Goal: Task Accomplishment & Management: Use online tool/utility

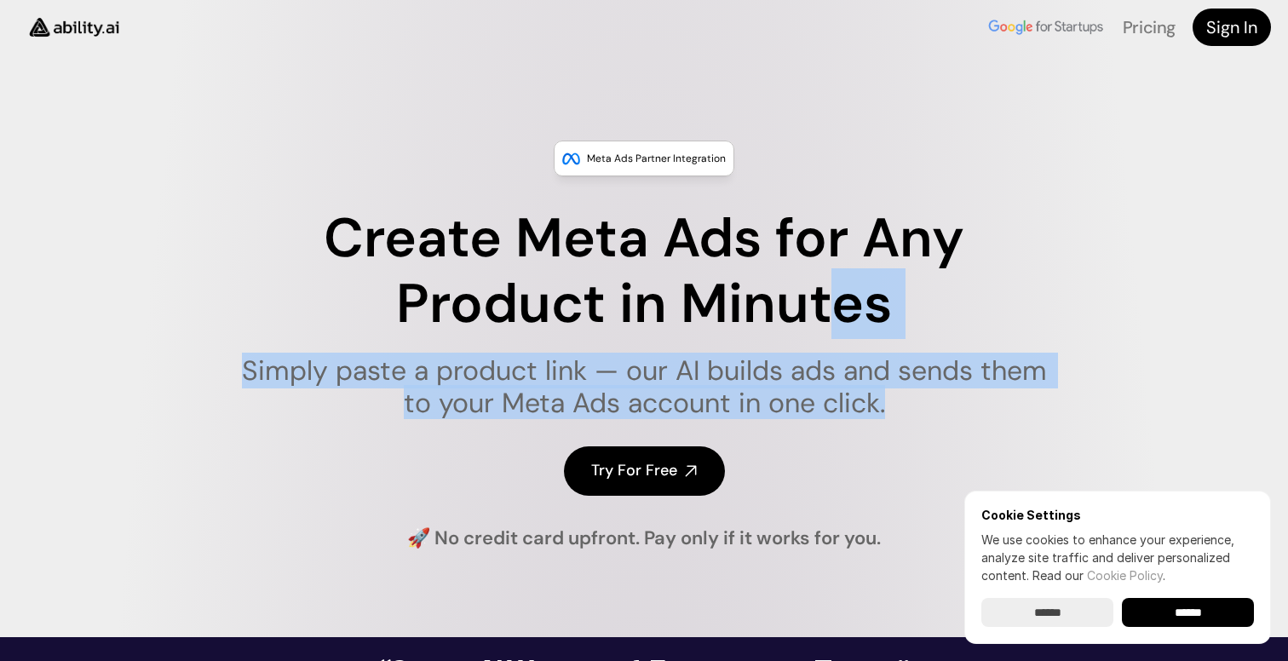
drag, startPoint x: 913, startPoint y: 408, endPoint x: 832, endPoint y: 283, distance: 149.1
click at [833, 285] on div "Create Meta Ads for Any Product in Minutes Simply paste a product link — our AI…" at bounding box center [644, 312] width 827 height 213
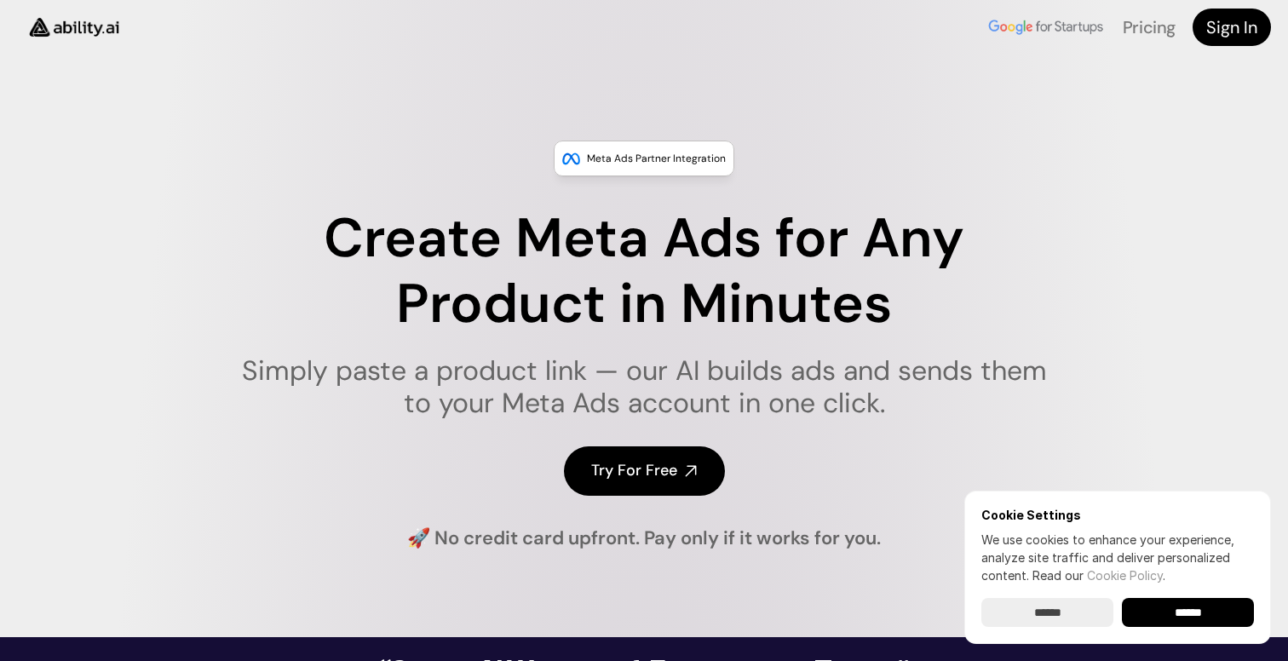
click at [832, 283] on h1 "Create Meta Ads for Any Product in Minutes" at bounding box center [644, 271] width 827 height 131
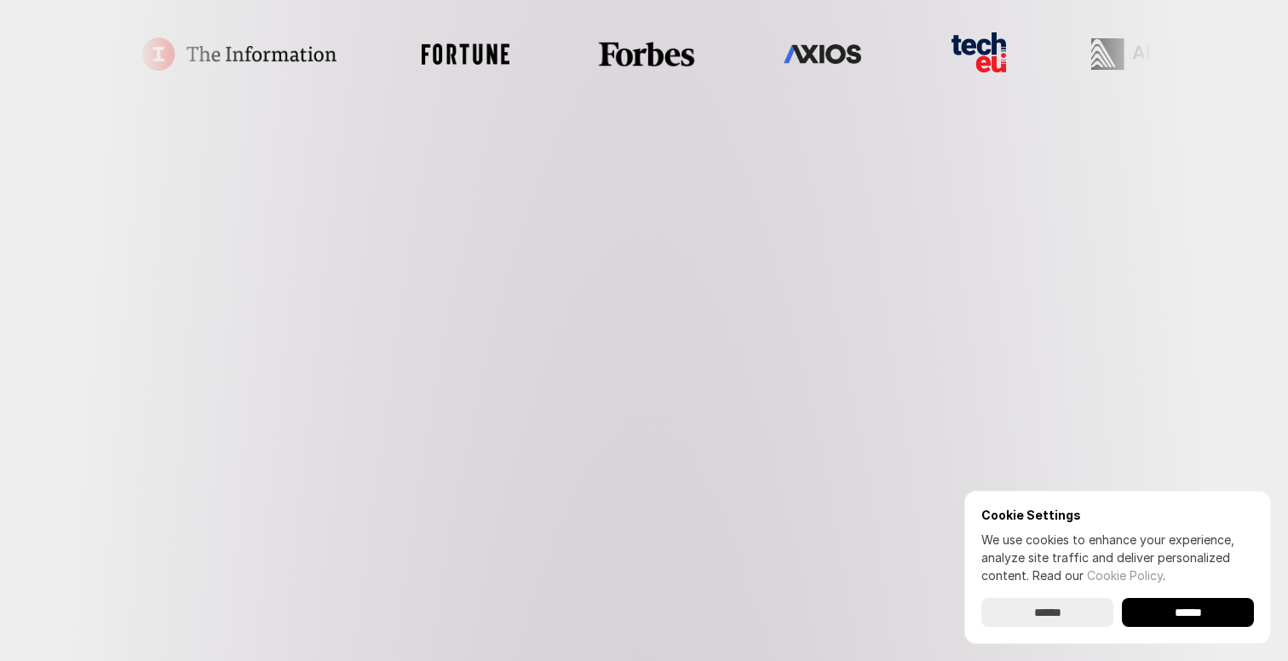
scroll to position [831, 0]
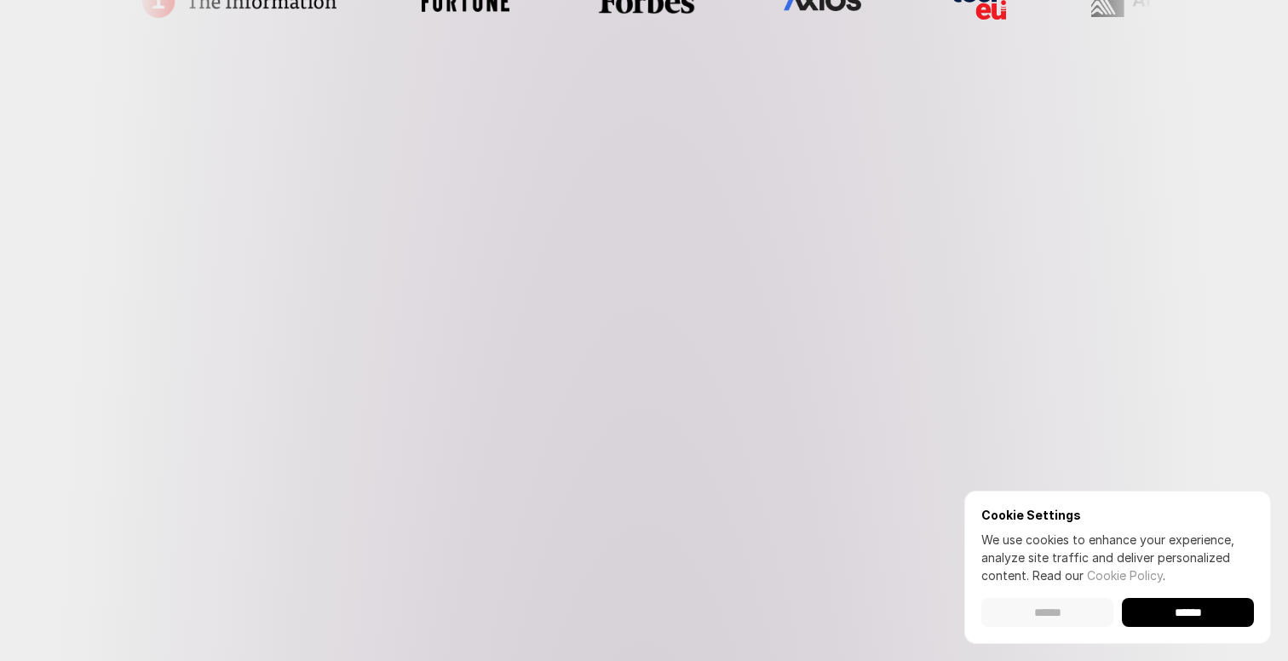
click at [1028, 615] on input "******" at bounding box center [1047, 612] width 132 height 29
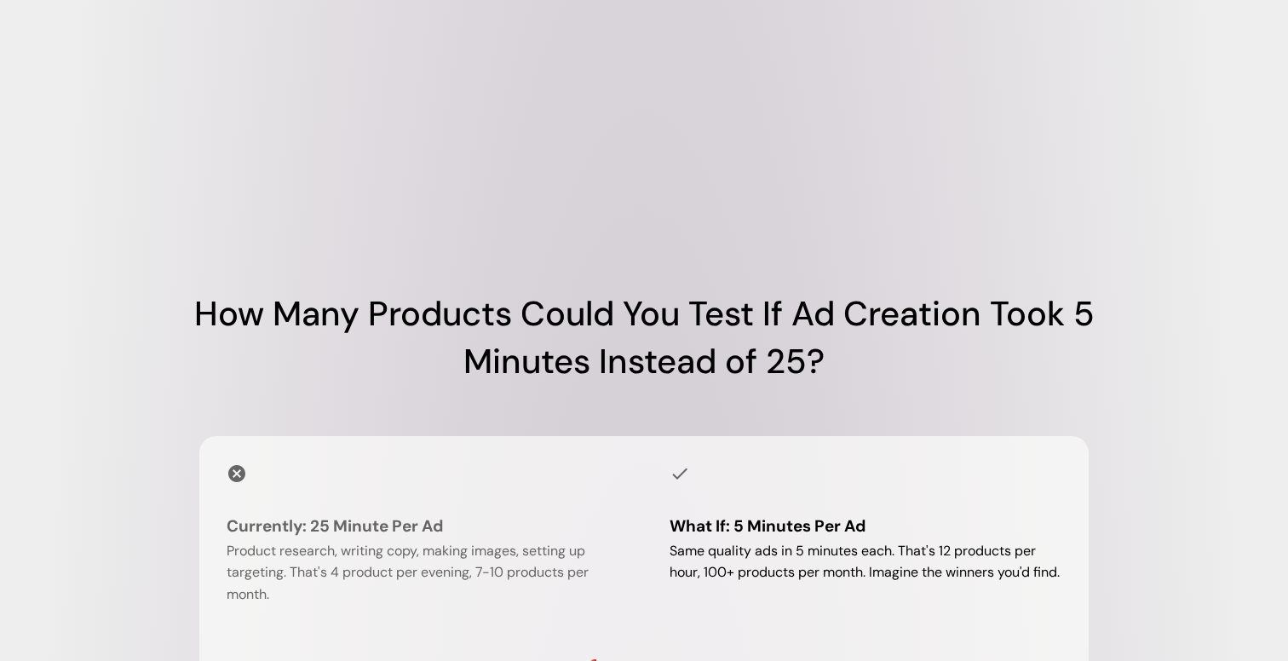
scroll to position [1327, 0]
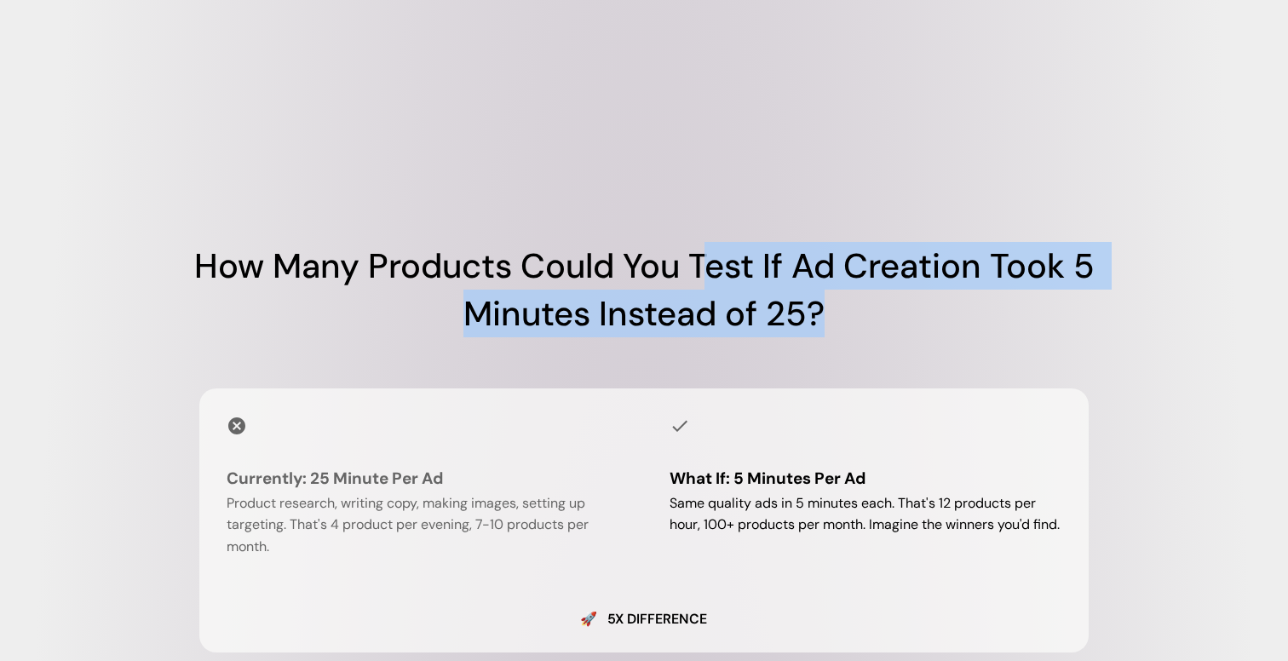
drag, startPoint x: 833, startPoint y: 390, endPoint x: 710, endPoint y: 308, distance: 148.6
click at [710, 308] on h1 "How Many Products Could You Test If Ad Creation Took 5 Minutes Instead of 25?" at bounding box center [644, 289] width 1022 height 95
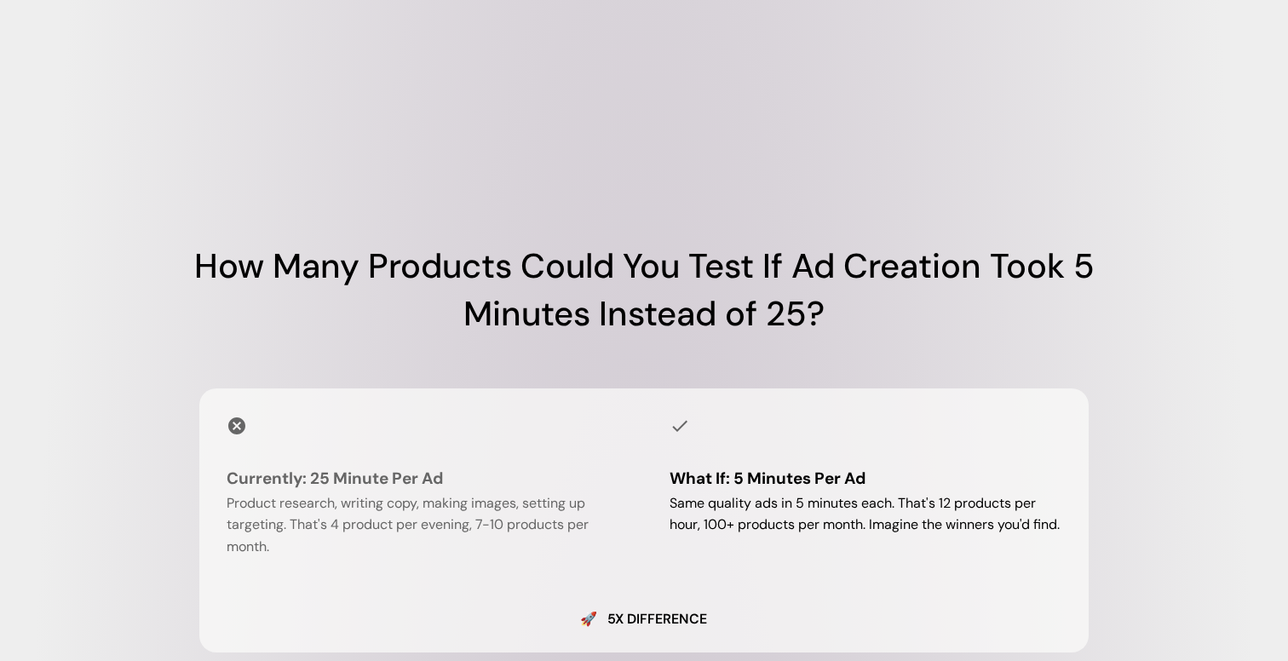
click at [709, 308] on h1 "How Many Products Could You Test If Ad Creation Took 5 Minutes Instead of 25?" at bounding box center [644, 289] width 1022 height 95
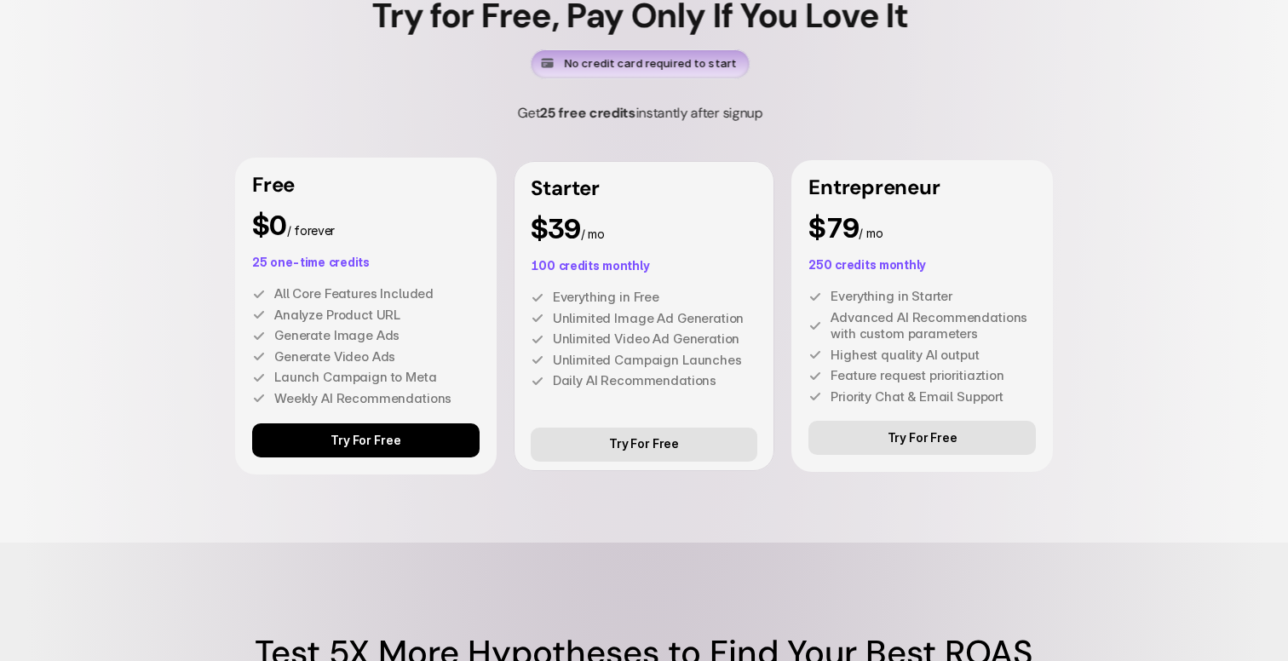
scroll to position [4660, 0]
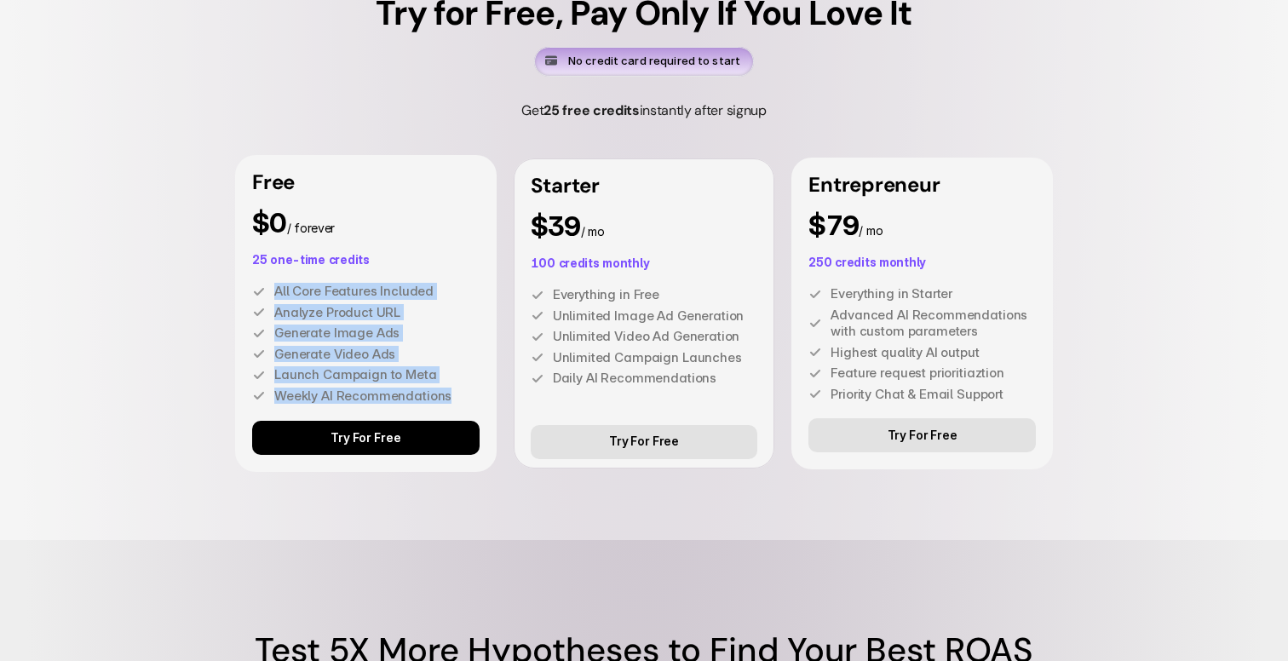
drag, startPoint x: 489, startPoint y: 478, endPoint x: 444, endPoint y: 327, distance: 157.4
click at [444, 327] on div "Free $0 / forever 25 one-time credits All Core Features Included Analyze Produc…" at bounding box center [366, 313] width 262 height 317
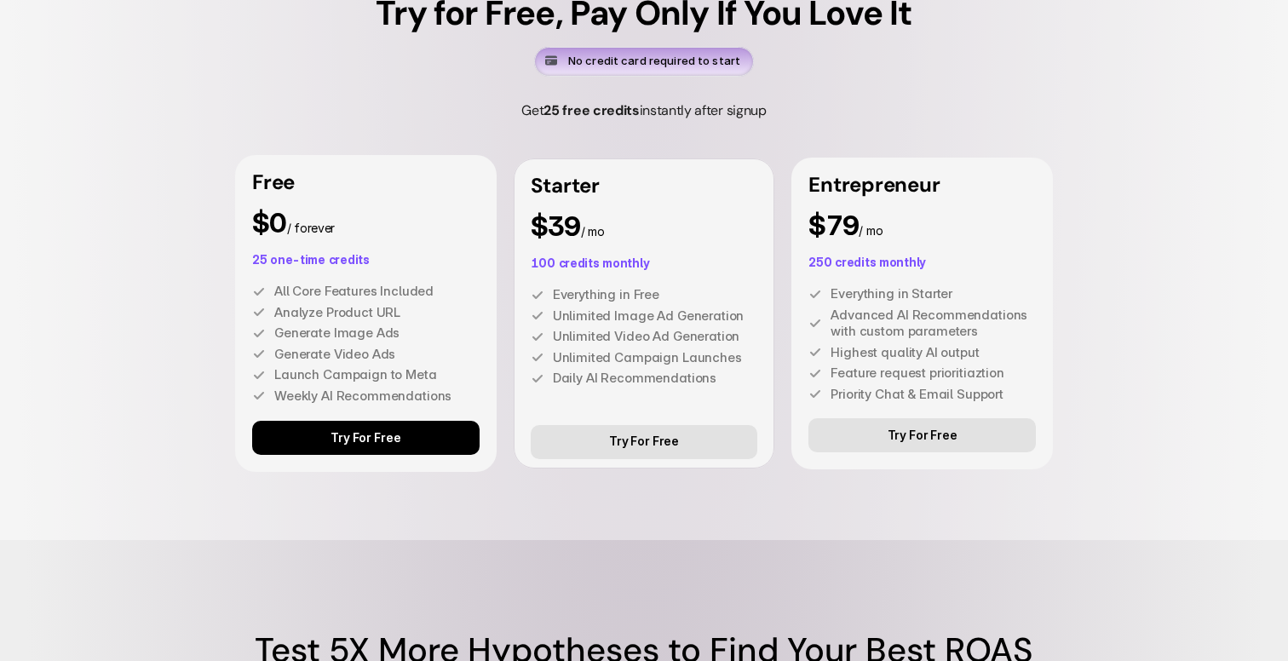
click at [444, 266] on p "25 one-time credits" at bounding box center [365, 260] width 227 height 12
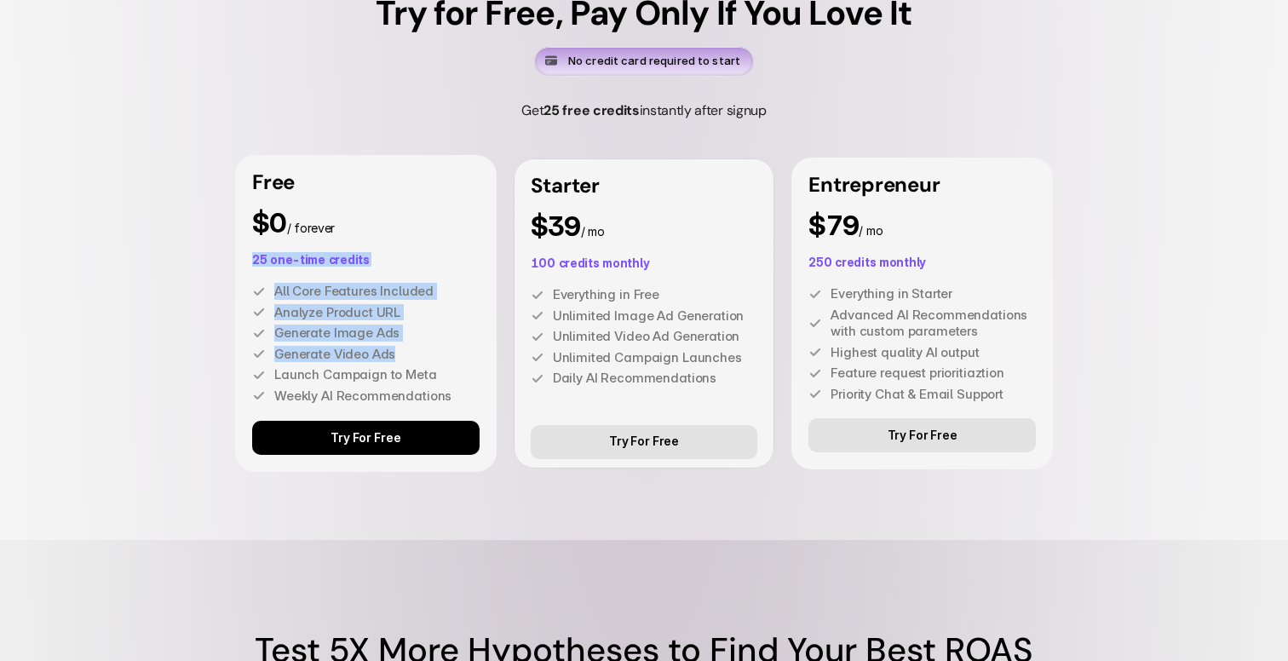
drag, startPoint x: 436, startPoint y: 294, endPoint x: 450, endPoint y: 417, distance: 124.3
click at [450, 417] on div "Free $0 / forever 25 one-time credits All Core Features Included Analyze Produc…" at bounding box center [366, 313] width 262 height 317
click at [449, 363] on p "Generate Video Ads" at bounding box center [376, 354] width 205 height 17
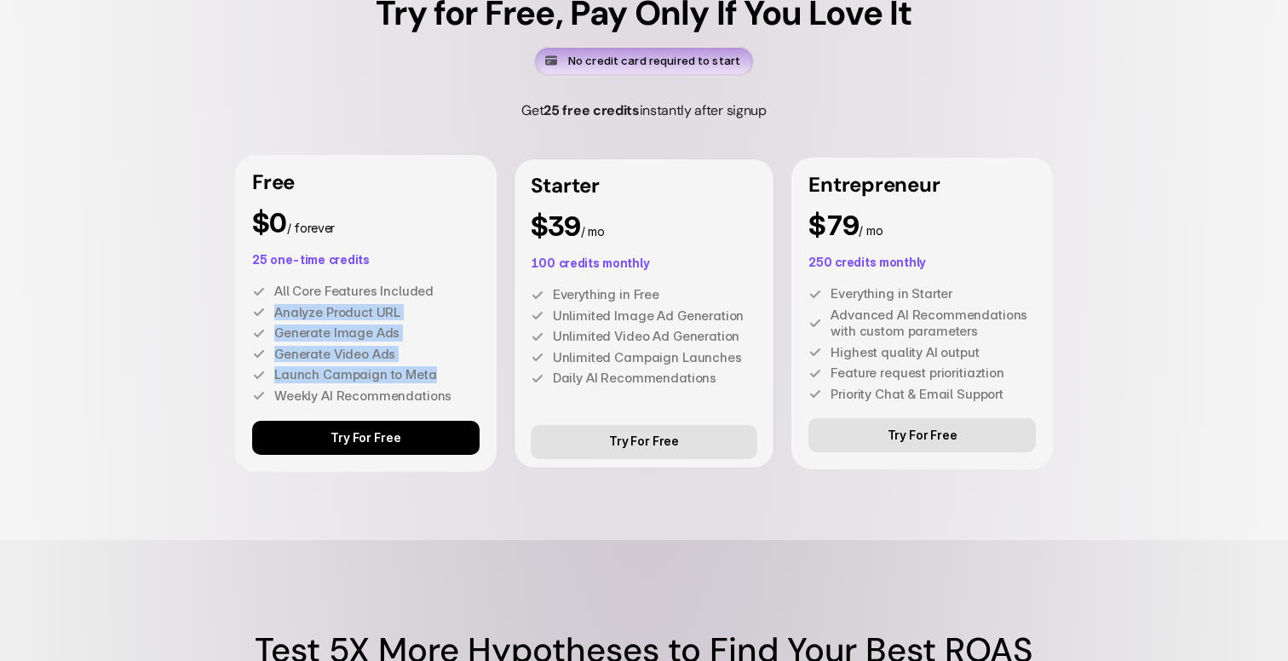
drag, startPoint x: 458, startPoint y: 450, endPoint x: 443, endPoint y: 358, distance: 93.3
click at [443, 359] on div "All Core Features Included Analyze Product URL Generate Image Ads Generate Vide…" at bounding box center [365, 343] width 227 height 121
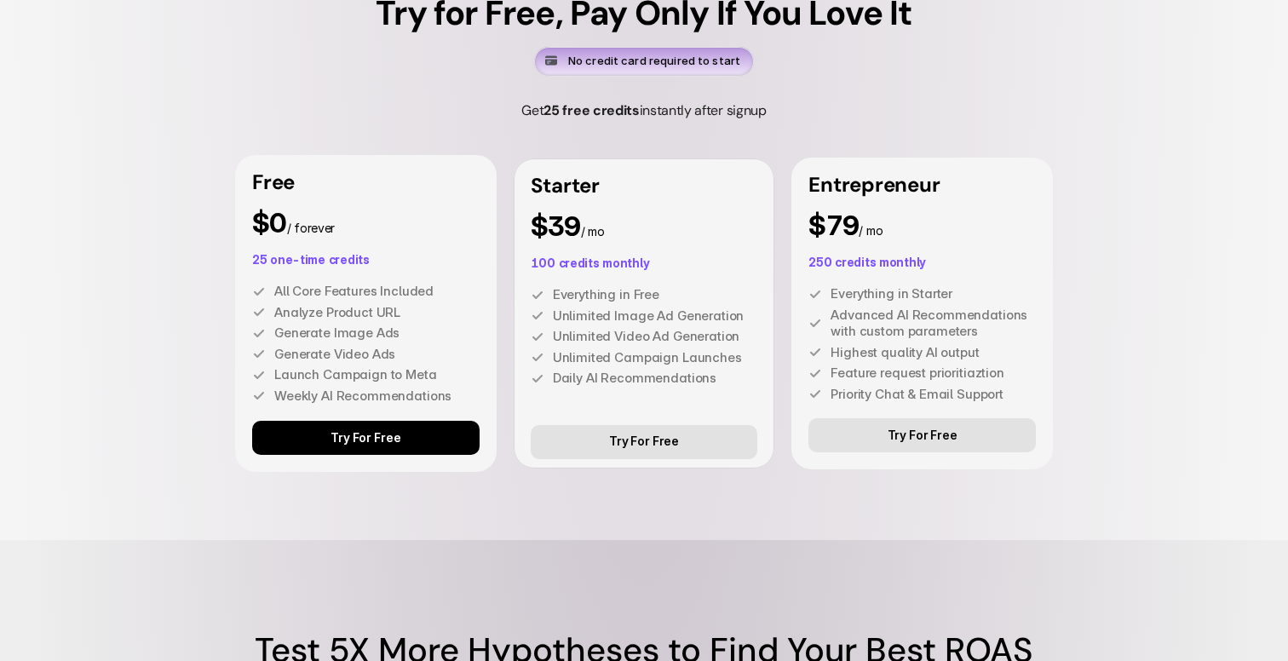
click at [443, 300] on p "All Core Features Included" at bounding box center [376, 291] width 205 height 17
click at [508, 246] on div "Free $0 / forever 25 one-time credits All Core Features Included Analyze Produc…" at bounding box center [644, 313] width 818 height 317
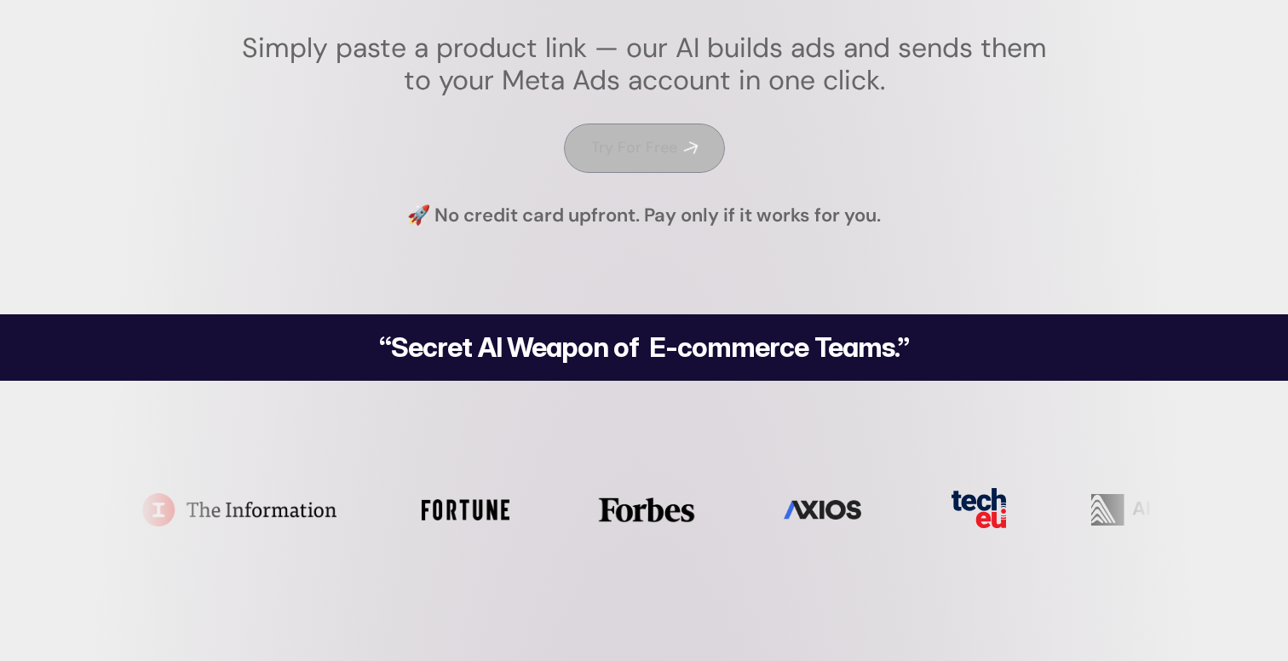
scroll to position [340, 0]
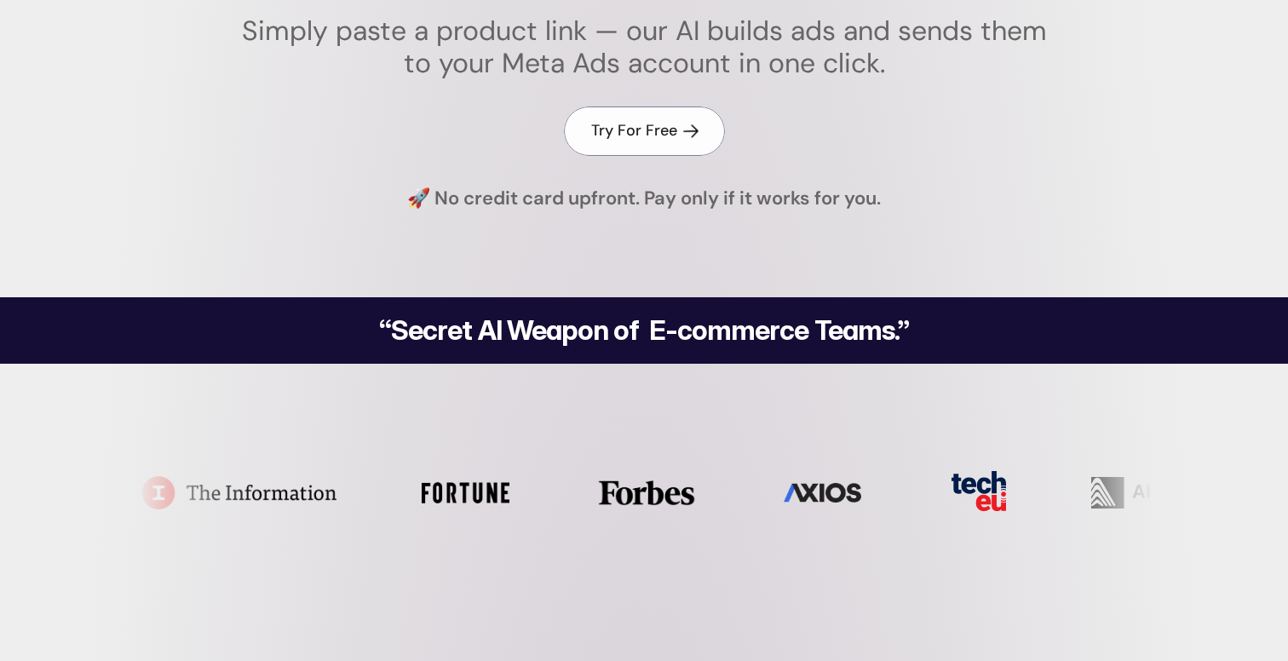
click at [635, 133] on h4 "Try For Free" at bounding box center [634, 130] width 86 height 21
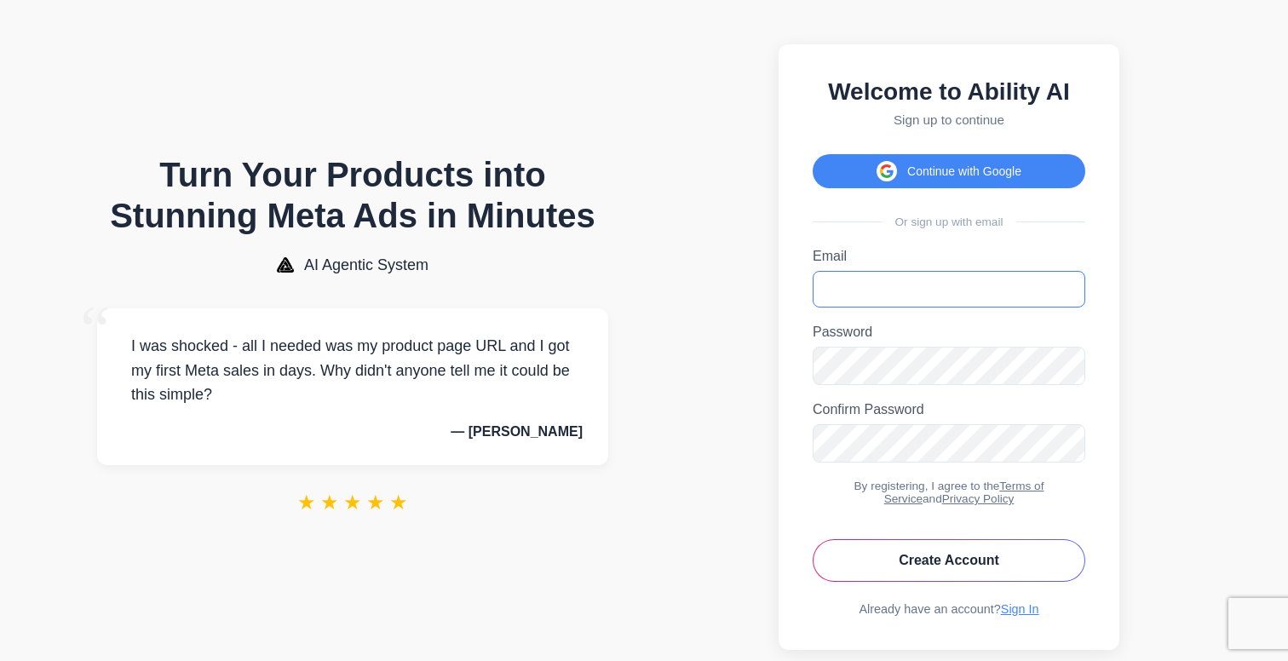
click at [859, 288] on input "Email" at bounding box center [949, 289] width 273 height 37
click at [881, 294] on input "Email" at bounding box center [949, 289] width 273 height 37
type input "**********"
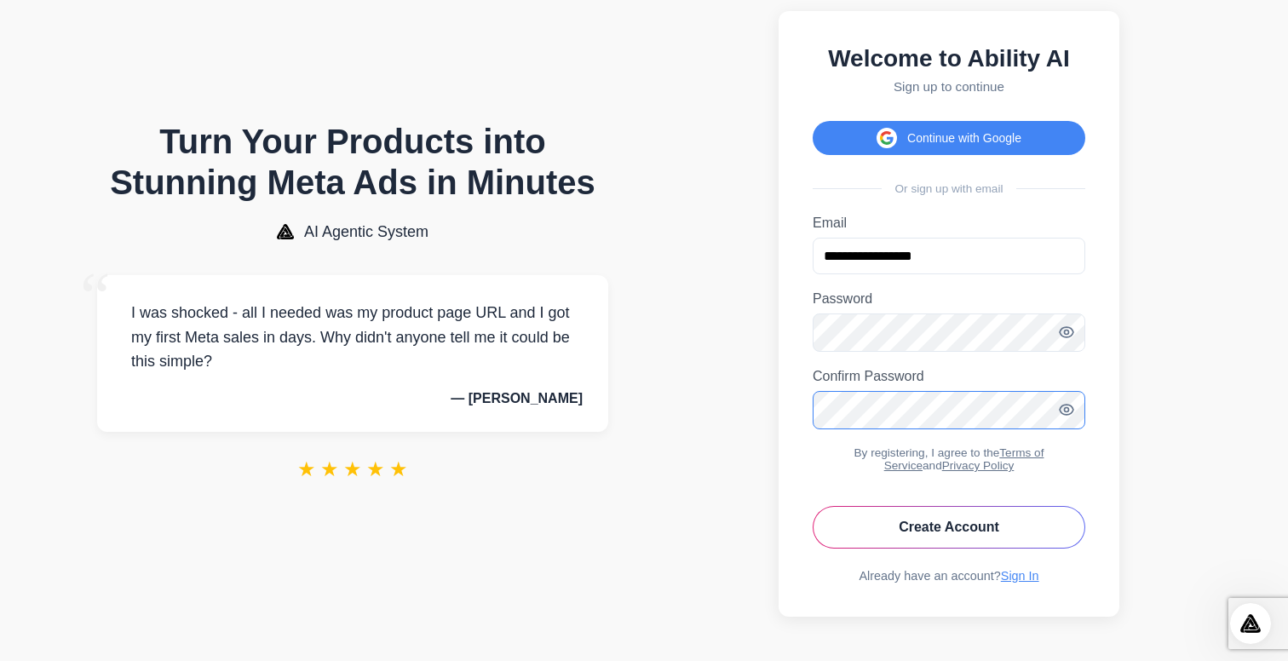
scroll to position [46, 0]
click at [911, 526] on button "Create Account" at bounding box center [949, 527] width 273 height 43
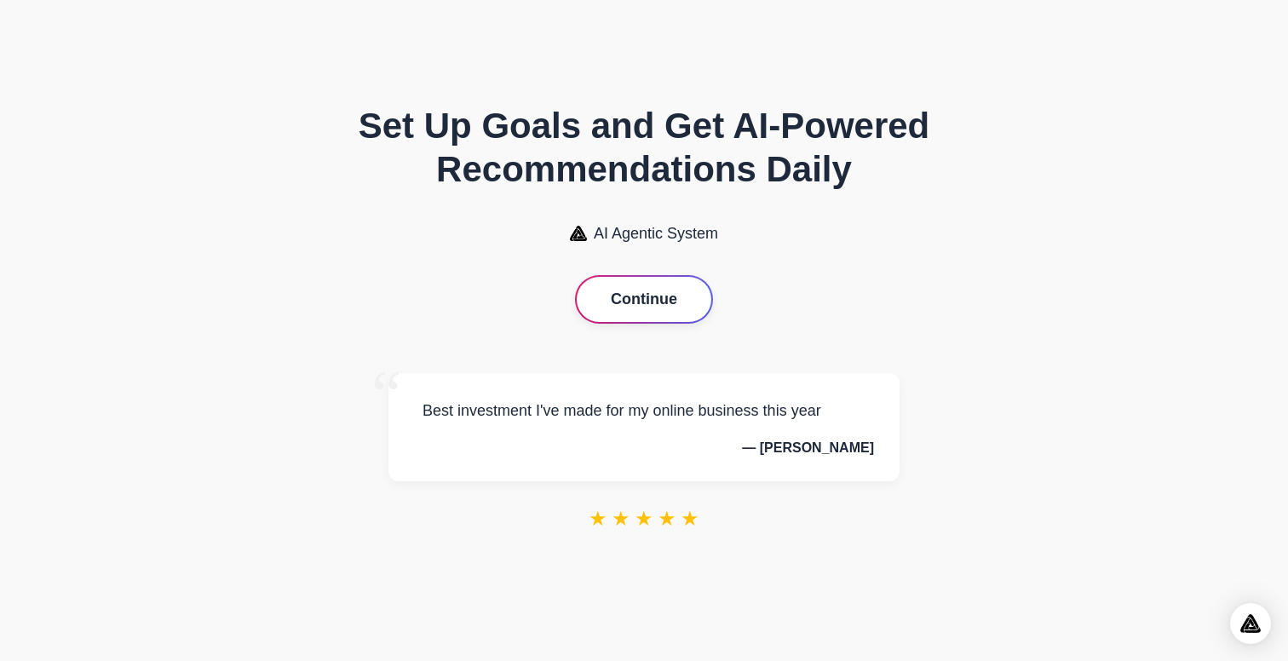
click at [637, 303] on button "Continue" at bounding box center [644, 299] width 135 height 45
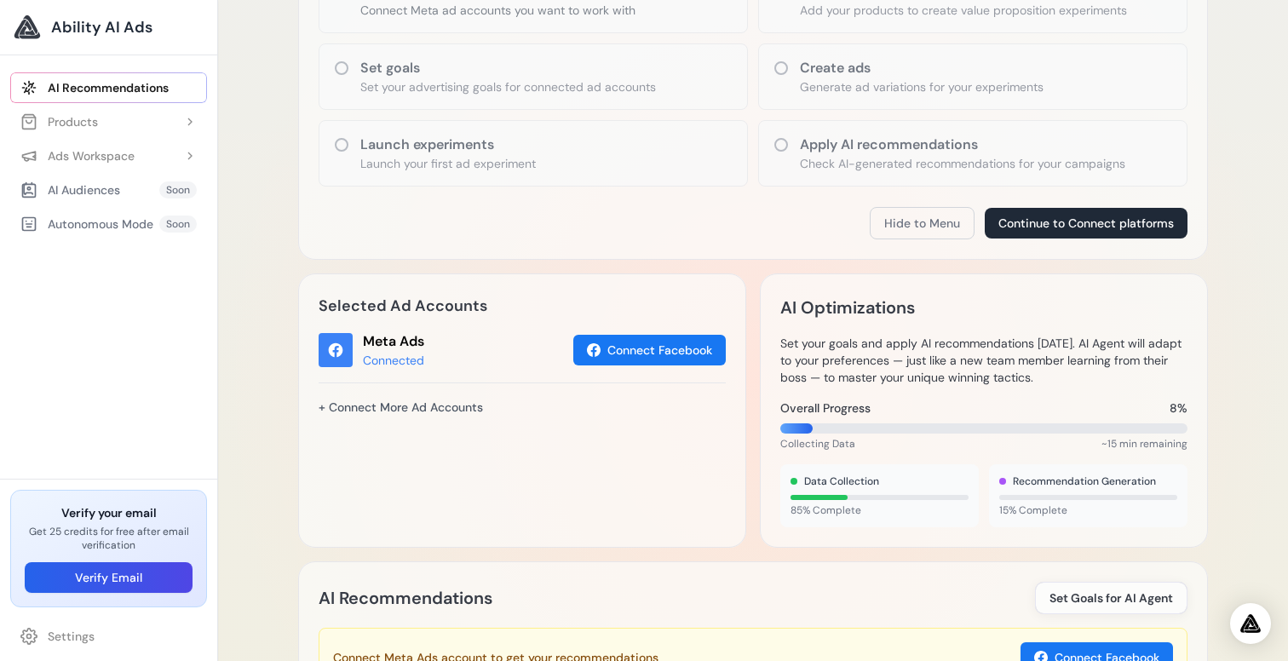
scroll to position [314, 0]
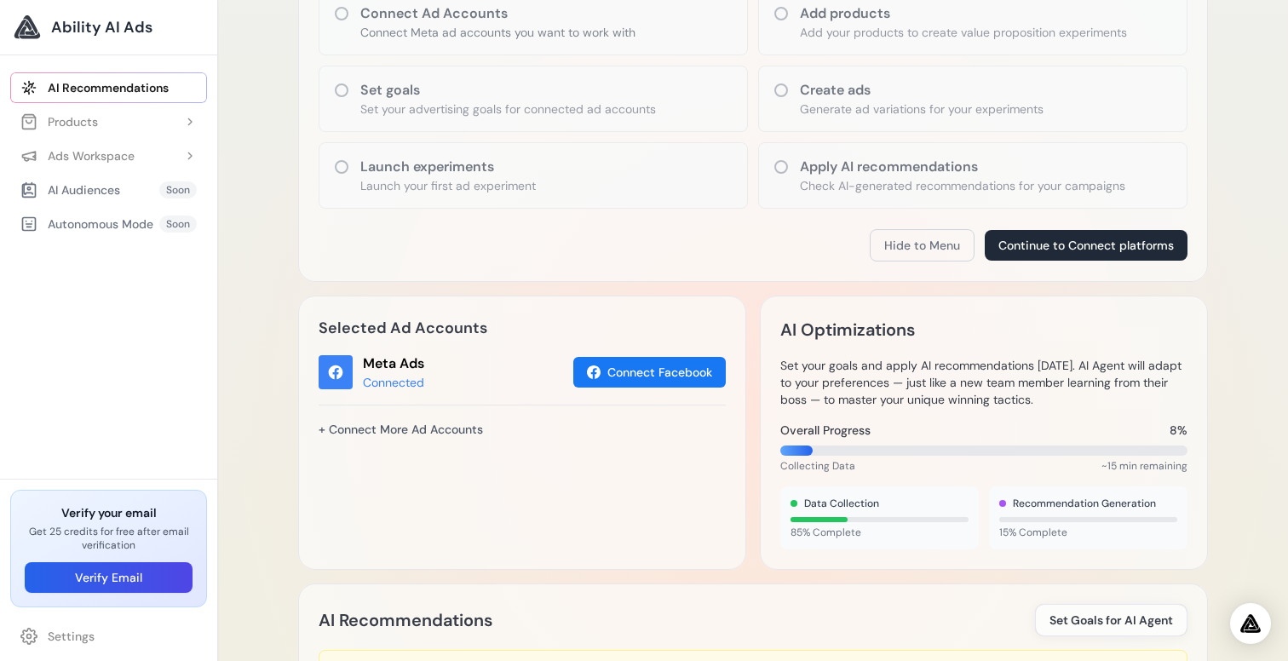
click at [753, 323] on div "Selected Ad Accounts Meta Ads Connected Connect Facebook + Connect More Ad Acco…" at bounding box center [753, 433] width 910 height 274
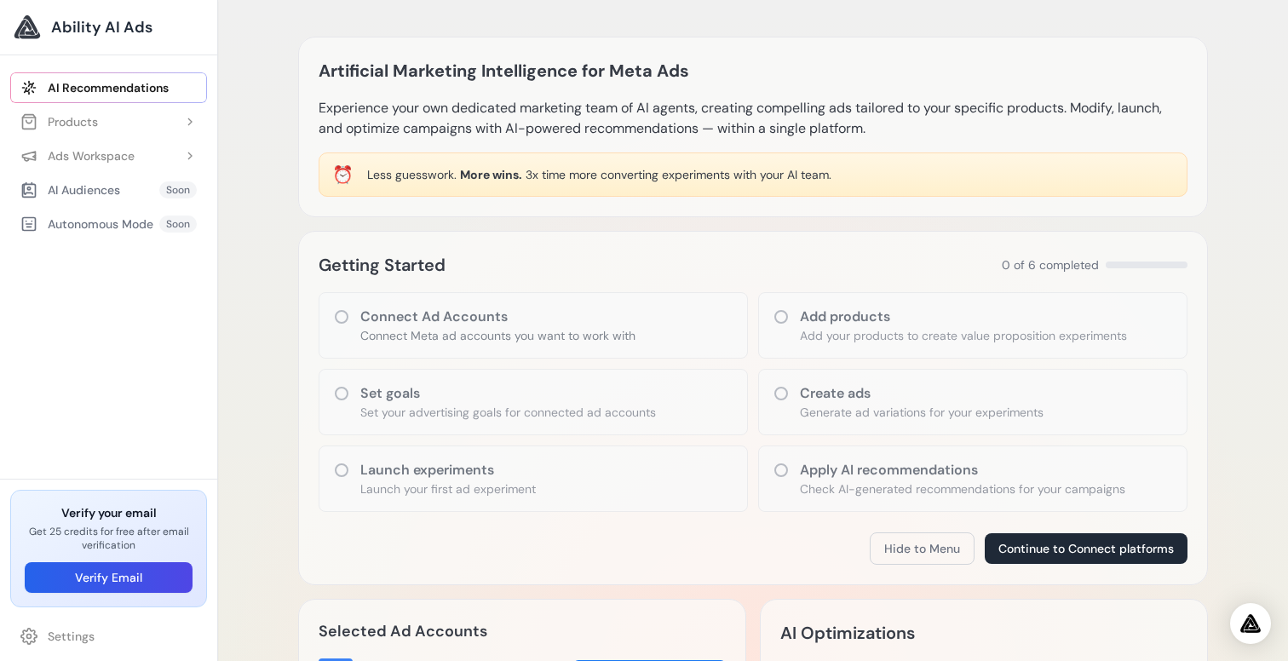
scroll to position [0, 0]
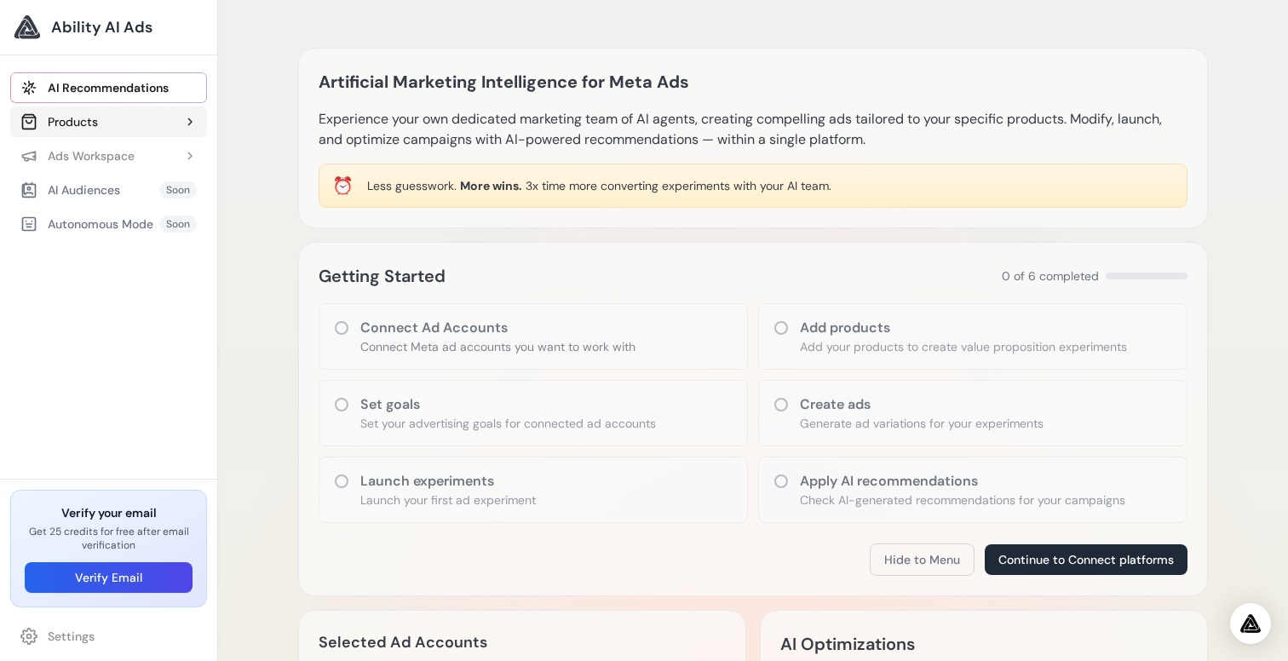
click at [112, 121] on button "Products" at bounding box center [108, 121] width 197 height 31
click at [106, 188] on div "Ads Workspace" at bounding box center [77, 193] width 114 height 17
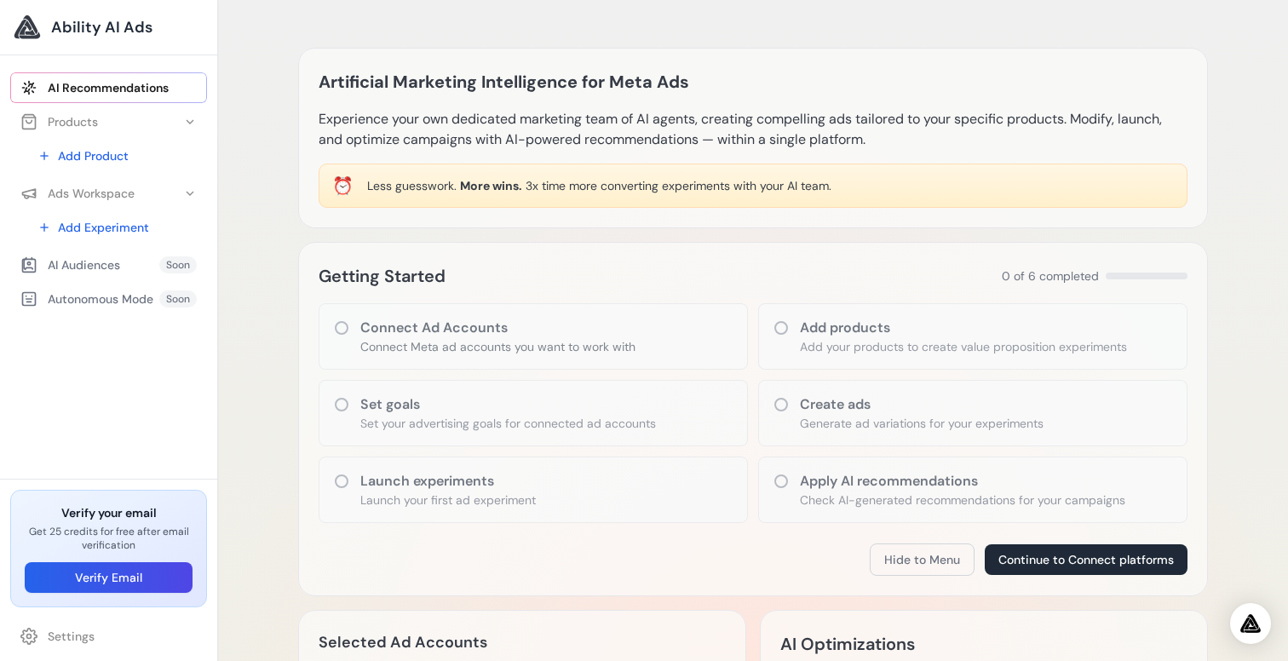
click at [102, 264] on div "AI Audiences" at bounding box center [70, 264] width 100 height 17
click at [110, 90] on link "AI Recommendations" at bounding box center [108, 87] width 197 height 31
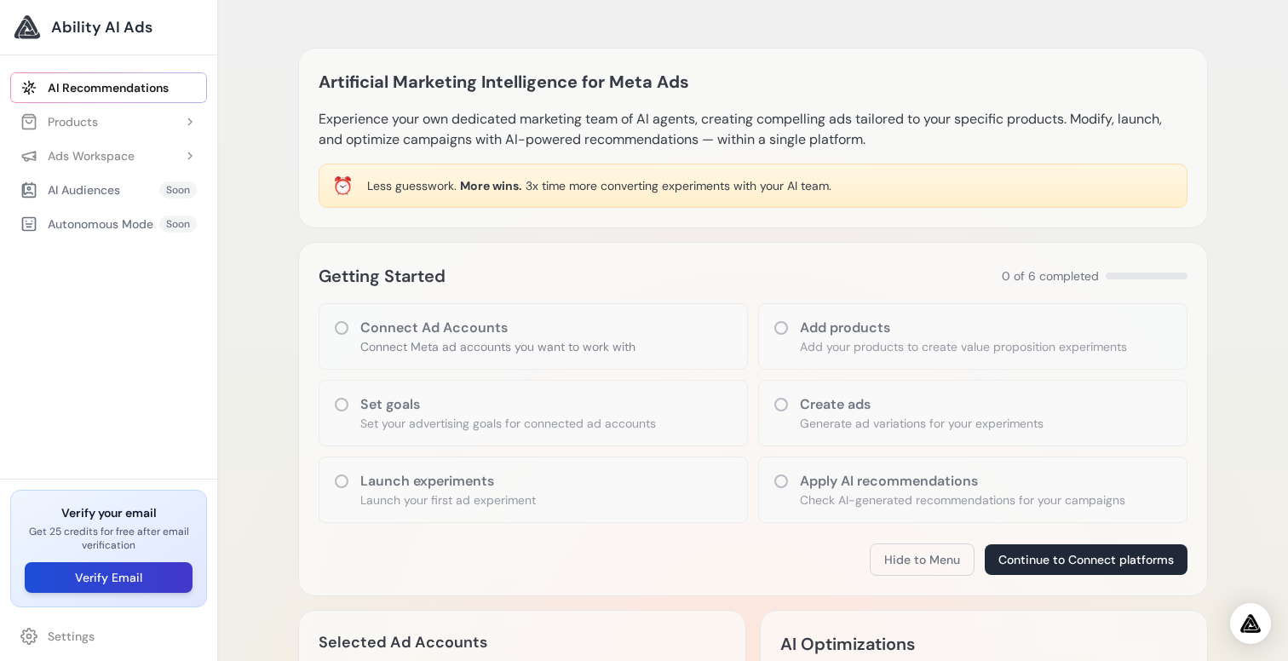
click at [76, 582] on button "Verify Email" at bounding box center [109, 577] width 168 height 31
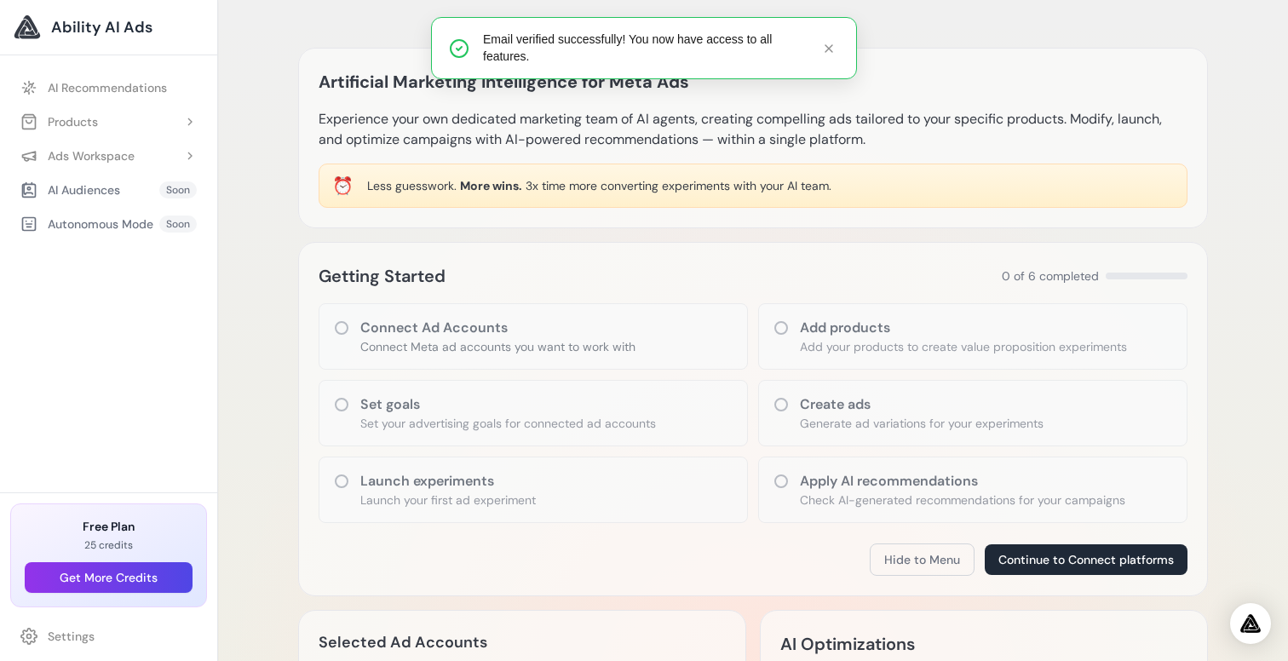
click at [842, 342] on p "Add your products to create value proposition experiments" at bounding box center [963, 346] width 327 height 17
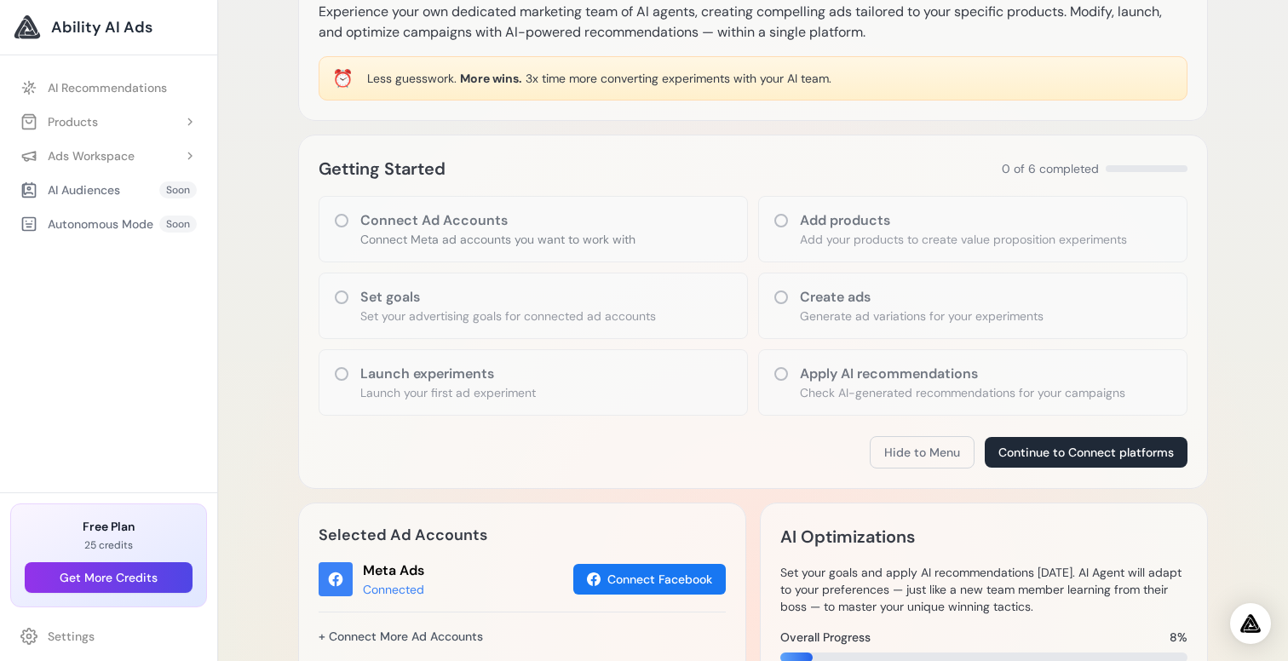
scroll to position [146, 0]
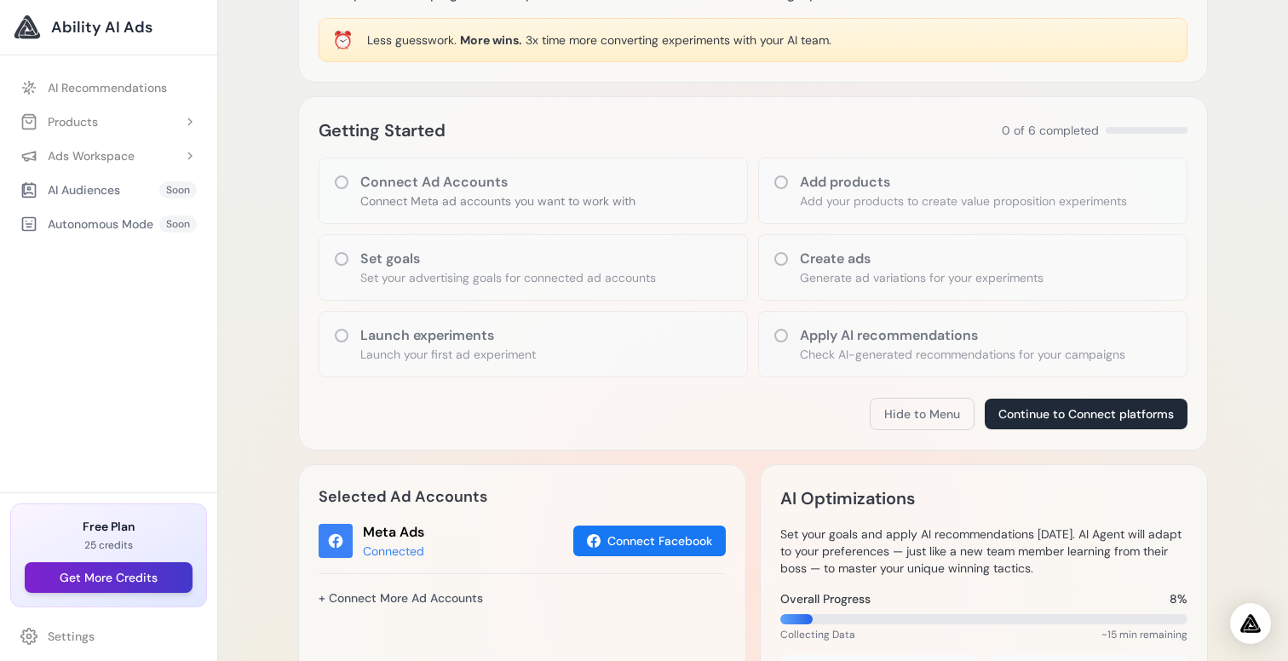
click at [102, 575] on button "Get More Credits" at bounding box center [109, 577] width 168 height 31
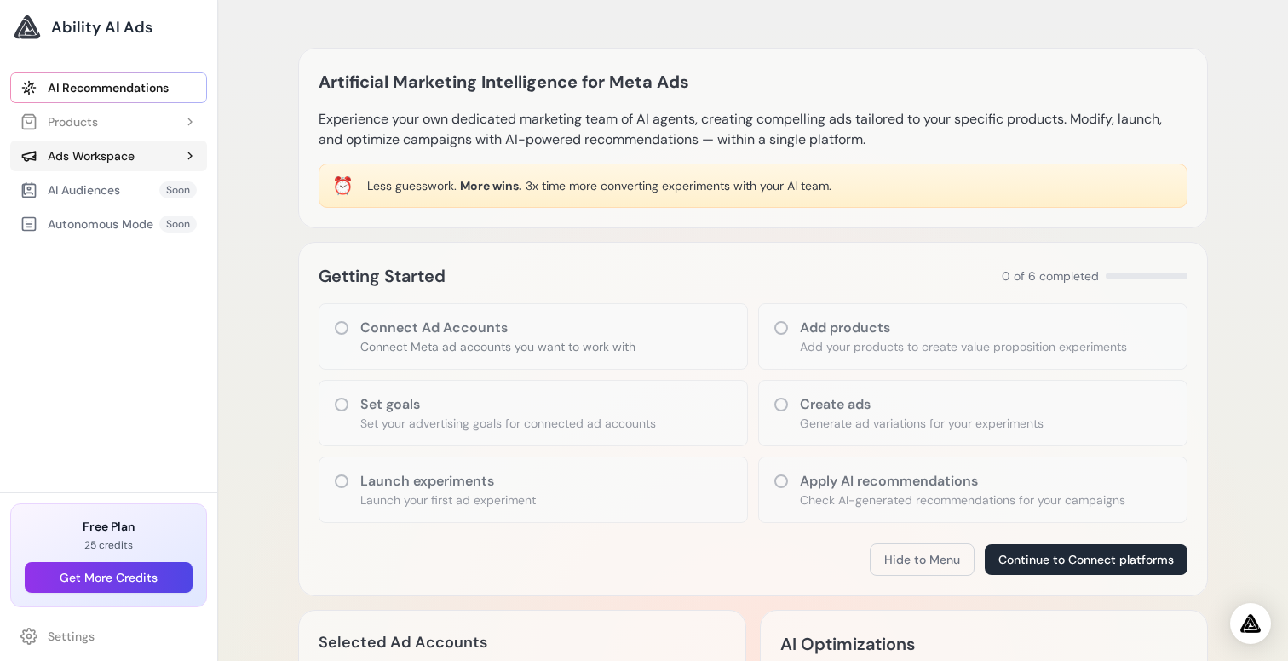
click at [95, 154] on div "Ads Workspace" at bounding box center [77, 155] width 114 height 17
click at [96, 192] on link "Add Experiment" at bounding box center [117, 190] width 180 height 31
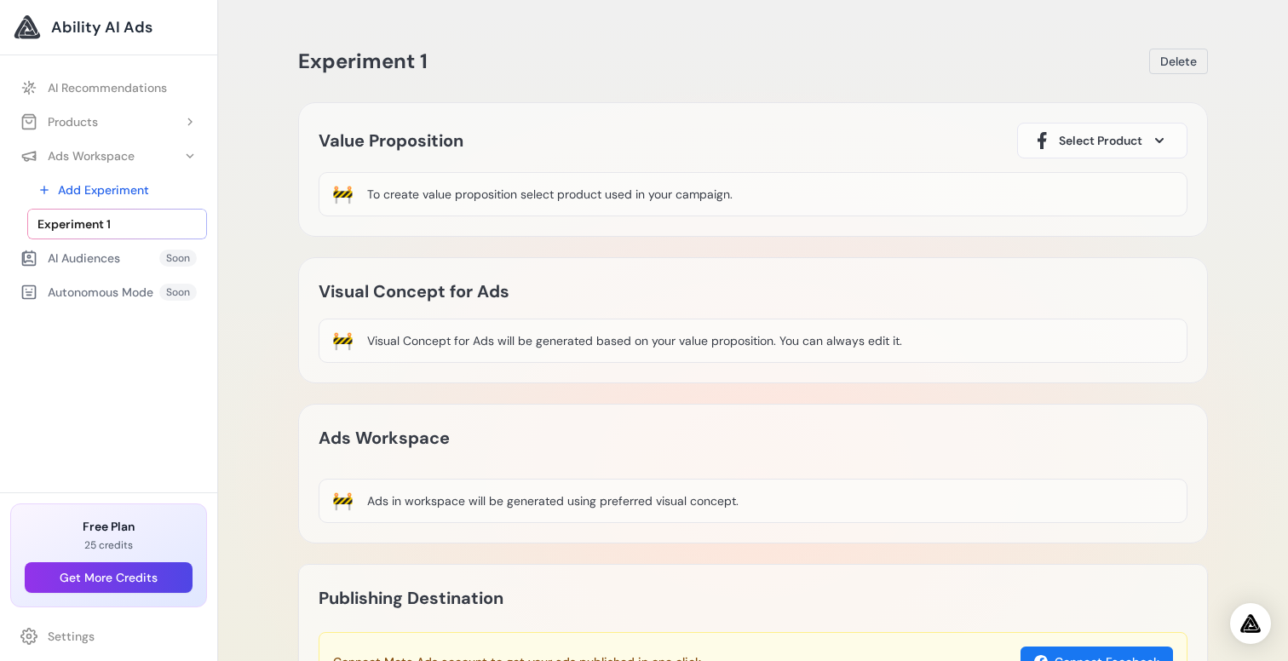
click at [1122, 130] on button "Select Product" at bounding box center [1102, 141] width 170 height 36
click at [1170, 140] on span at bounding box center [1159, 140] width 20 height 20
click at [882, 117] on div "Value Proposition Select Product 🚧 To create value proposition select product u…" at bounding box center [753, 169] width 910 height 135
click at [583, 198] on div "To create value proposition select product used in your campaign." at bounding box center [549, 194] width 365 height 17
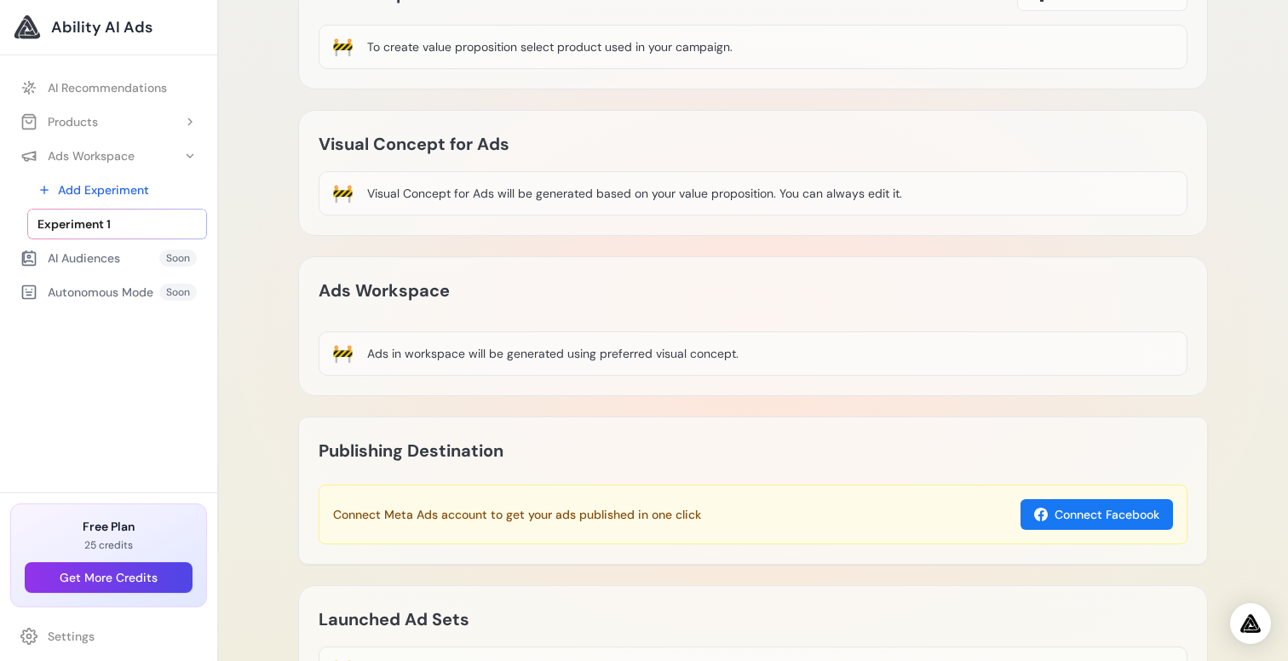
scroll to position [129, 0]
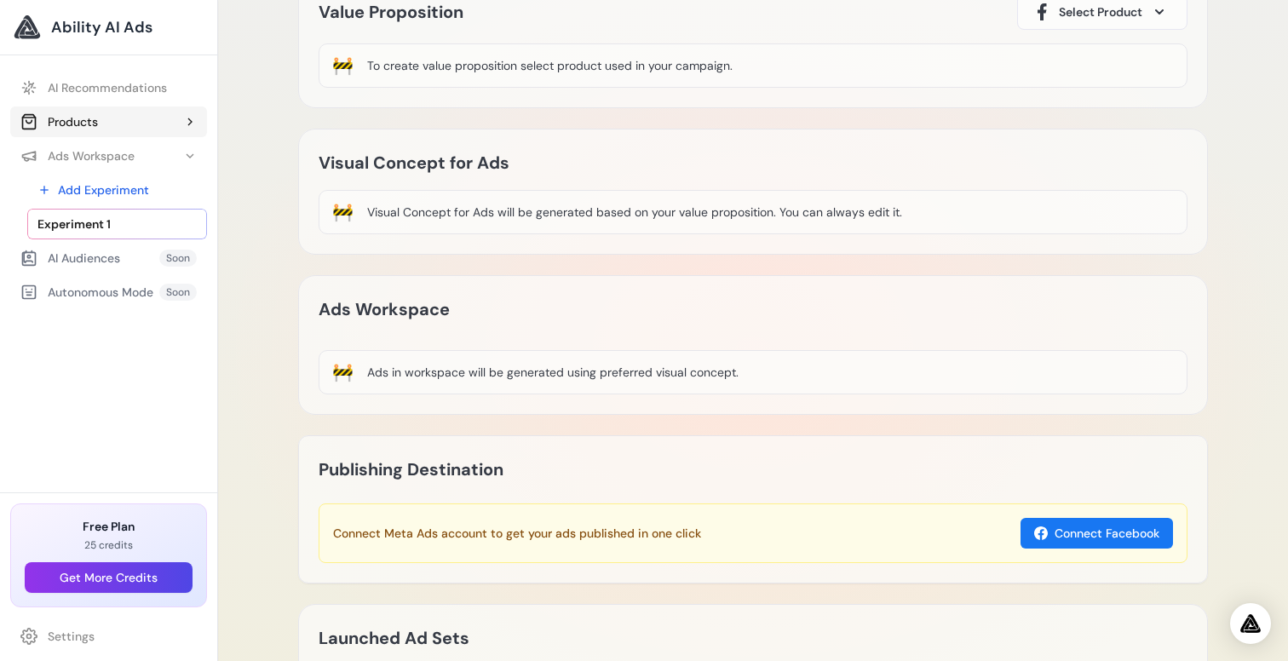
click at [92, 131] on button "Products" at bounding box center [108, 121] width 197 height 31
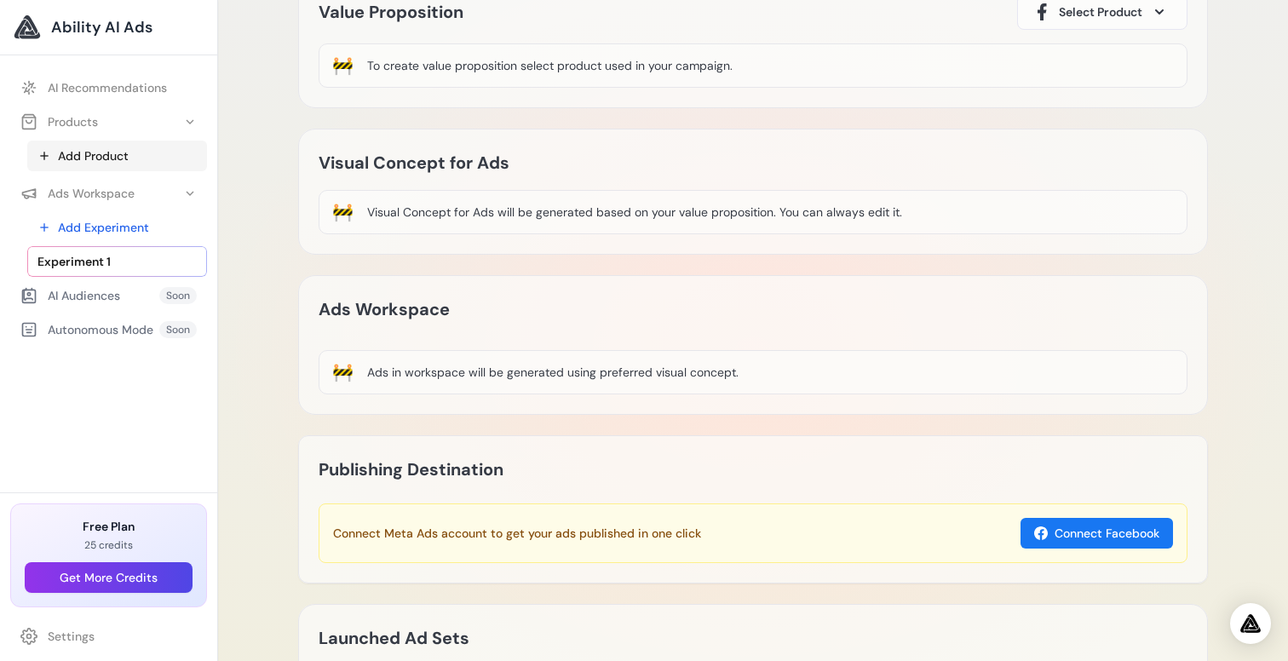
click at [104, 156] on link "Add Product" at bounding box center [117, 156] width 180 height 31
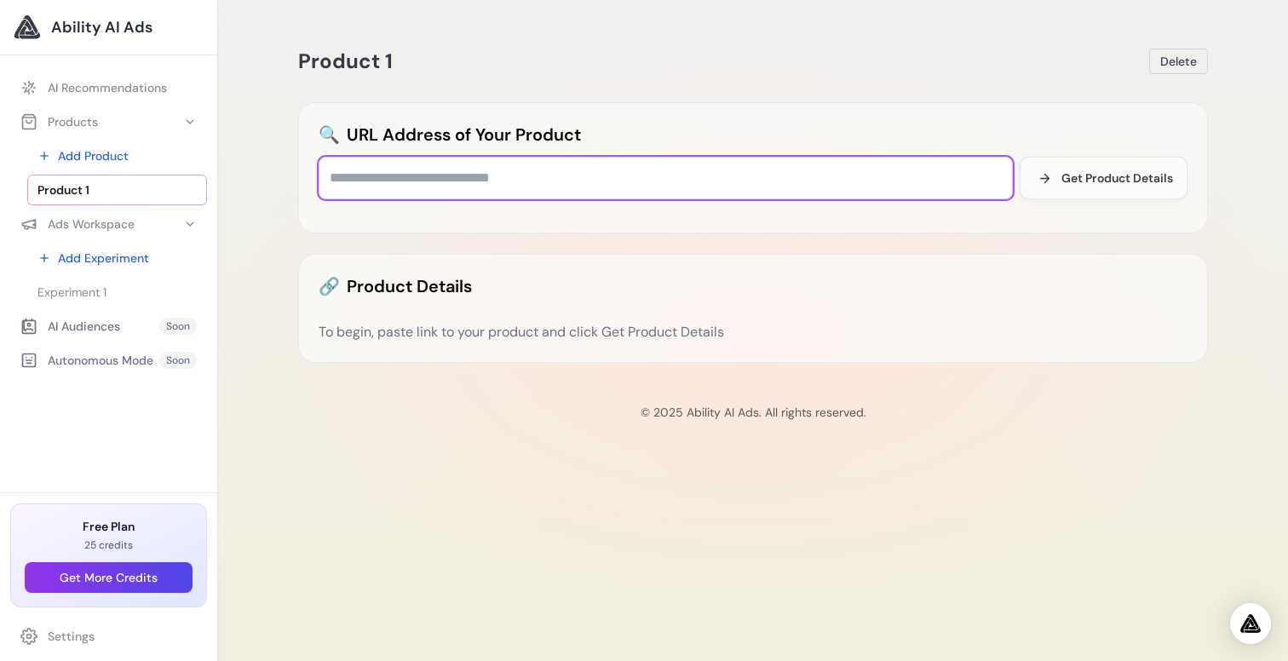
click at [659, 179] on input "text" at bounding box center [666, 178] width 694 height 43
paste input "**********"
type input "**********"
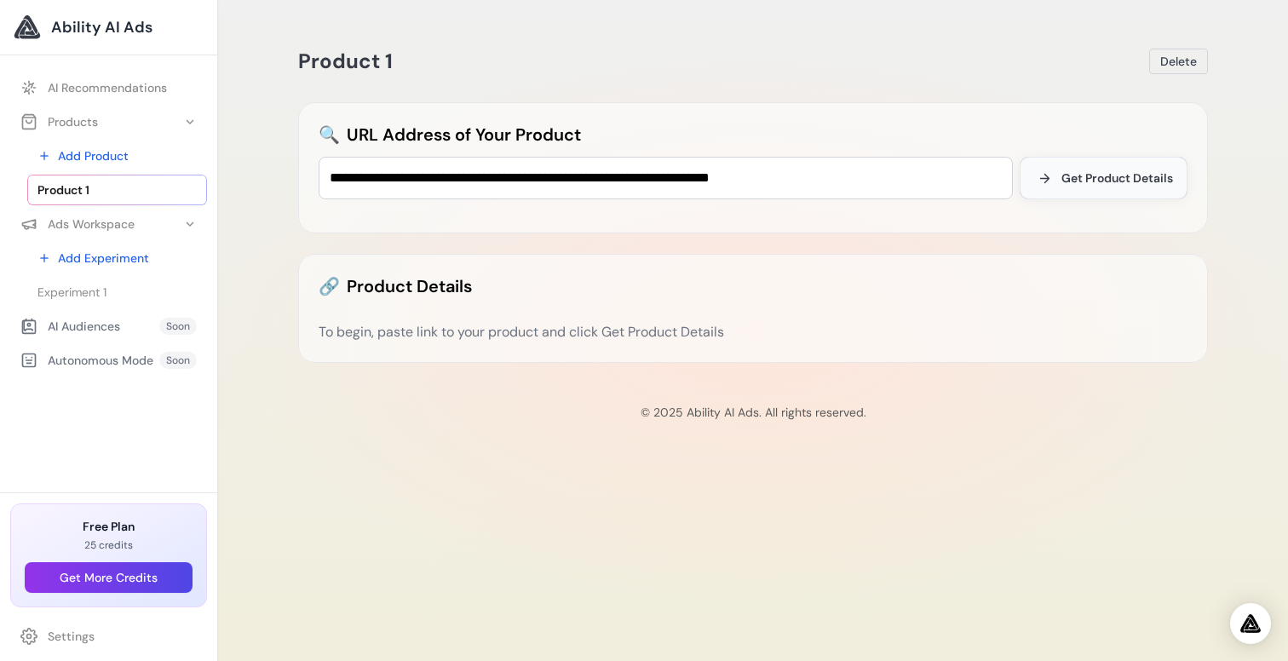
click at [1061, 177] on span "Get Product Details" at bounding box center [1117, 178] width 112 height 17
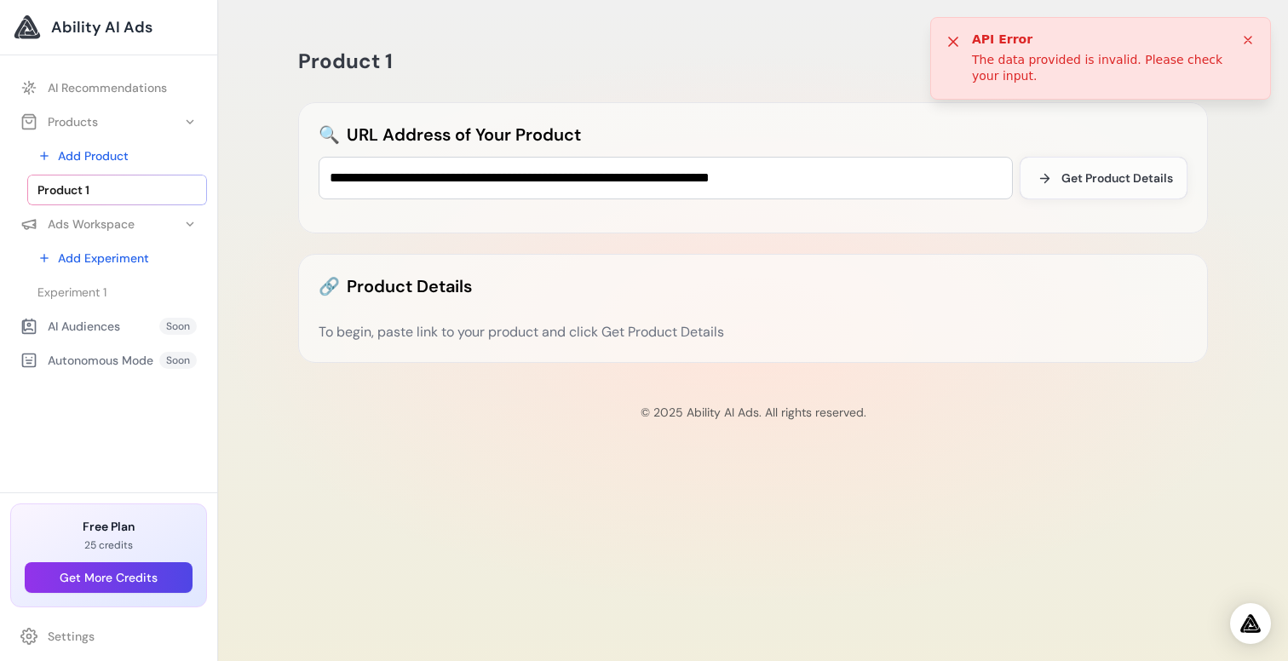
click at [1246, 36] on icon at bounding box center [1248, 40] width 14 height 14
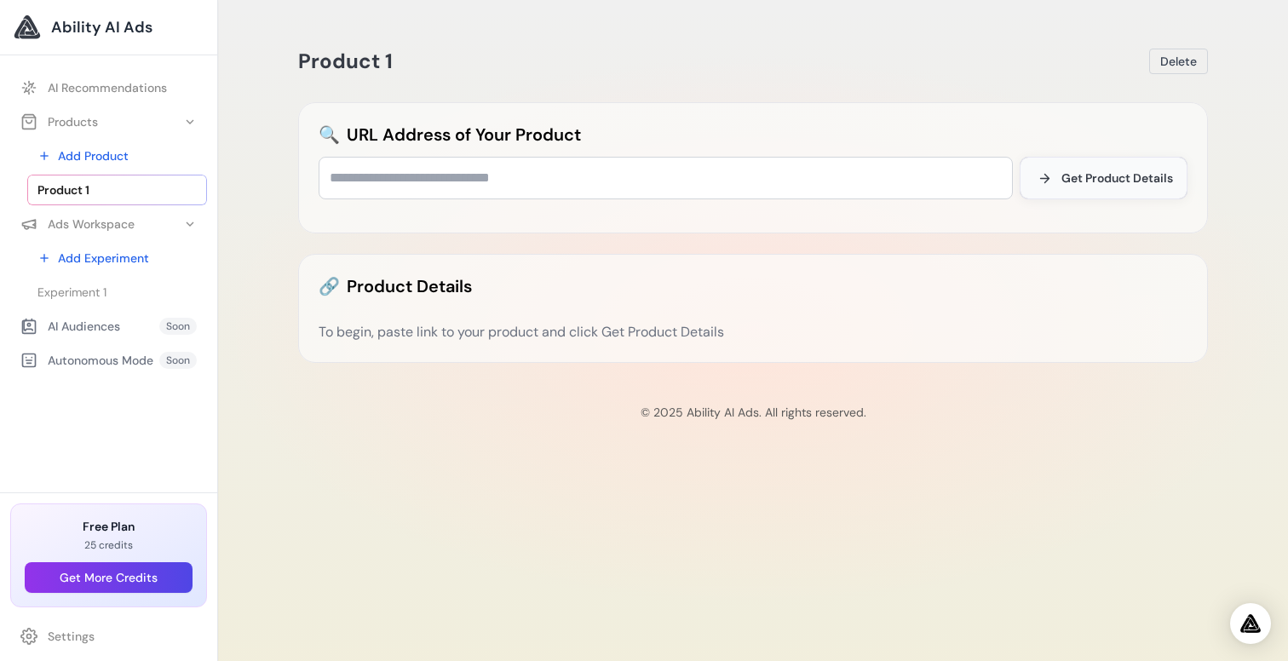
click at [1058, 173] on button "Get Product Details" at bounding box center [1104, 178] width 168 height 43
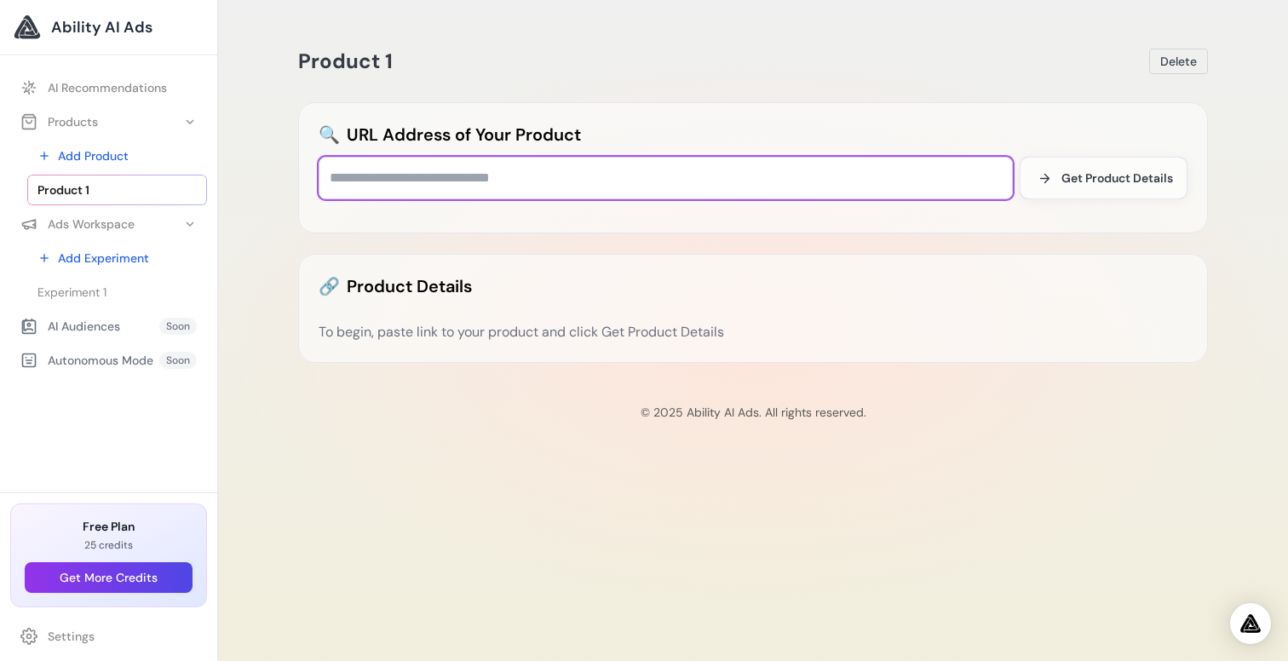
click at [702, 185] on input "text" at bounding box center [666, 178] width 694 height 43
paste input "**********"
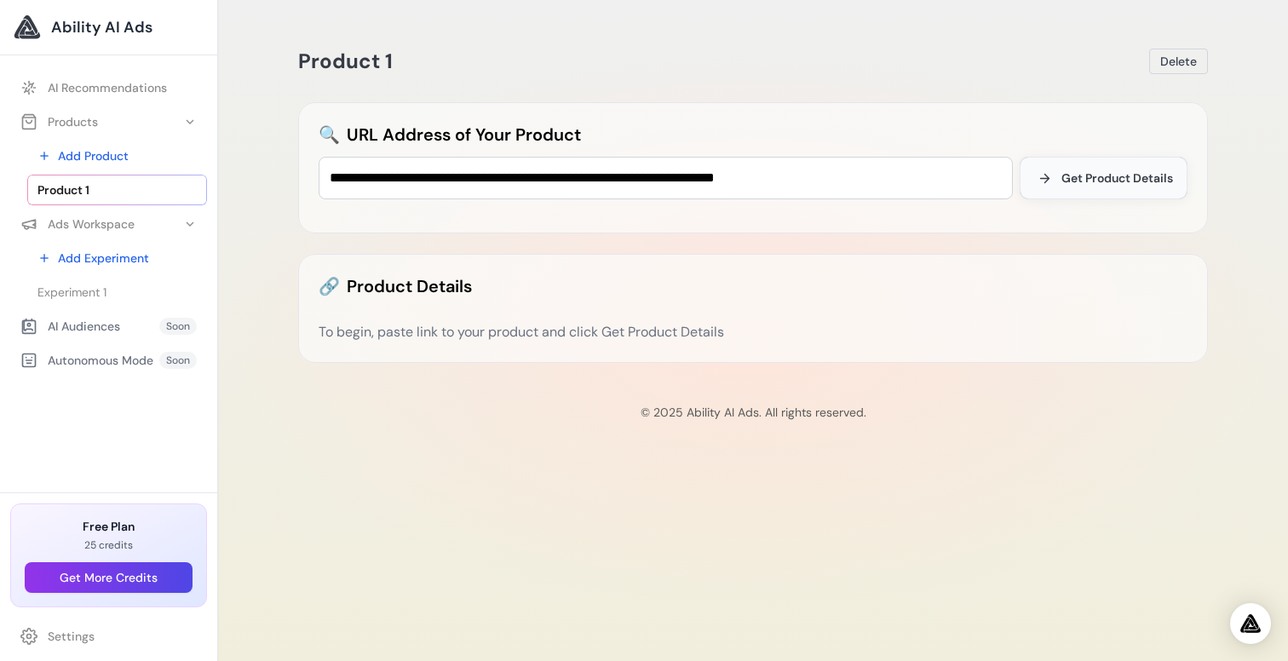
click at [1108, 177] on span "Get Product Details" at bounding box center [1117, 178] width 112 height 17
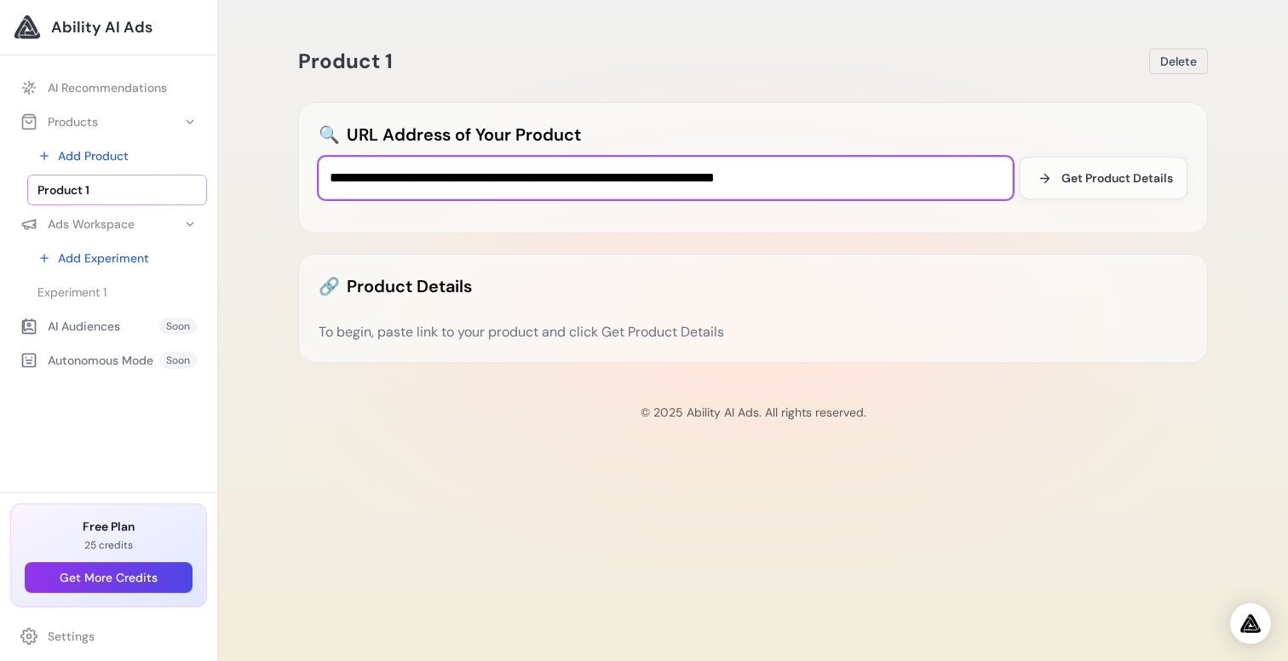
drag, startPoint x: 517, startPoint y: 181, endPoint x: 861, endPoint y: 183, distance: 344.2
click at [861, 183] on input "**********" at bounding box center [666, 178] width 694 height 43
type input "**********"
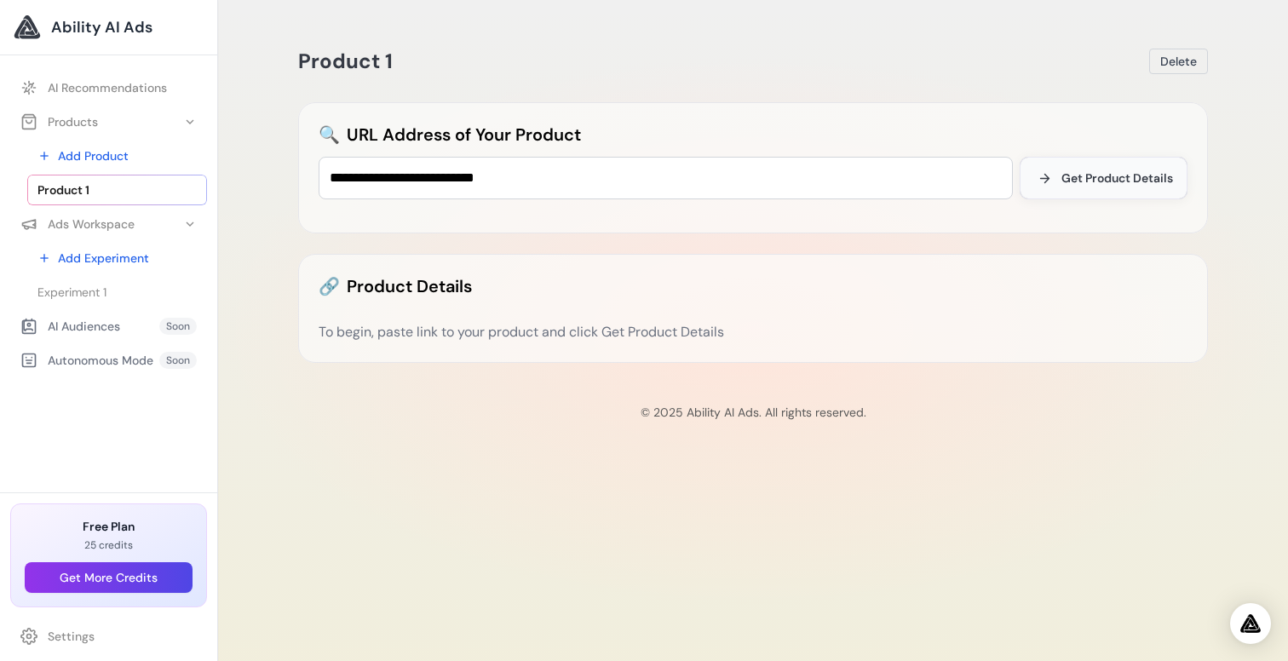
click at [1137, 175] on span "Get Product Details" at bounding box center [1117, 178] width 112 height 17
click at [112, 154] on link "Add Product" at bounding box center [117, 156] width 180 height 31
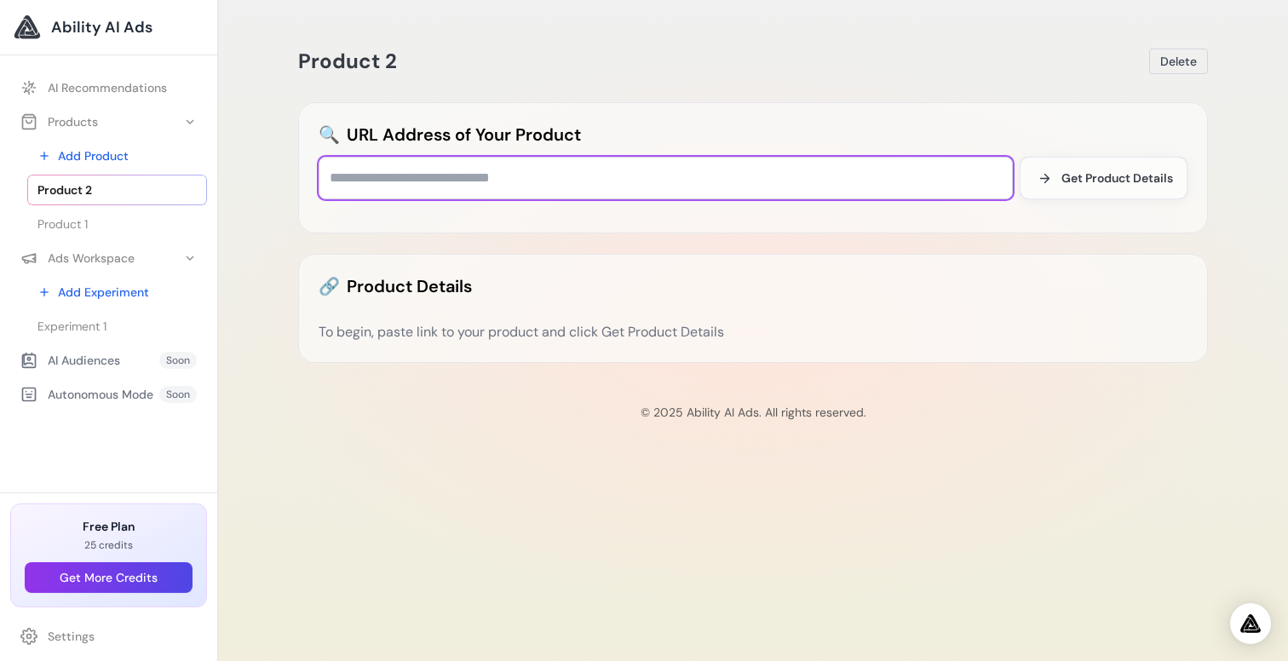
click at [542, 177] on input "text" at bounding box center [666, 178] width 694 height 43
paste input "**********"
type input "**********"
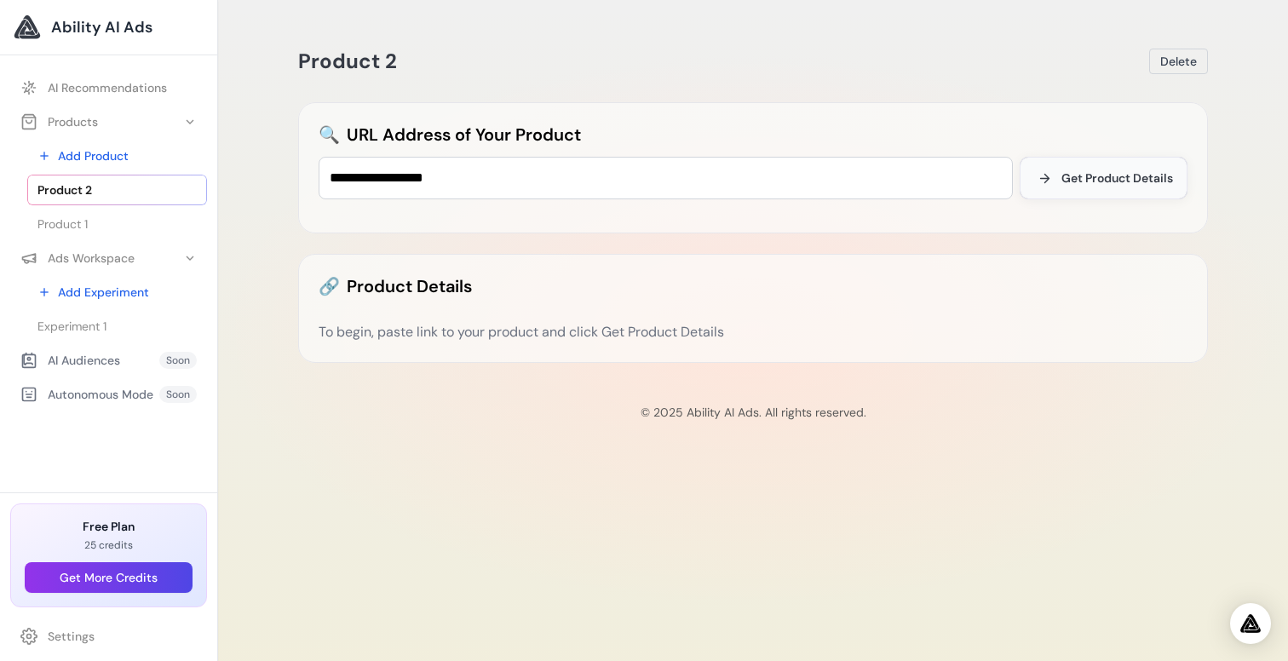
click at [1080, 179] on span "Get Product Details" at bounding box center [1117, 178] width 112 height 17
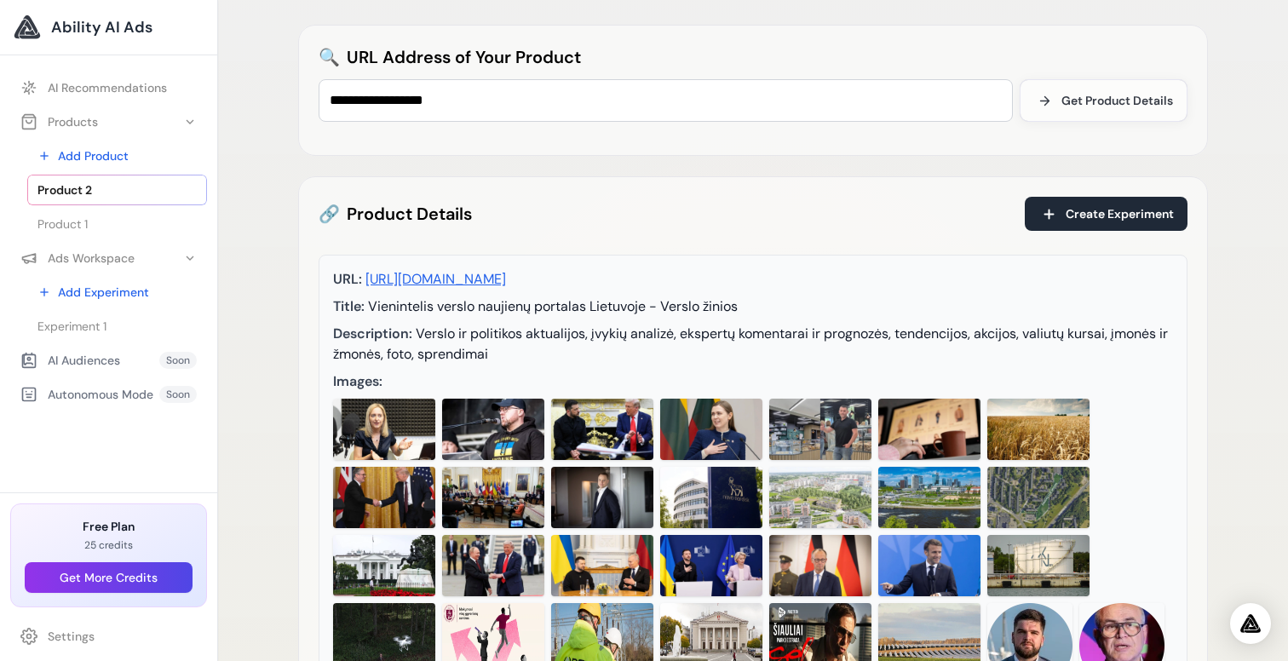
scroll to position [78, 0]
click at [492, 430] on img at bounding box center [493, 428] width 102 height 61
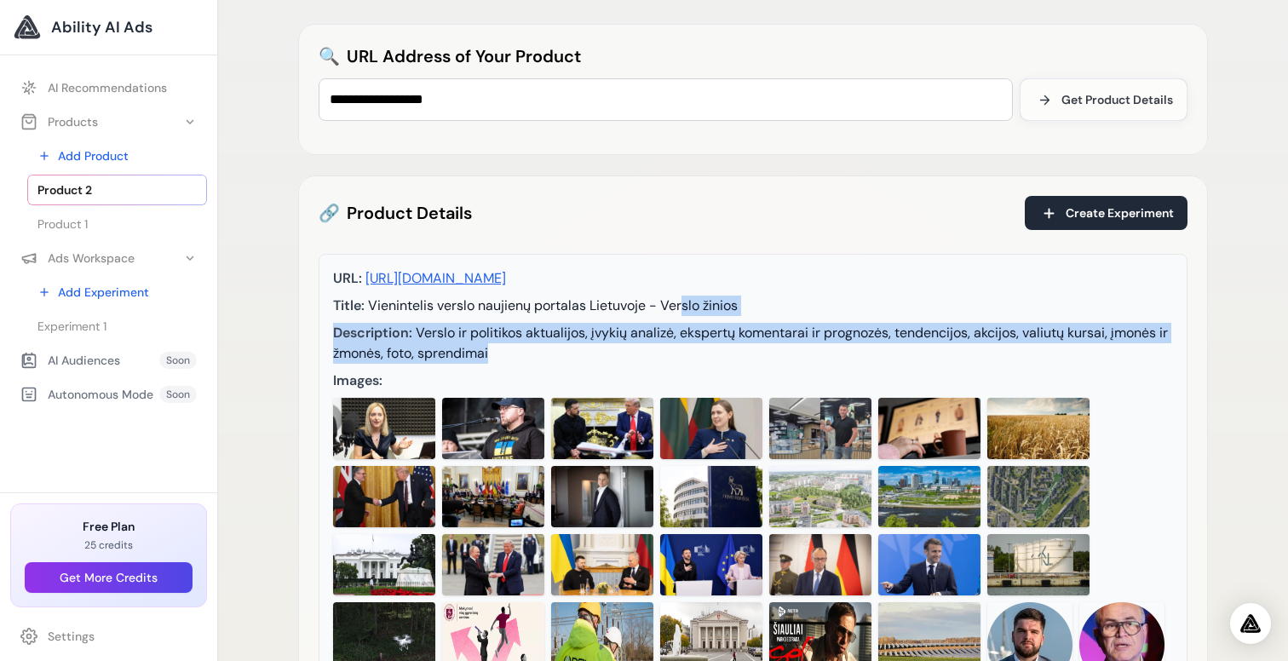
drag, startPoint x: 689, startPoint y: 359, endPoint x: 682, endPoint y: 302, distance: 58.3
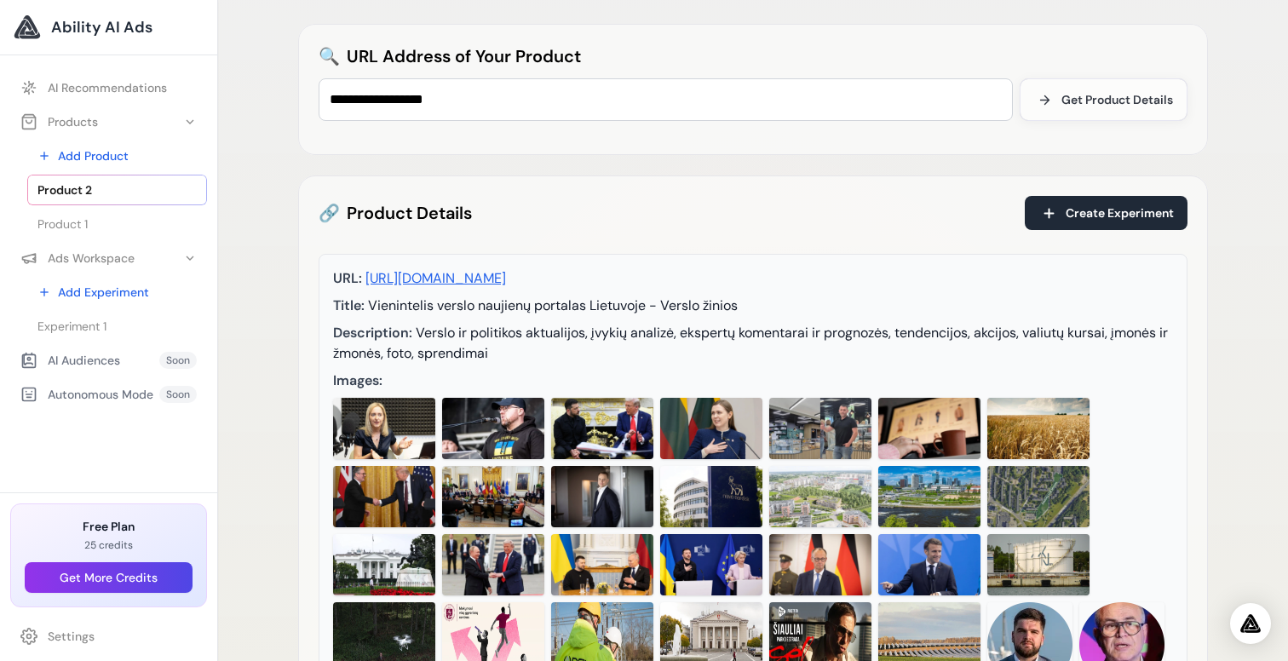
click at [682, 302] on span "Vienintelis verslo naujienų portalas Lietuvoje - Verslo žinios" at bounding box center [553, 305] width 370 height 18
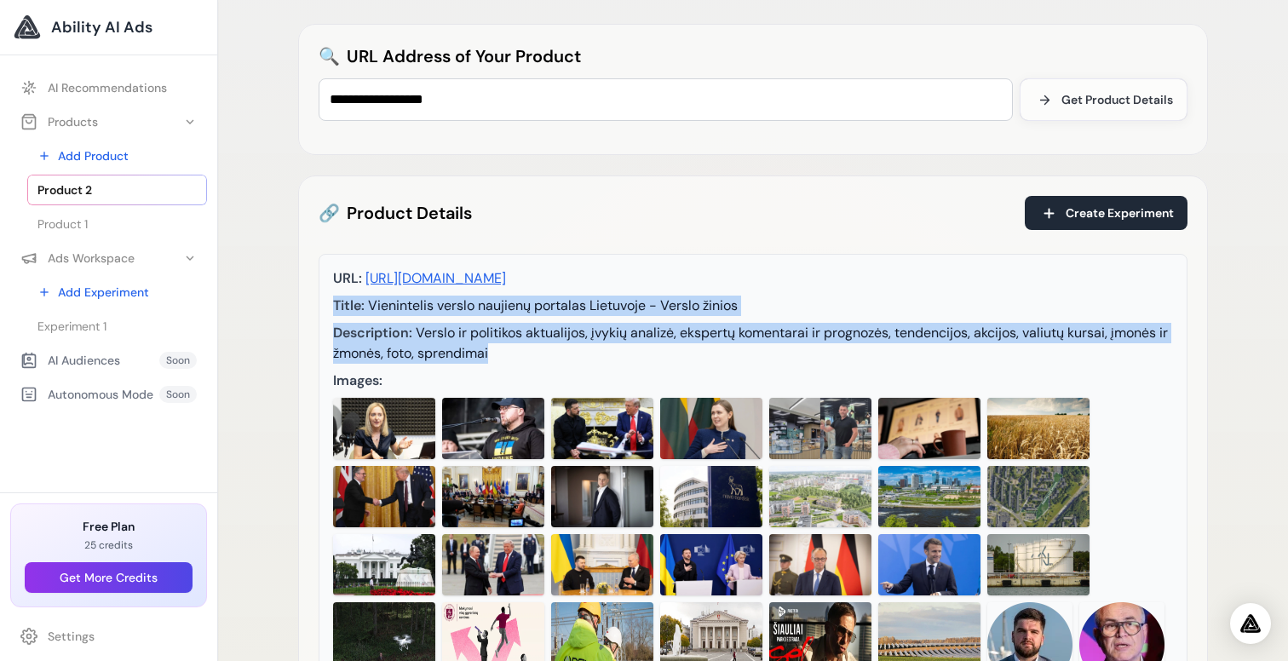
drag, startPoint x: 822, startPoint y: 360, endPoint x: 811, endPoint y: 290, distance: 71.6
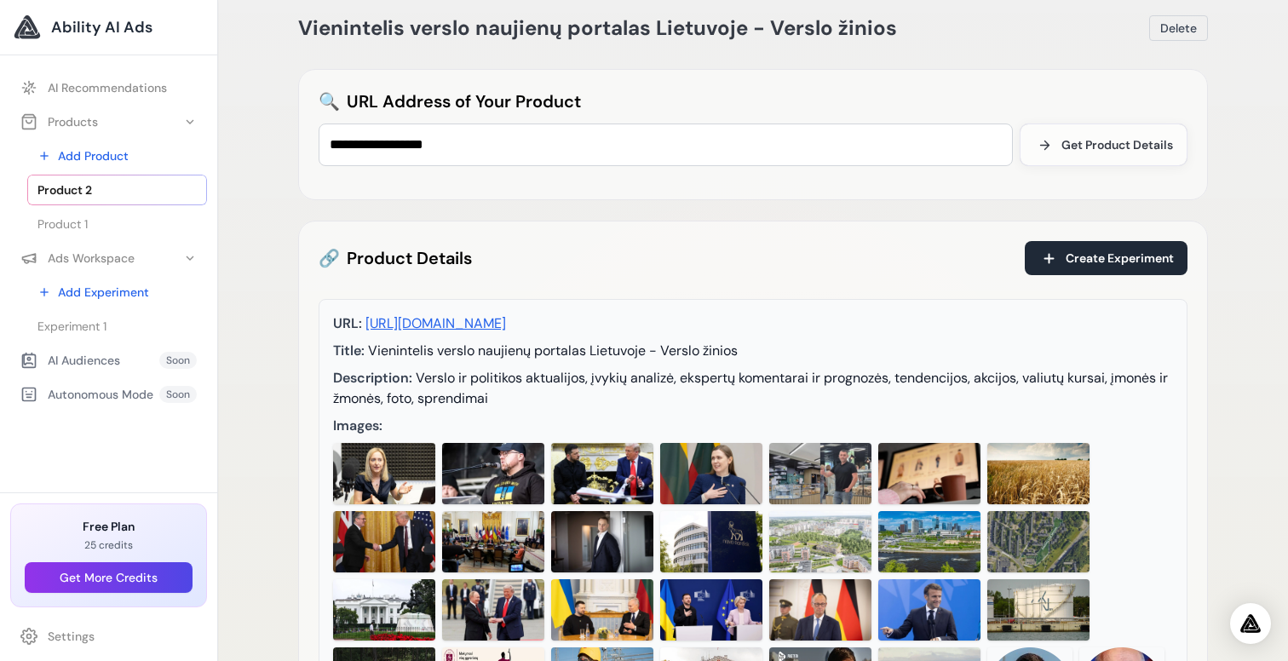
scroll to position [23, 0]
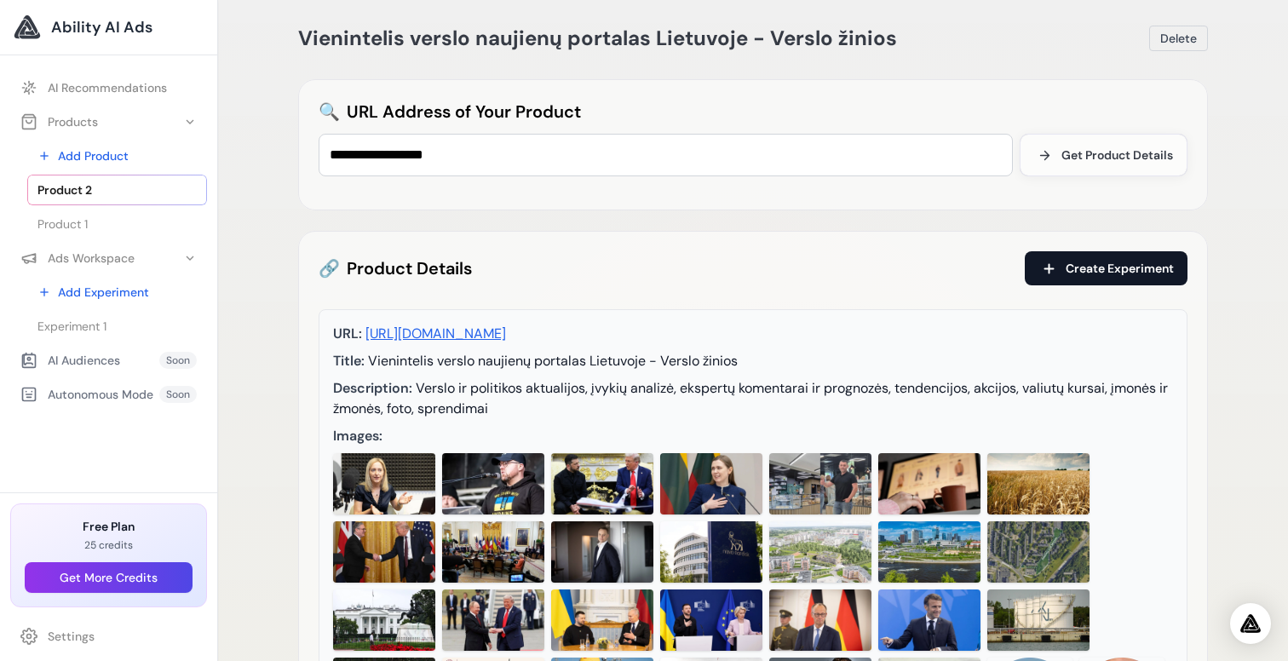
click at [1080, 267] on span "Create Experiment" at bounding box center [1120, 268] width 108 height 17
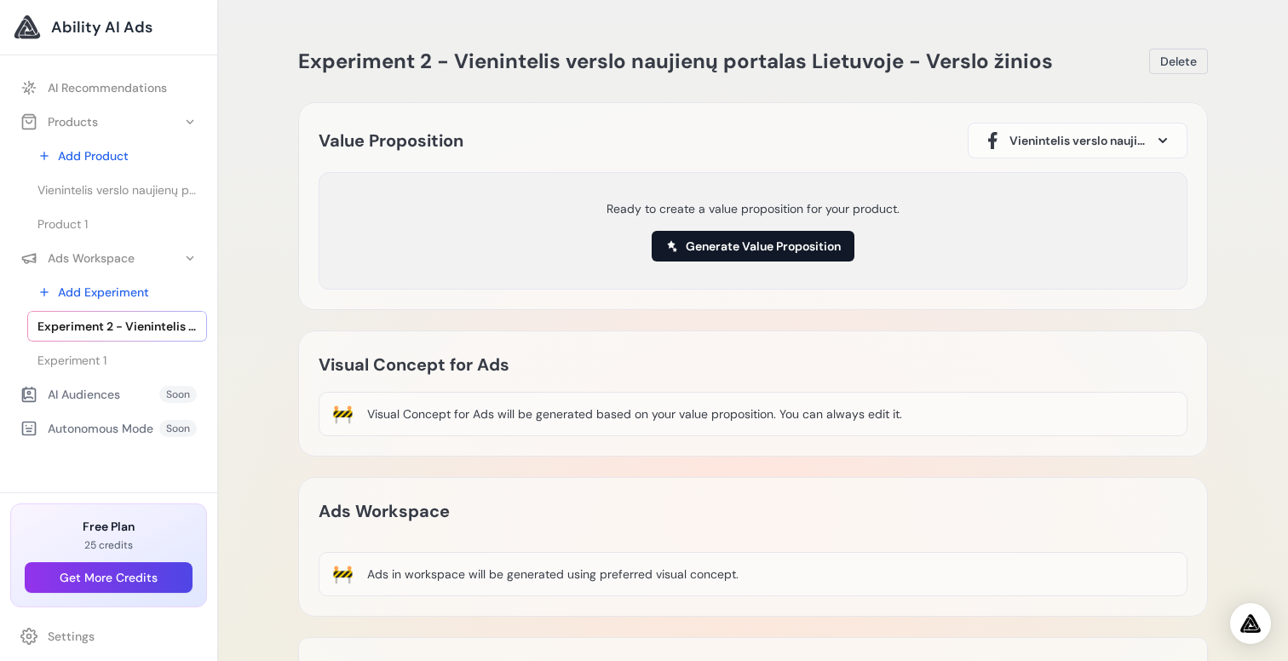
click at [730, 249] on button "Generate Value Proposition" at bounding box center [753, 246] width 203 height 31
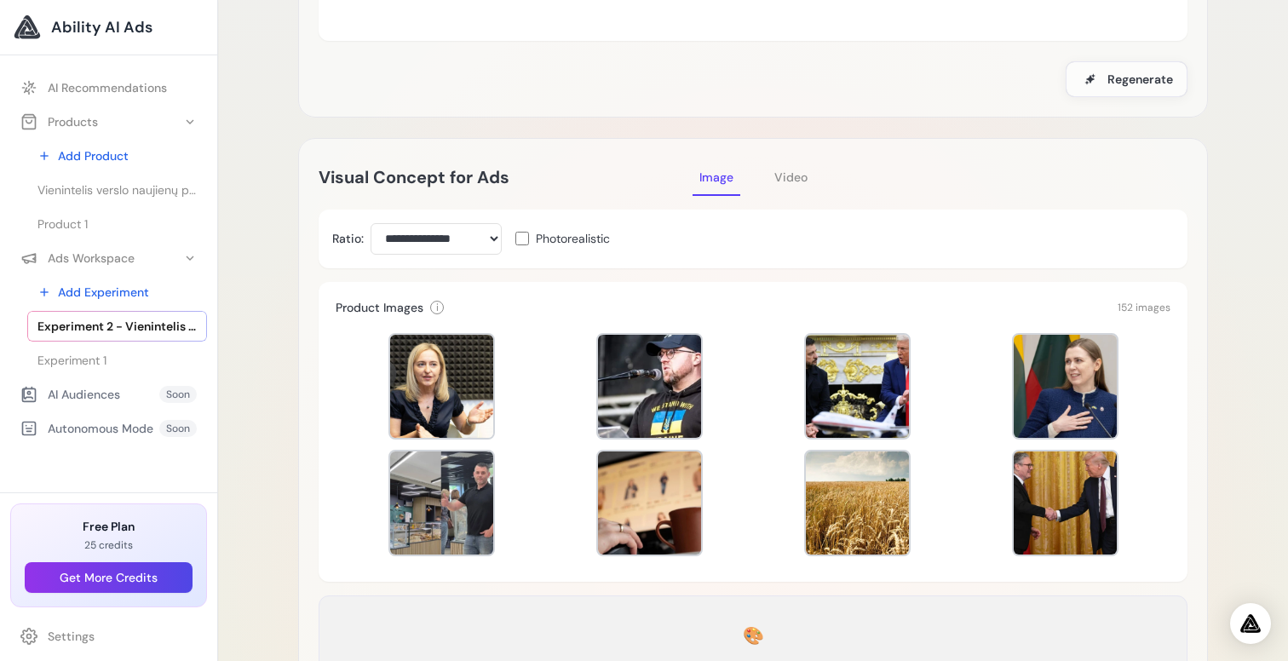
scroll to position [243, 0]
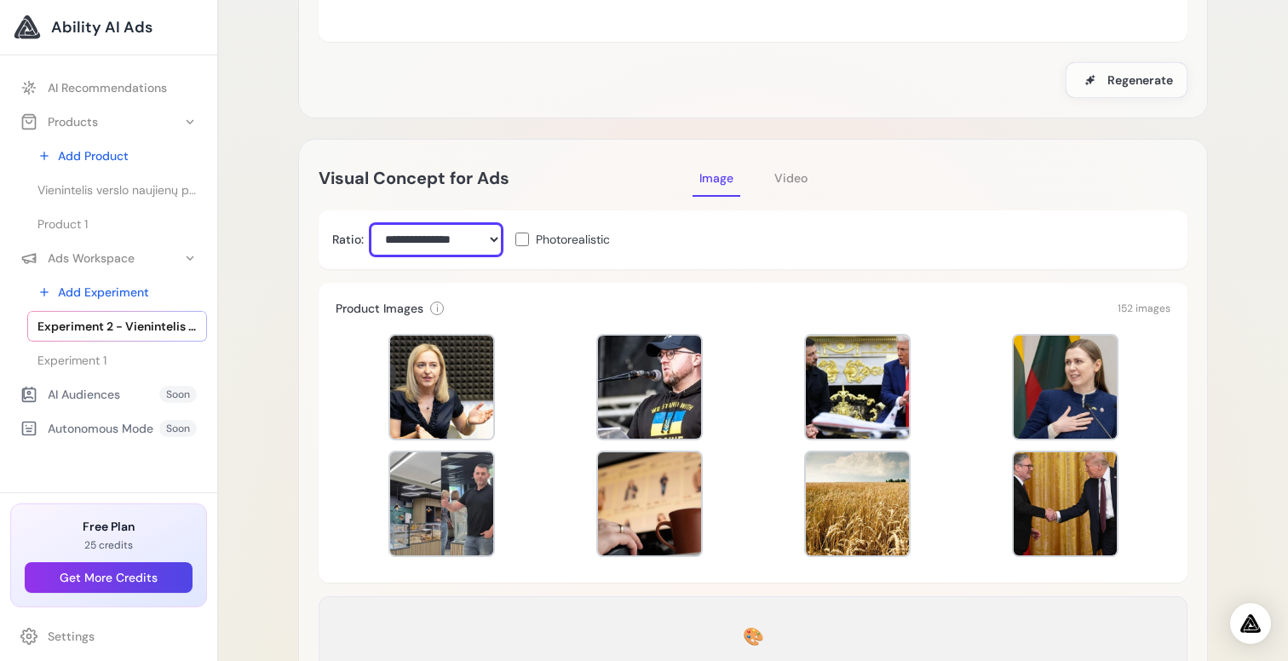
select select "***"
click option "**********" at bounding box center [0, 0] width 0 height 0
click at [796, 175] on span "Video" at bounding box center [790, 177] width 33 height 15
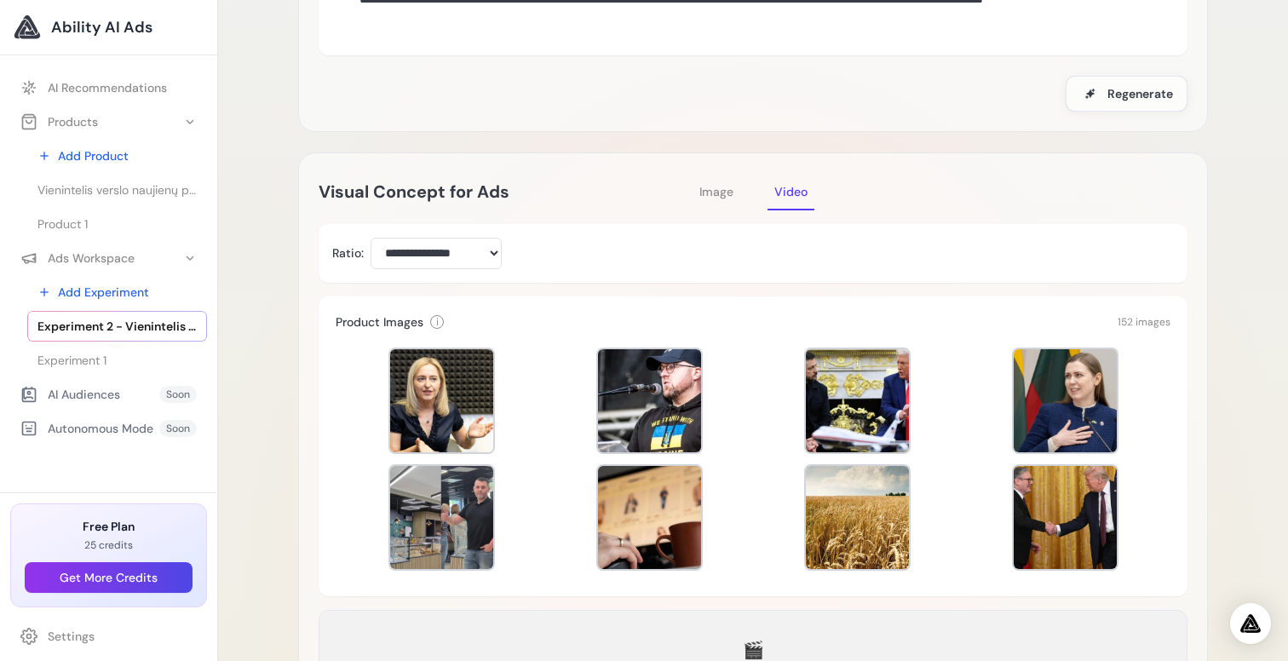
scroll to position [144, 0]
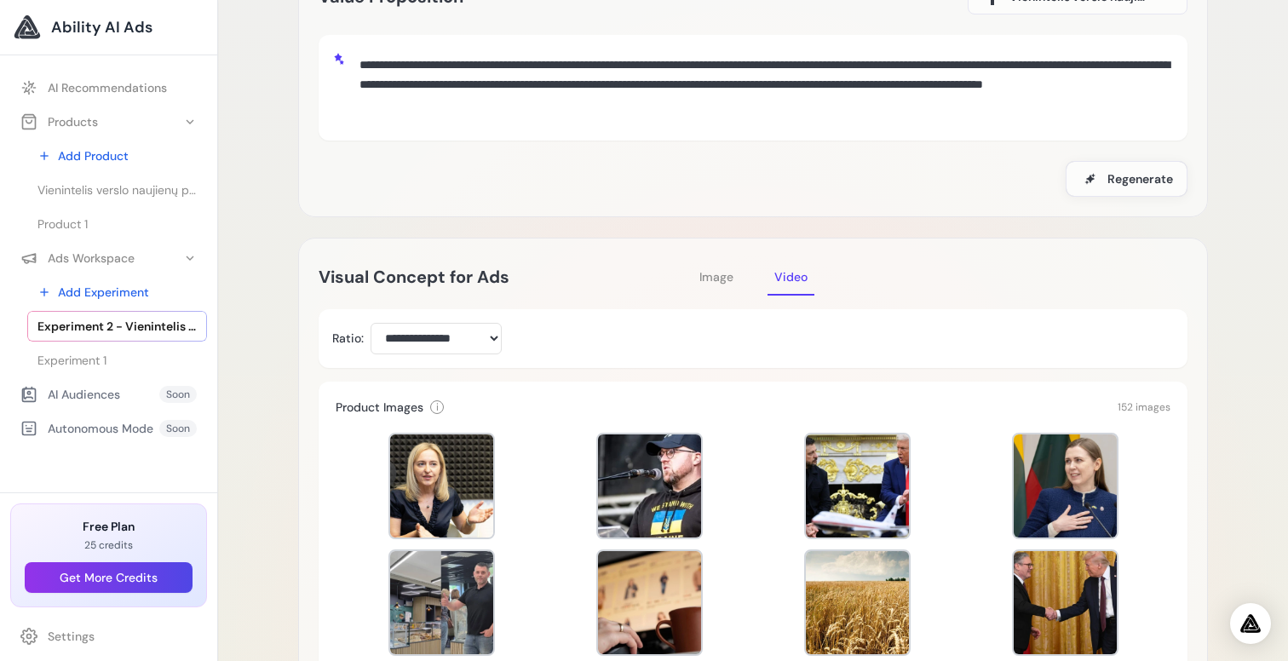
click at [710, 262] on button "Image" at bounding box center [717, 276] width 48 height 37
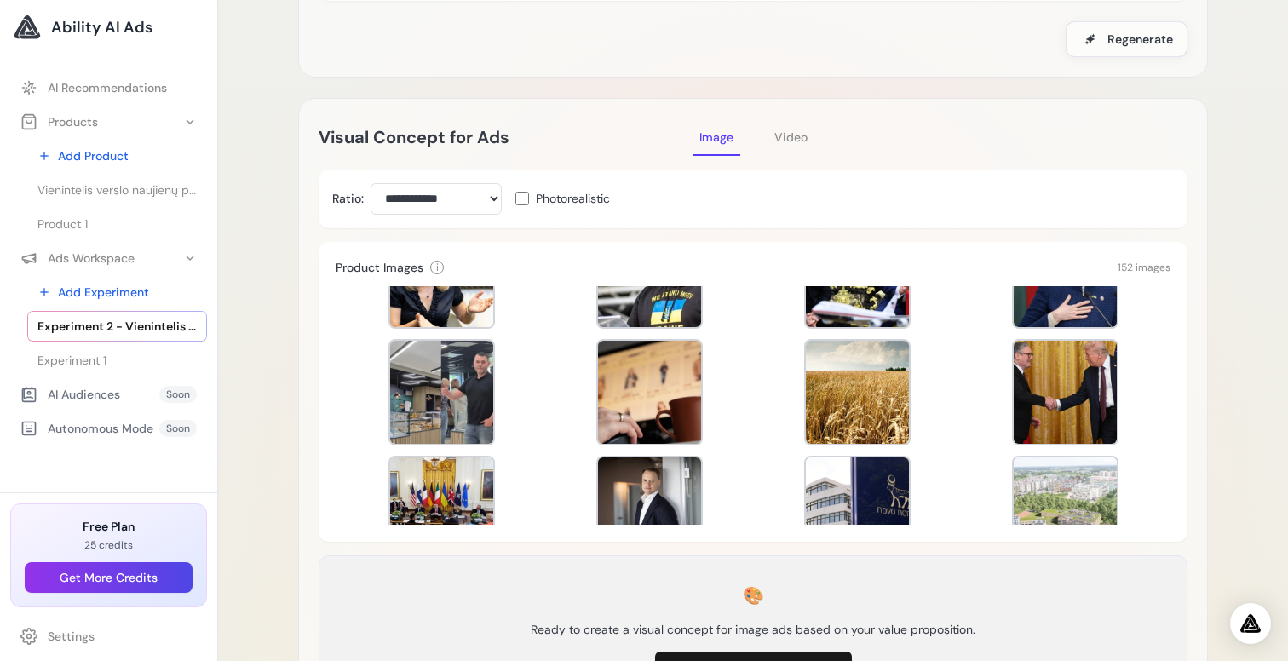
scroll to position [0, 0]
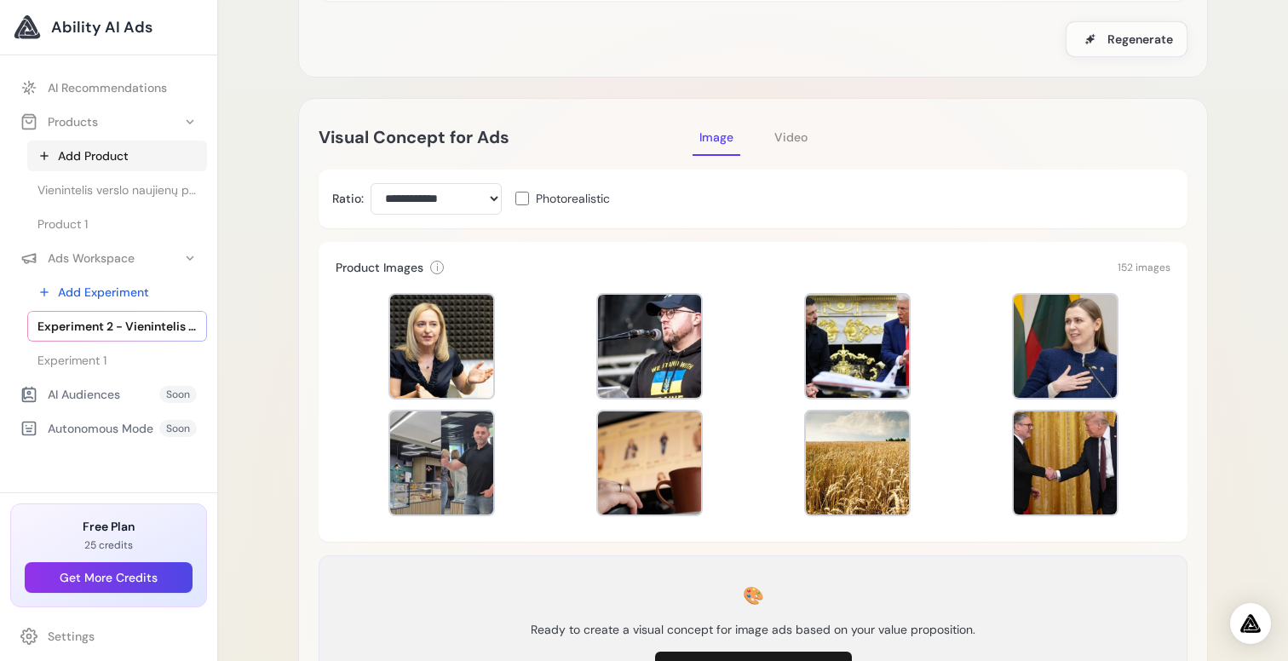
click at [94, 158] on link "Add Product" at bounding box center [117, 156] width 180 height 31
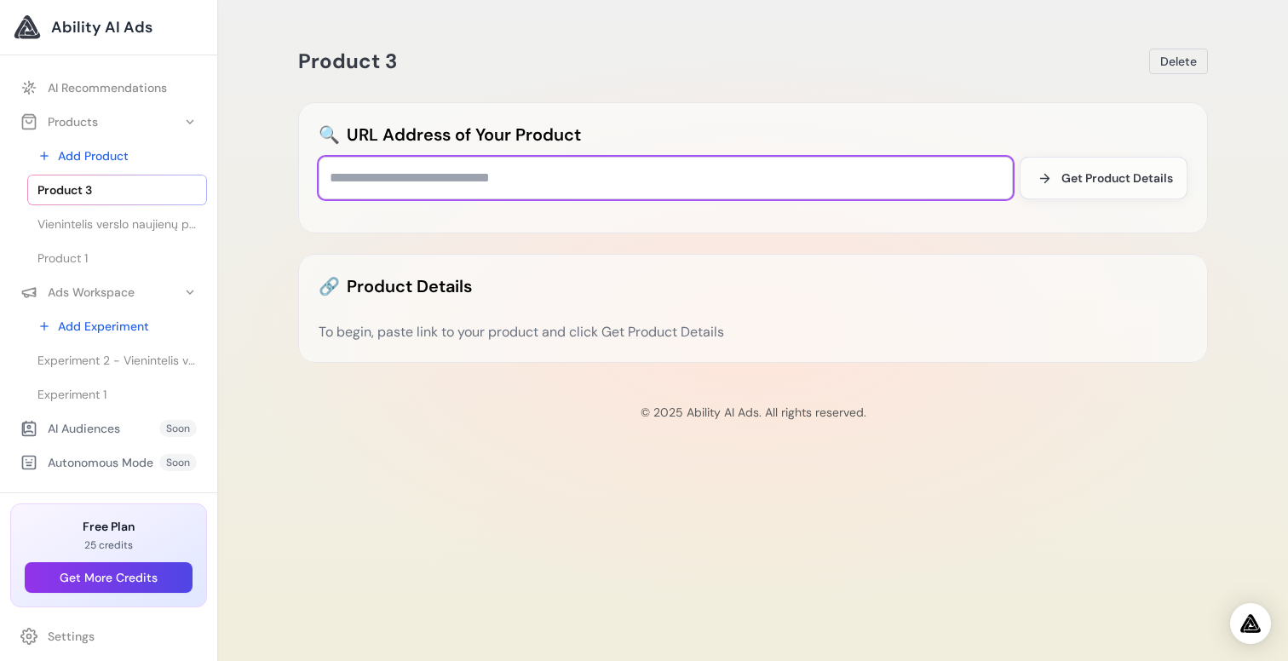
click at [612, 182] on input "text" at bounding box center [666, 178] width 694 height 43
paste input "**********"
type input "**********"
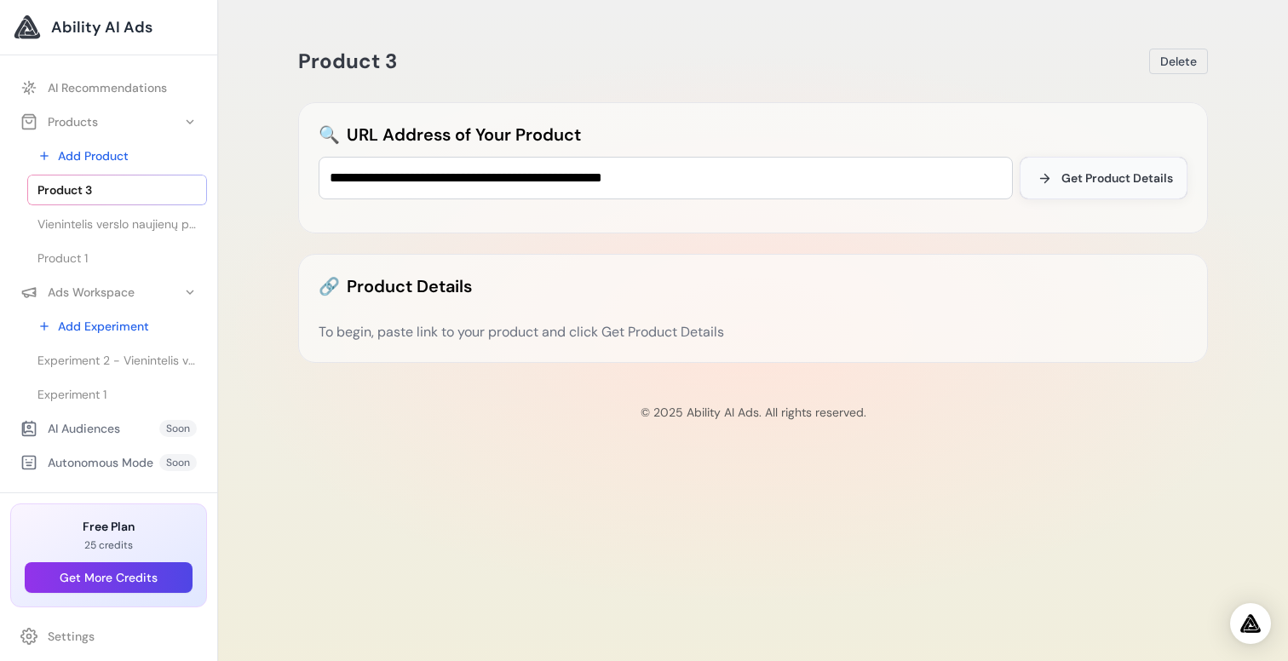
click at [1090, 179] on span "Get Product Details" at bounding box center [1117, 178] width 112 height 17
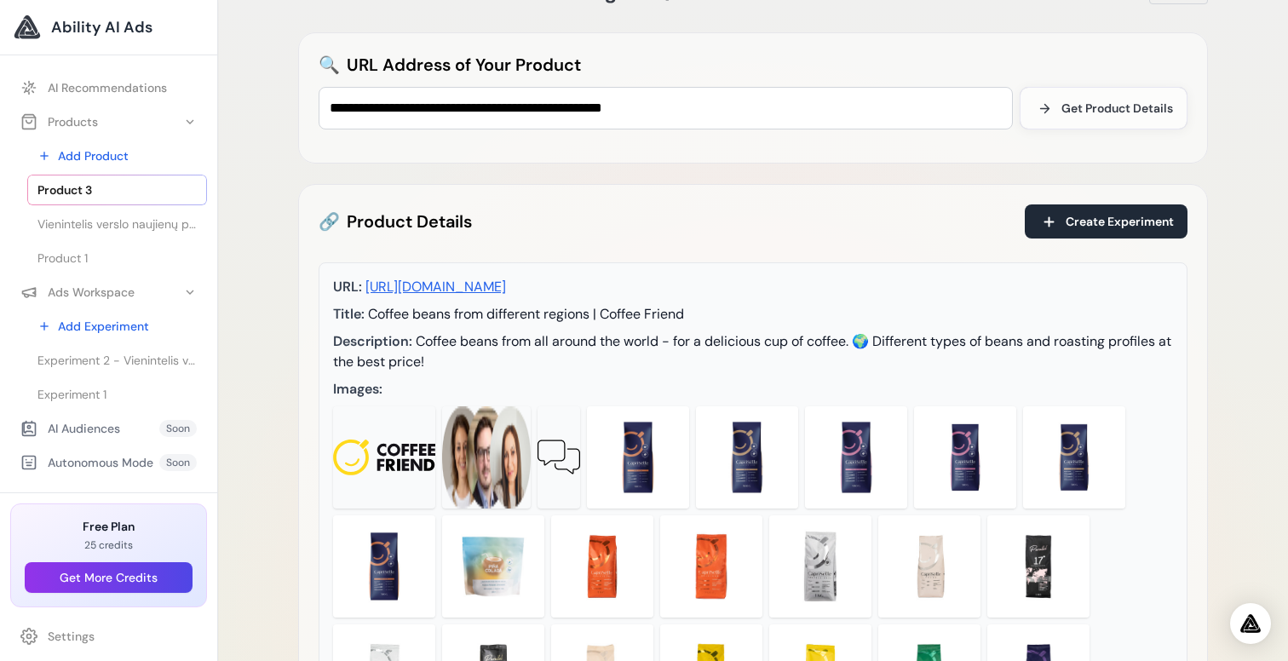
scroll to position [117, 0]
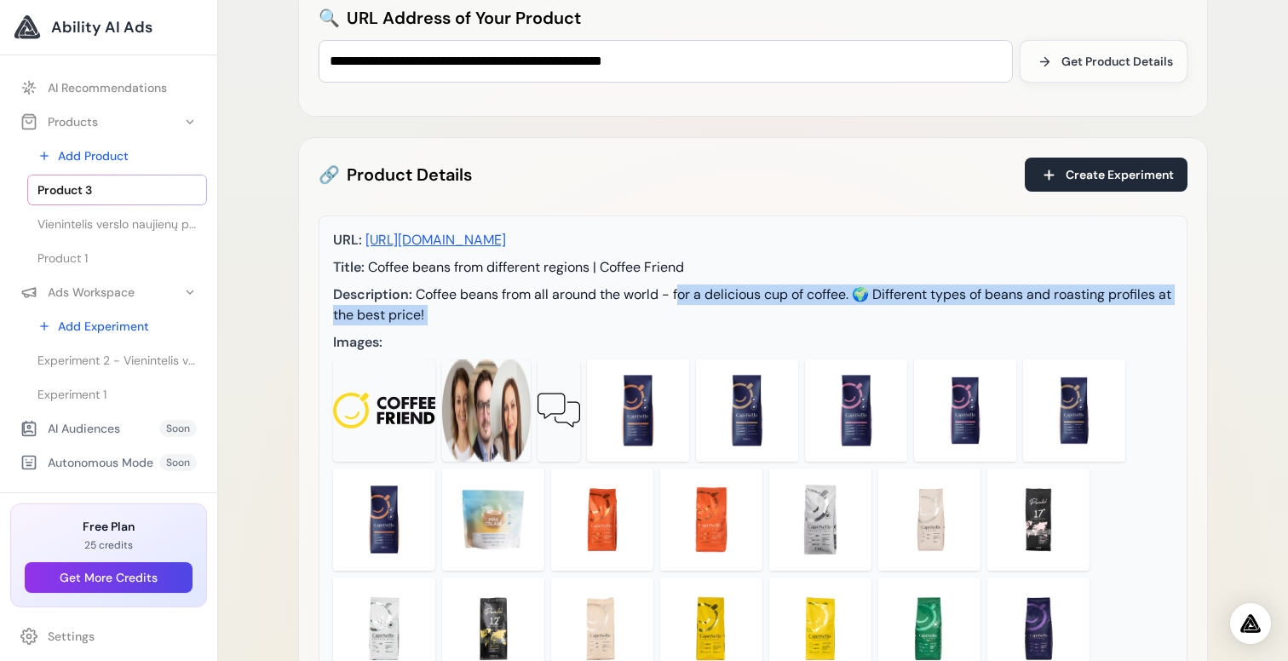
drag, startPoint x: 695, startPoint y: 321, endPoint x: 681, endPoint y: 292, distance: 32.0
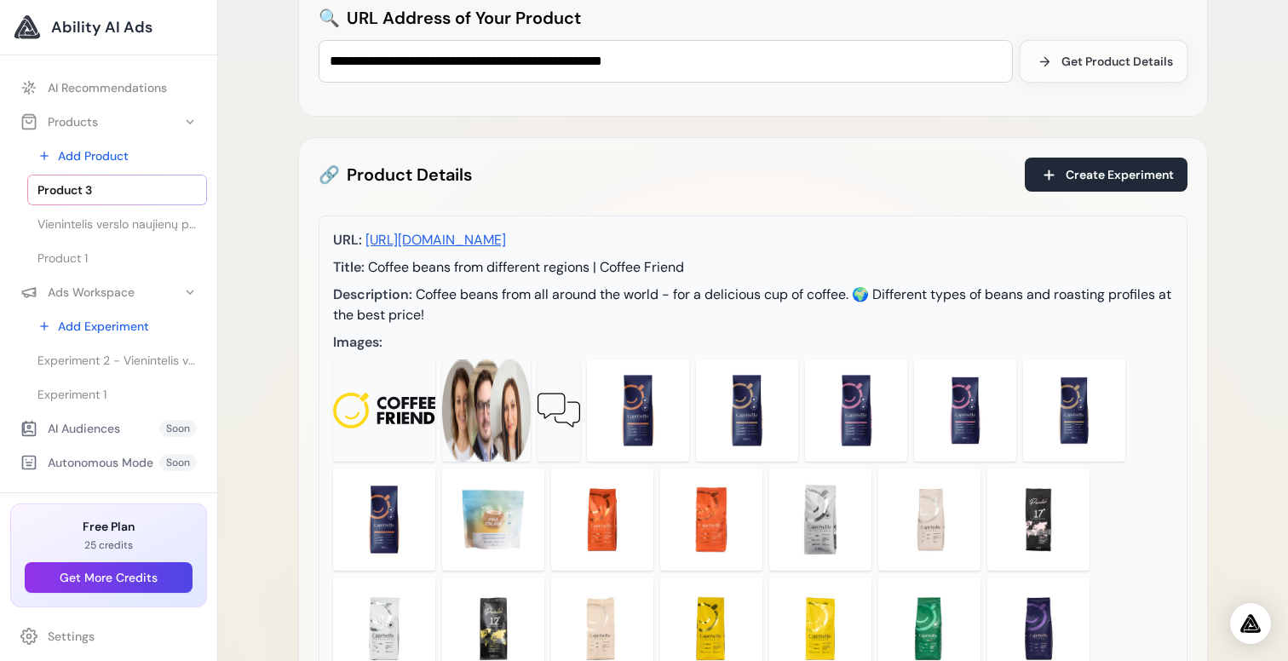
click at [681, 292] on span "Coffee beans from all around the world - for a delicious cup of coffee. 🌍 Diffe…" at bounding box center [752, 304] width 838 height 38
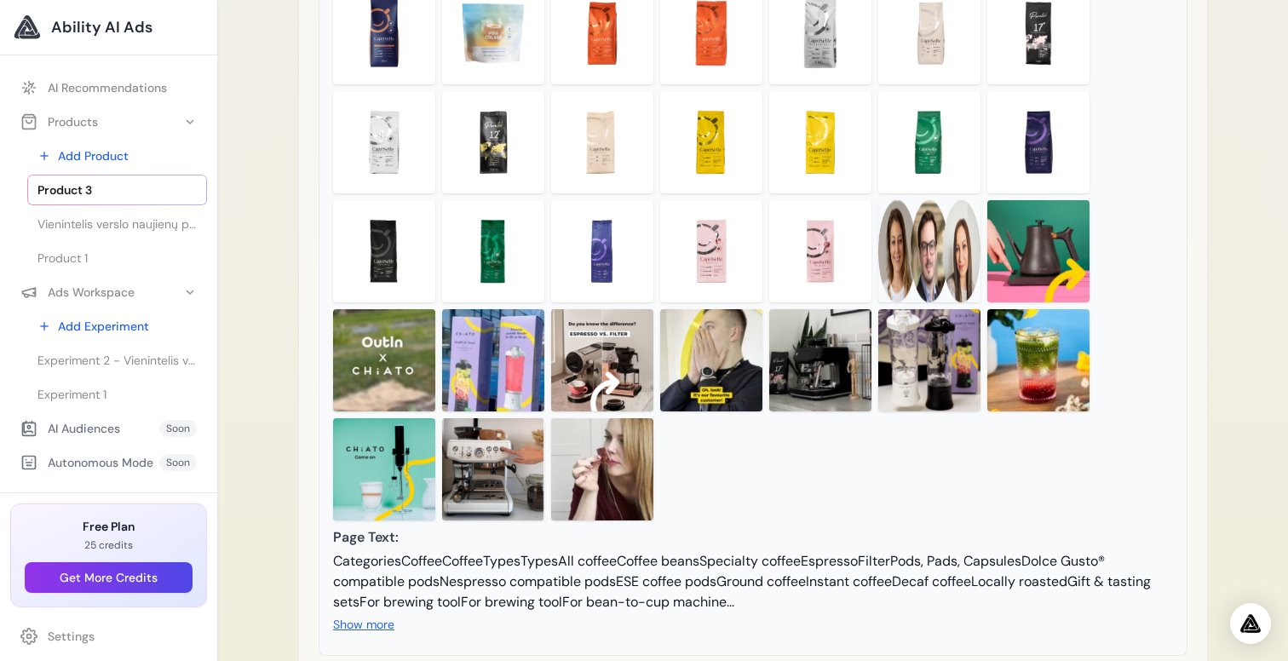
scroll to position [758, 0]
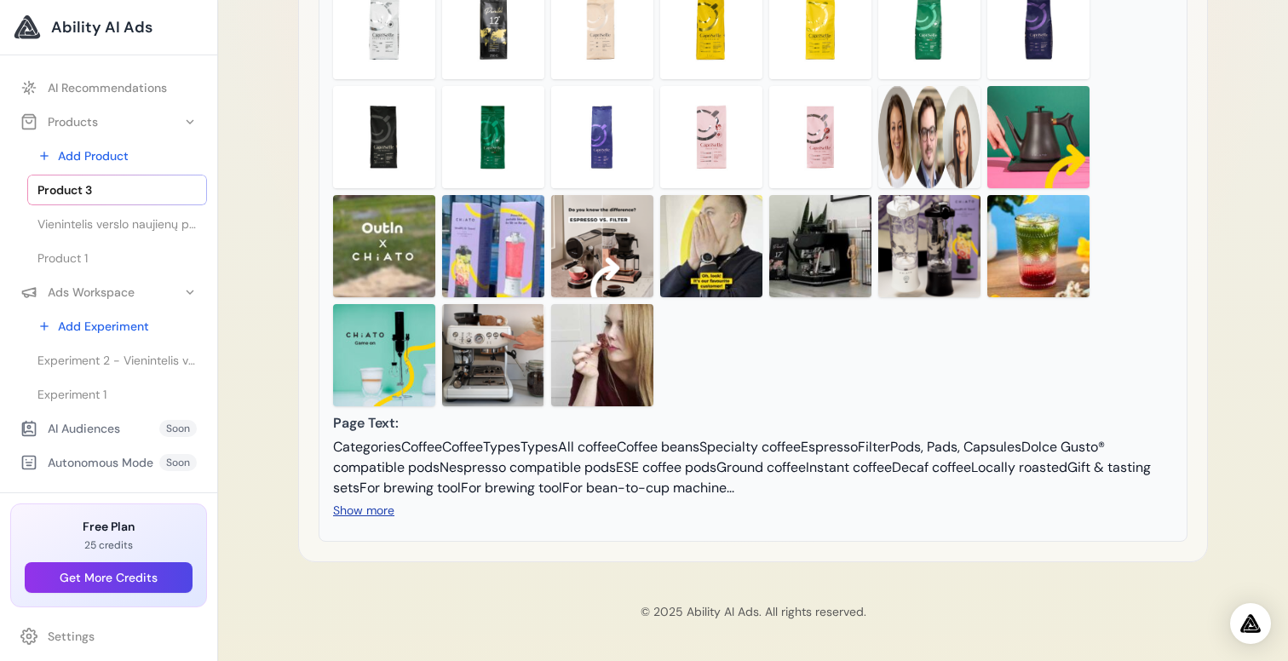
click at [352, 504] on button "Show more" at bounding box center [363, 510] width 61 height 17
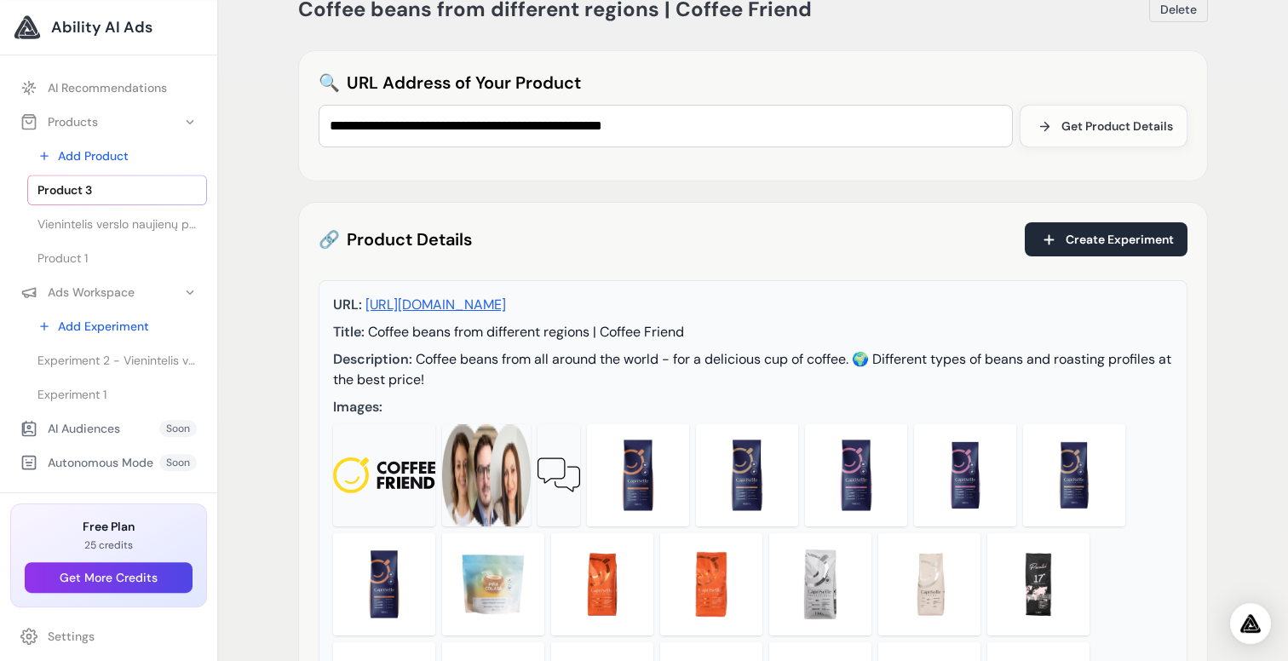
scroll to position [0, 0]
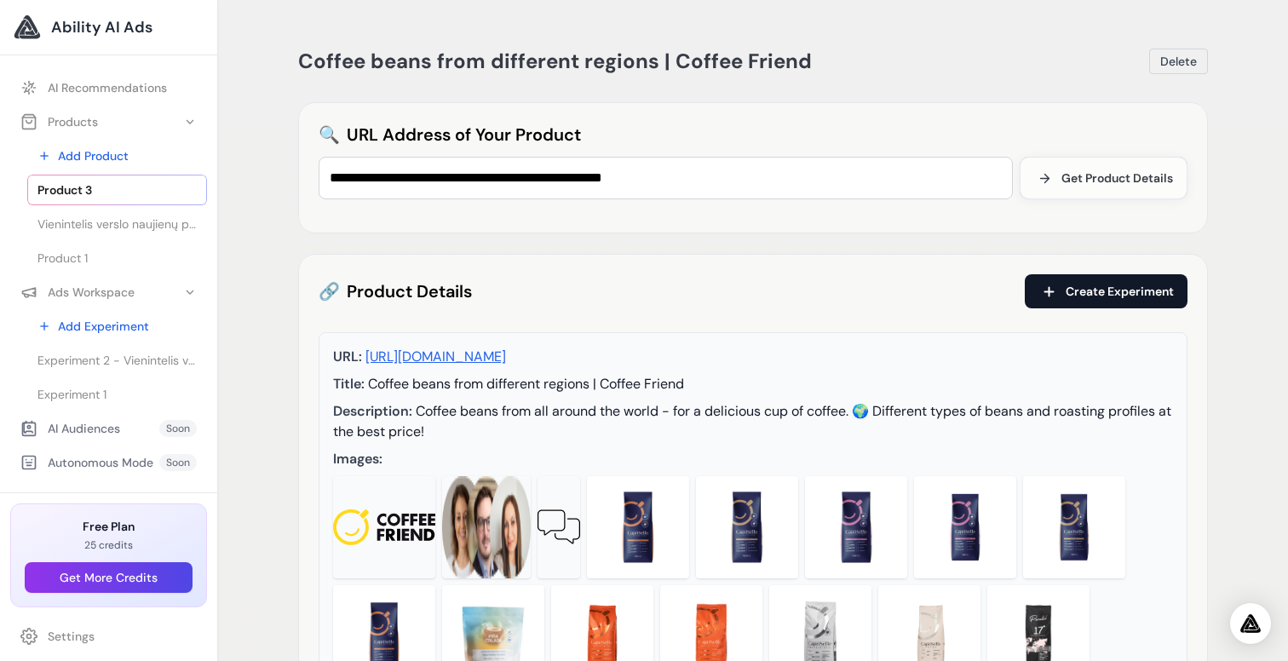
click at [1107, 299] on span "Create Experiment" at bounding box center [1120, 291] width 108 height 17
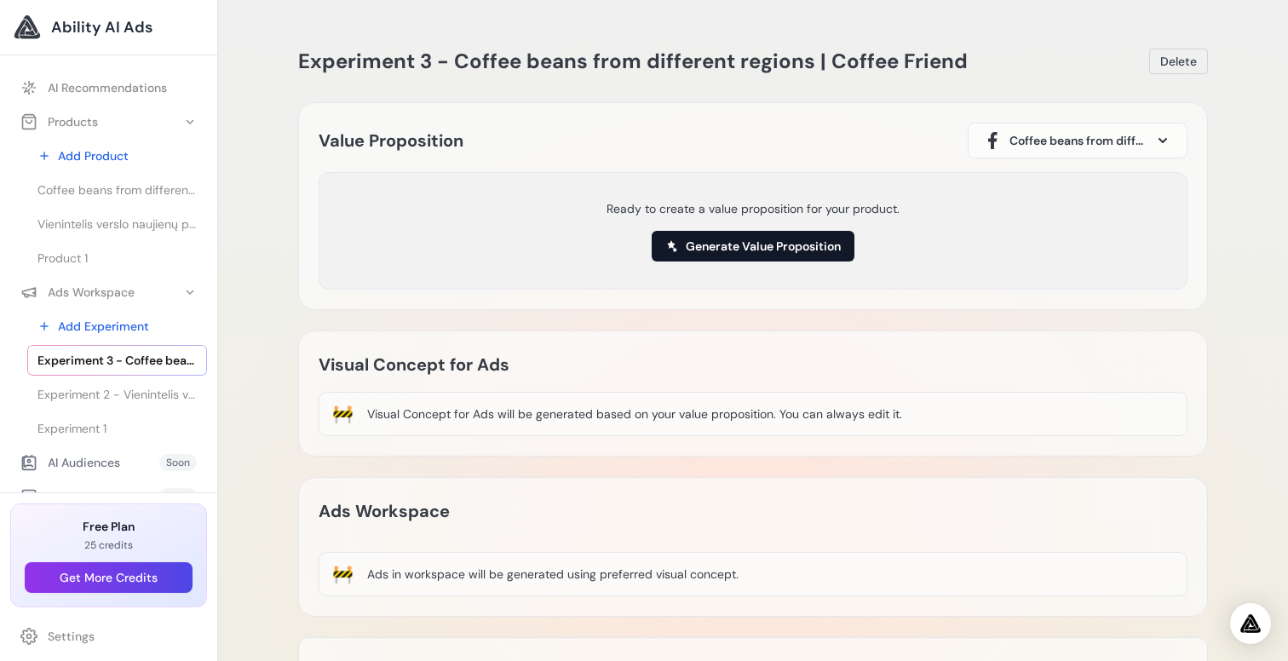
click at [739, 249] on button "Generate Value Proposition" at bounding box center [753, 246] width 203 height 31
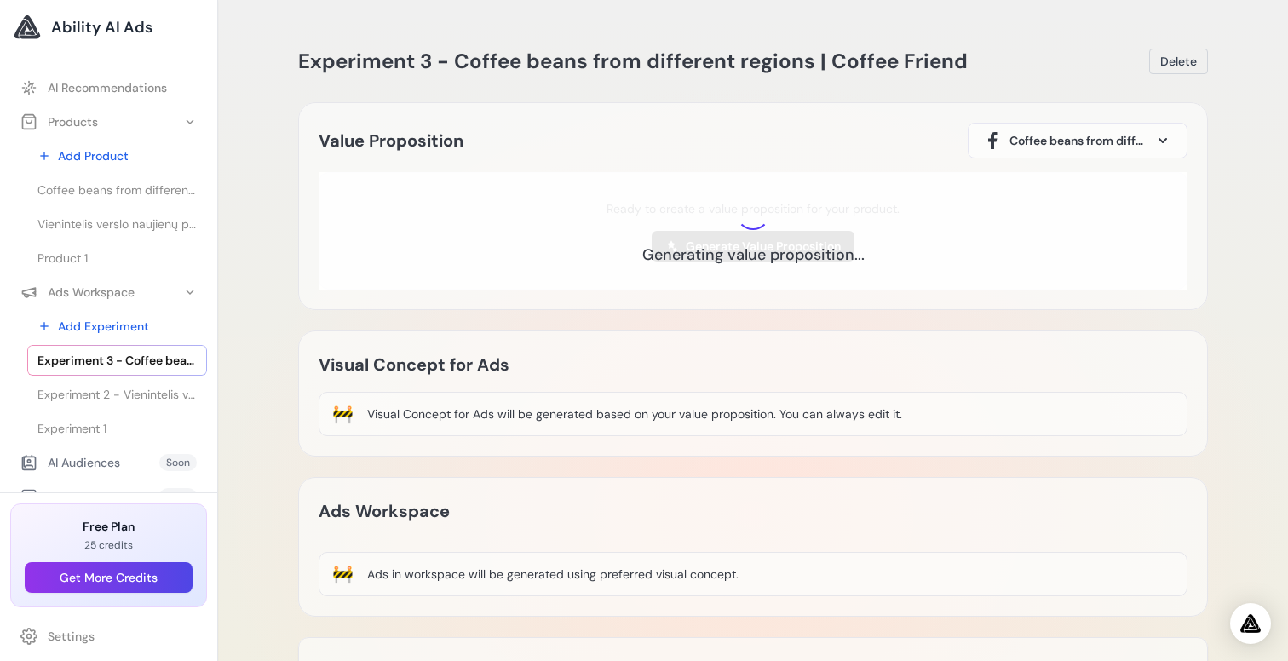
click at [1163, 135] on span at bounding box center [1163, 140] width 20 height 20
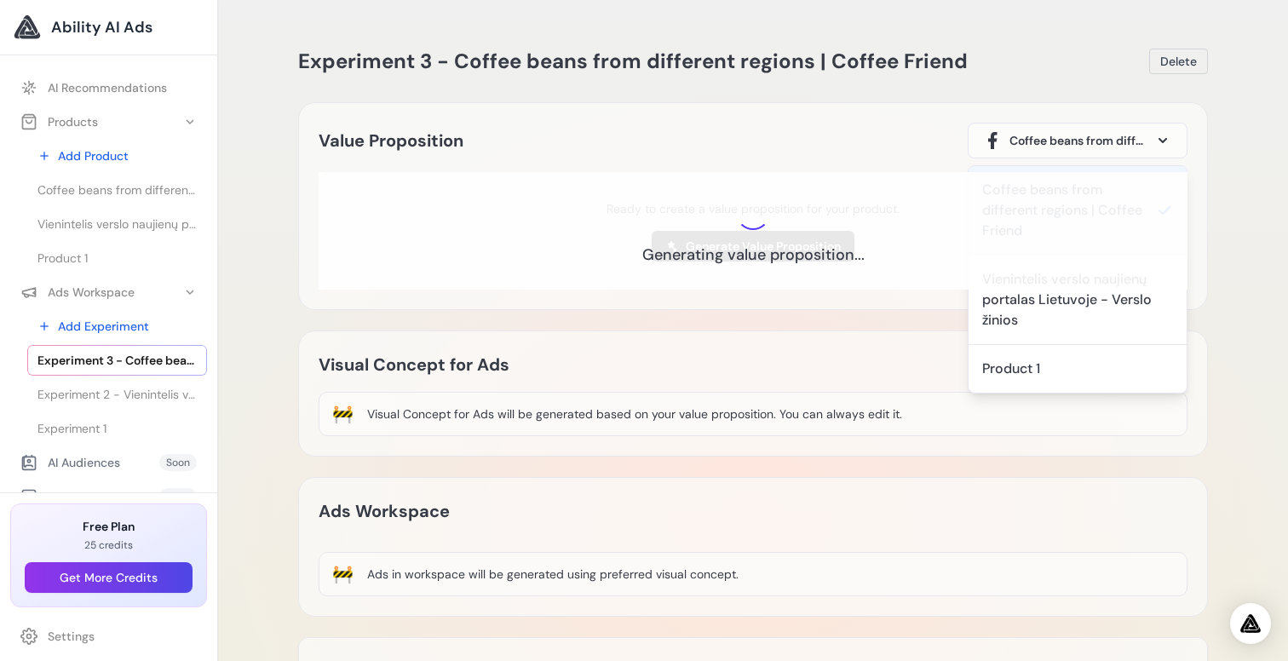
click at [917, 129] on div "Value Proposition Coffee beans from different regions | Coffee Friend Coffee be…" at bounding box center [753, 141] width 869 height 36
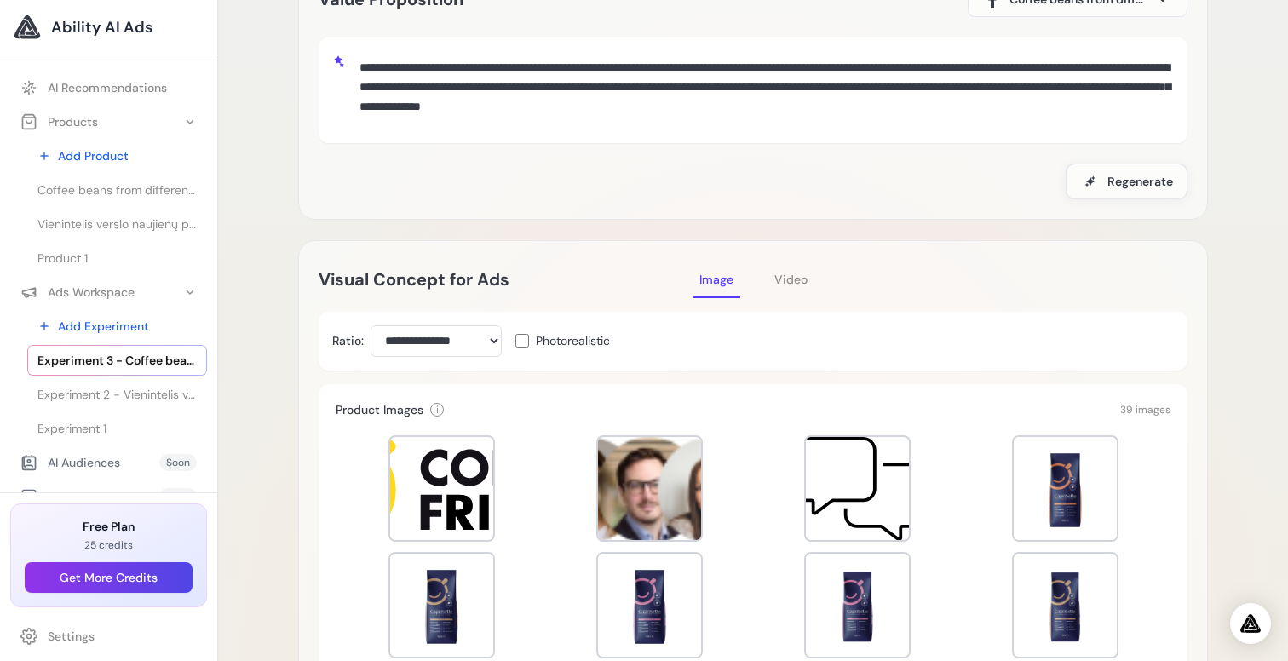
scroll to position [118, 0]
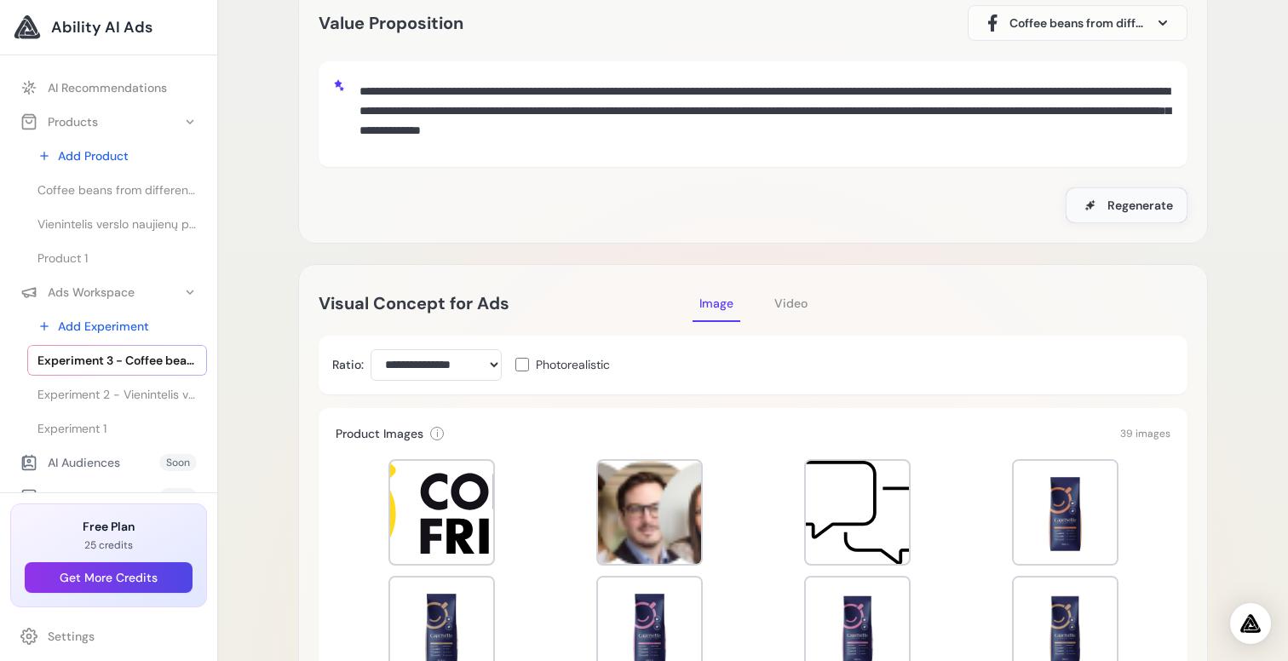
click at [1101, 203] on button "Regenerate" at bounding box center [1127, 205] width 122 height 36
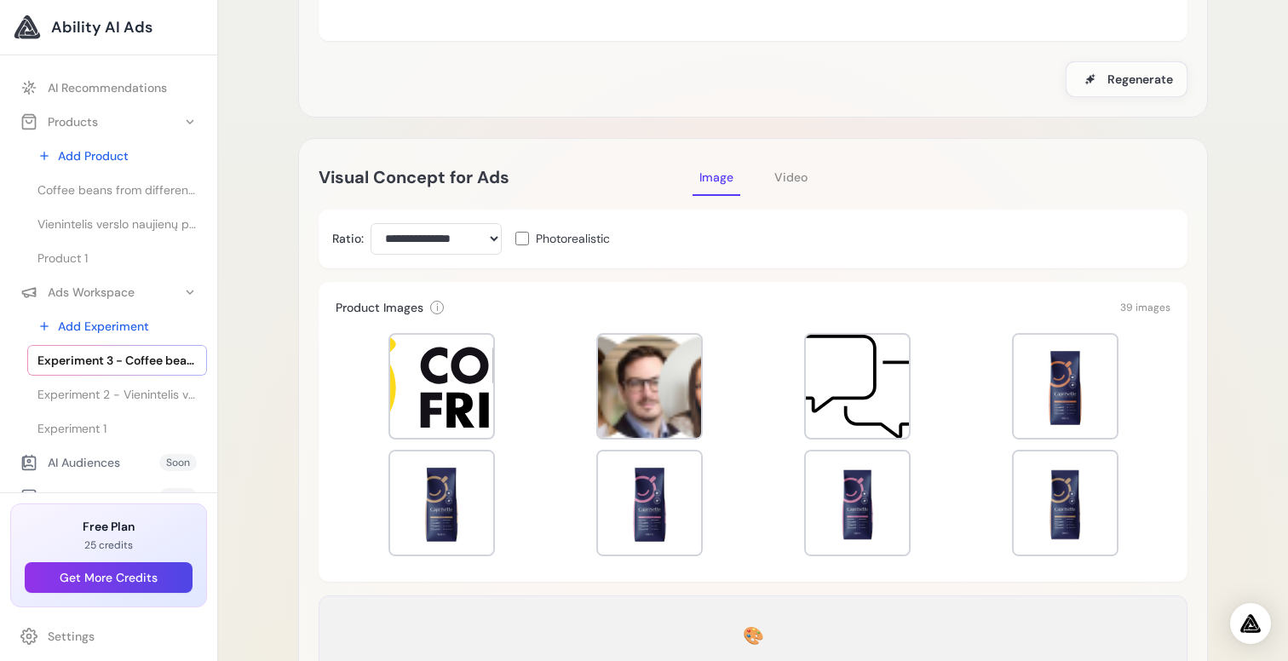
scroll to position [243, 0]
select select "***"
click option "**********" at bounding box center [0, 0] width 0 height 0
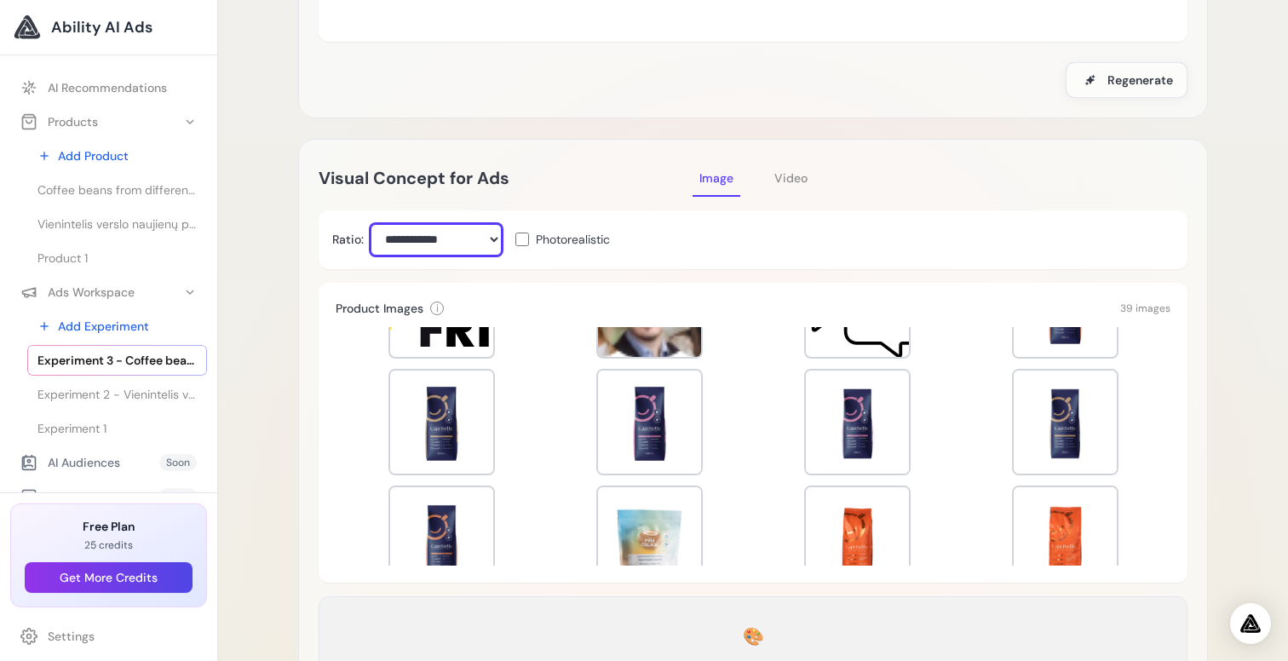
scroll to position [8, 0]
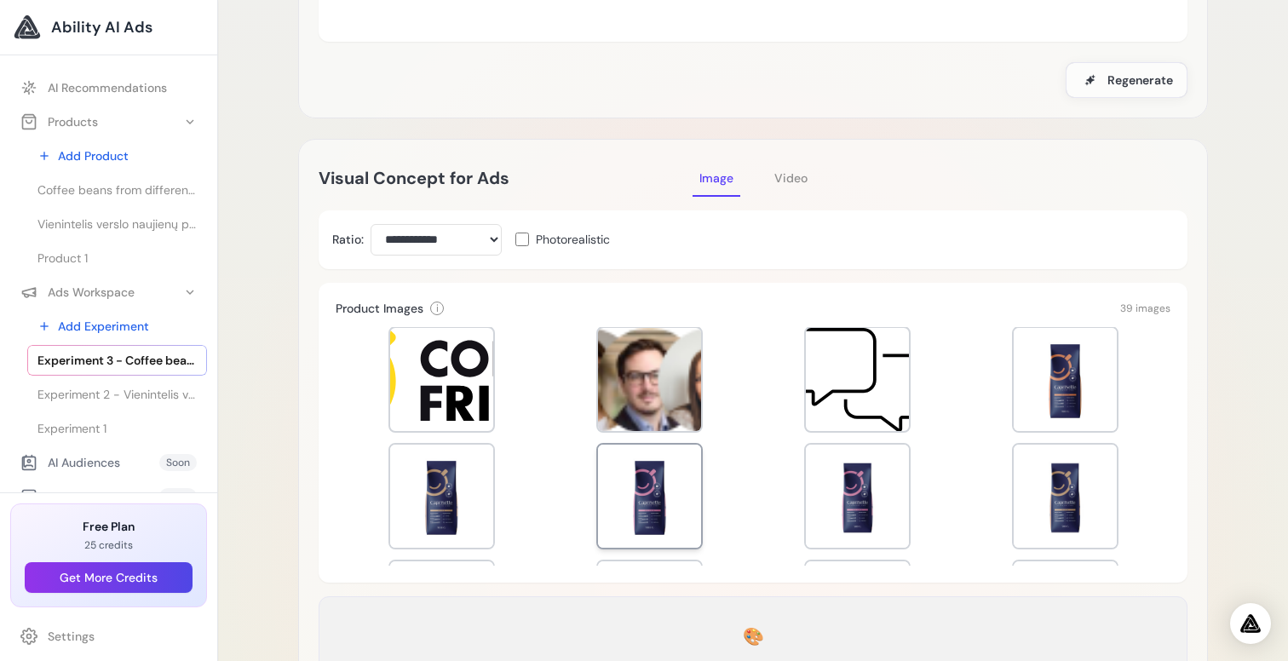
click at [611, 471] on div at bounding box center [649, 496] width 103 height 103
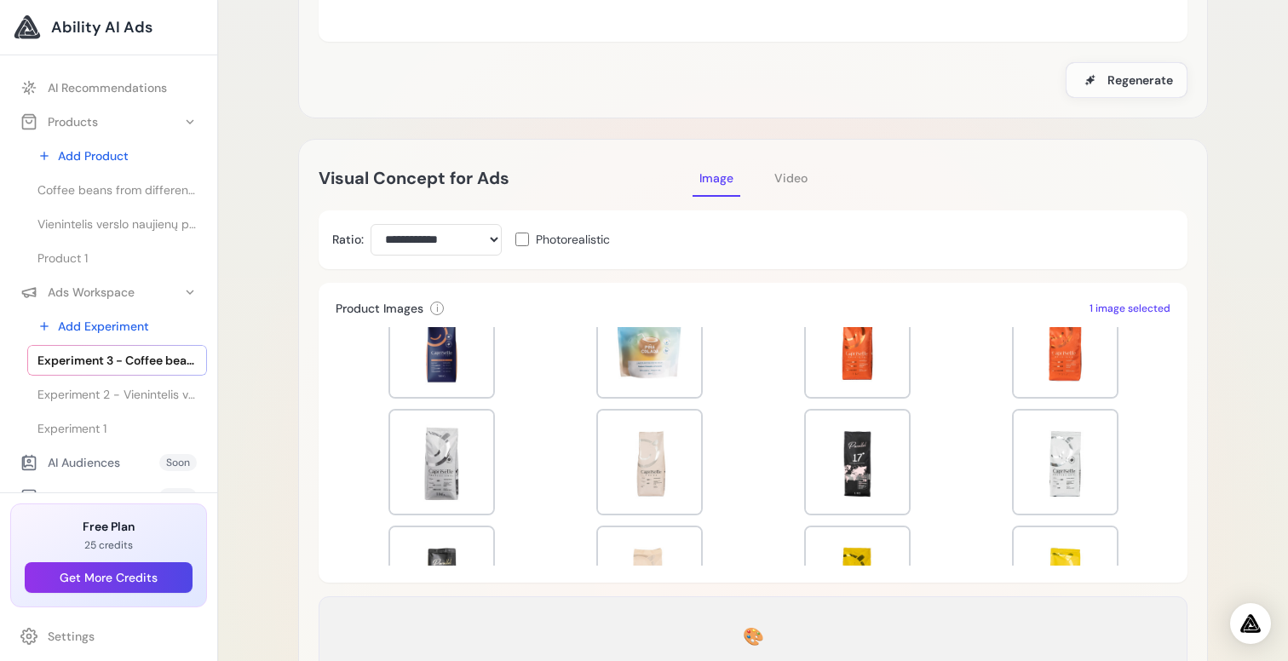
scroll to position [288, 0]
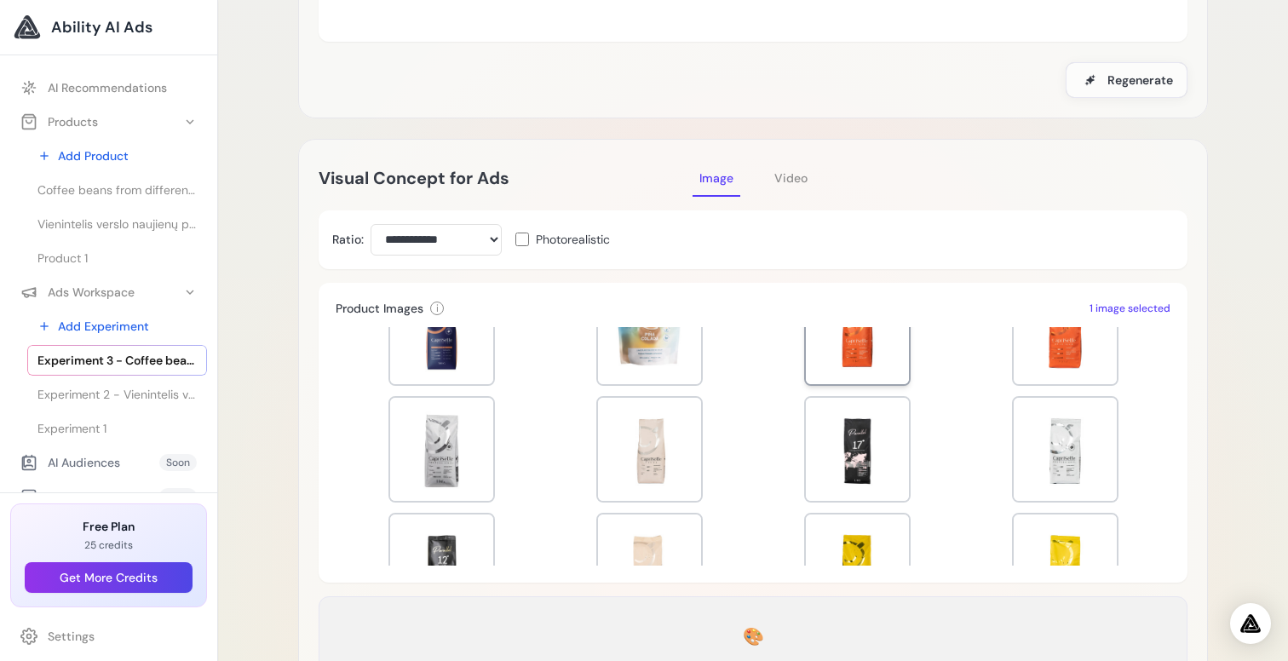
click at [846, 359] on div at bounding box center [857, 332] width 103 height 103
click at [858, 451] on div at bounding box center [857, 449] width 103 height 103
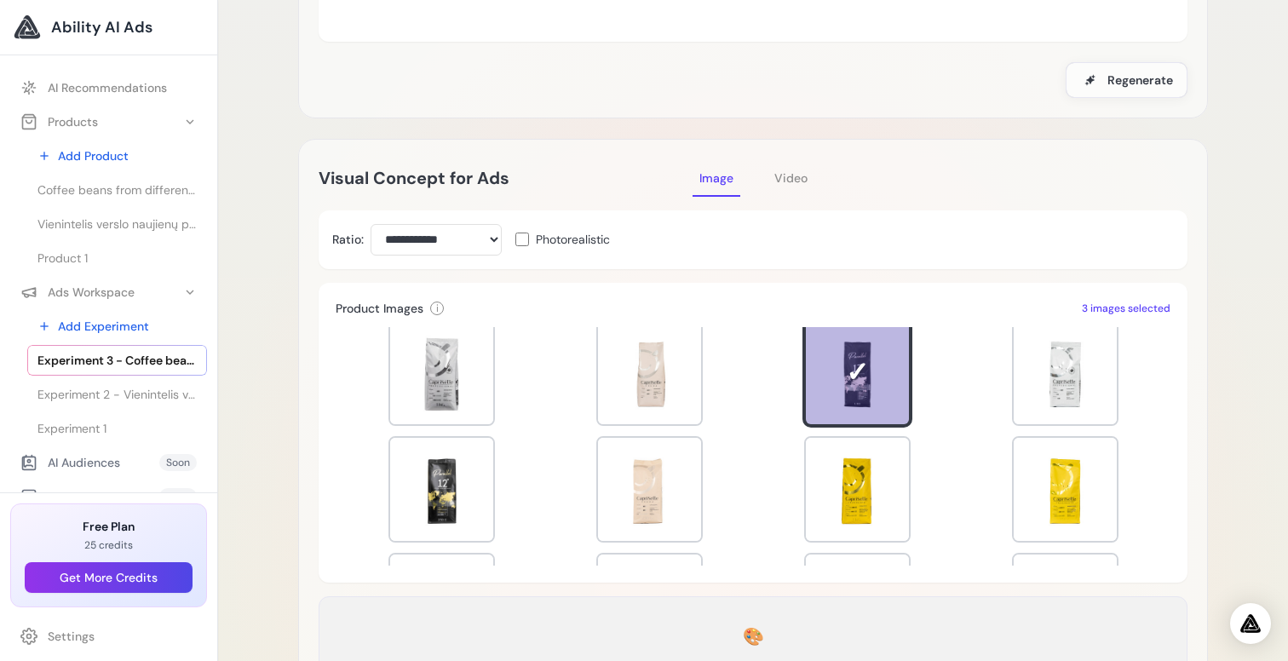
scroll to position [377, 0]
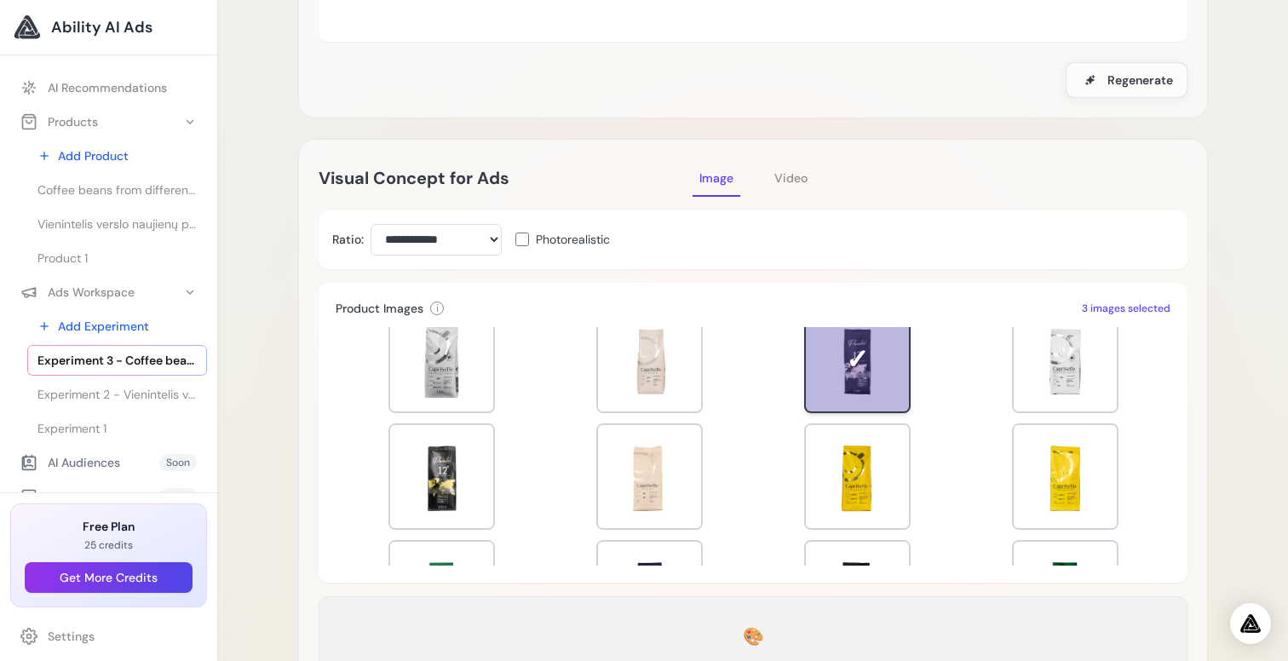
click at [873, 364] on div at bounding box center [857, 359] width 103 height 103
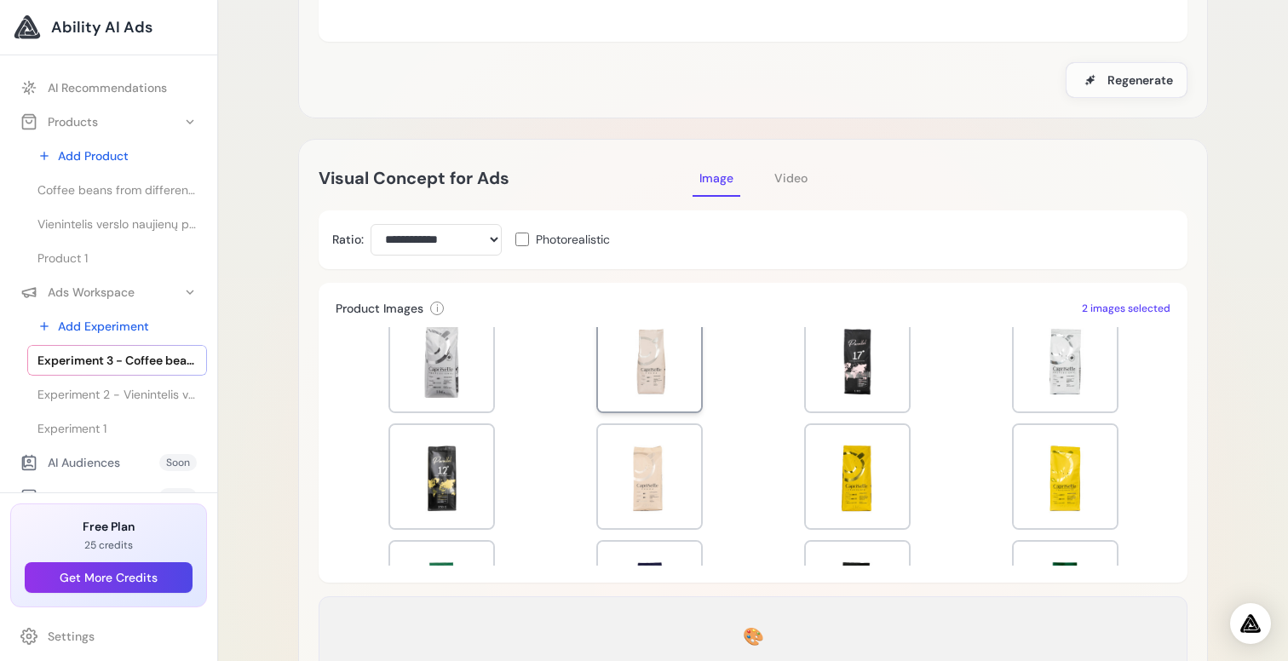
click at [660, 371] on div at bounding box center [649, 359] width 103 height 103
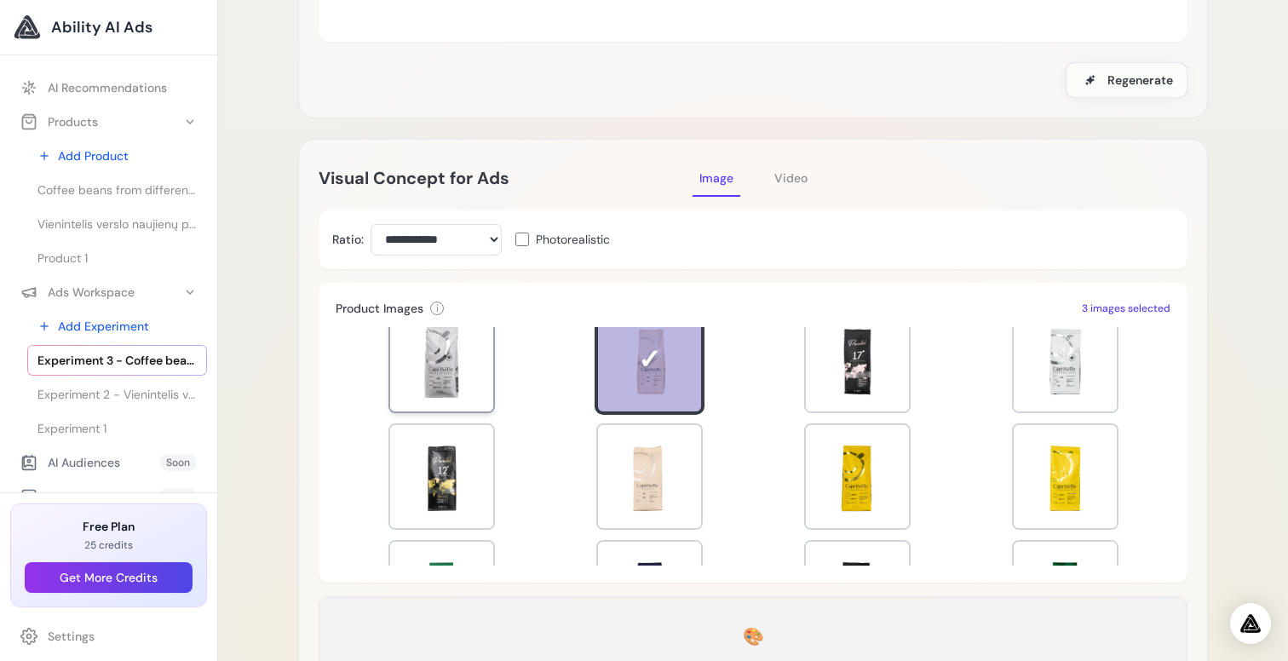
click at [444, 366] on div at bounding box center [441, 359] width 103 height 103
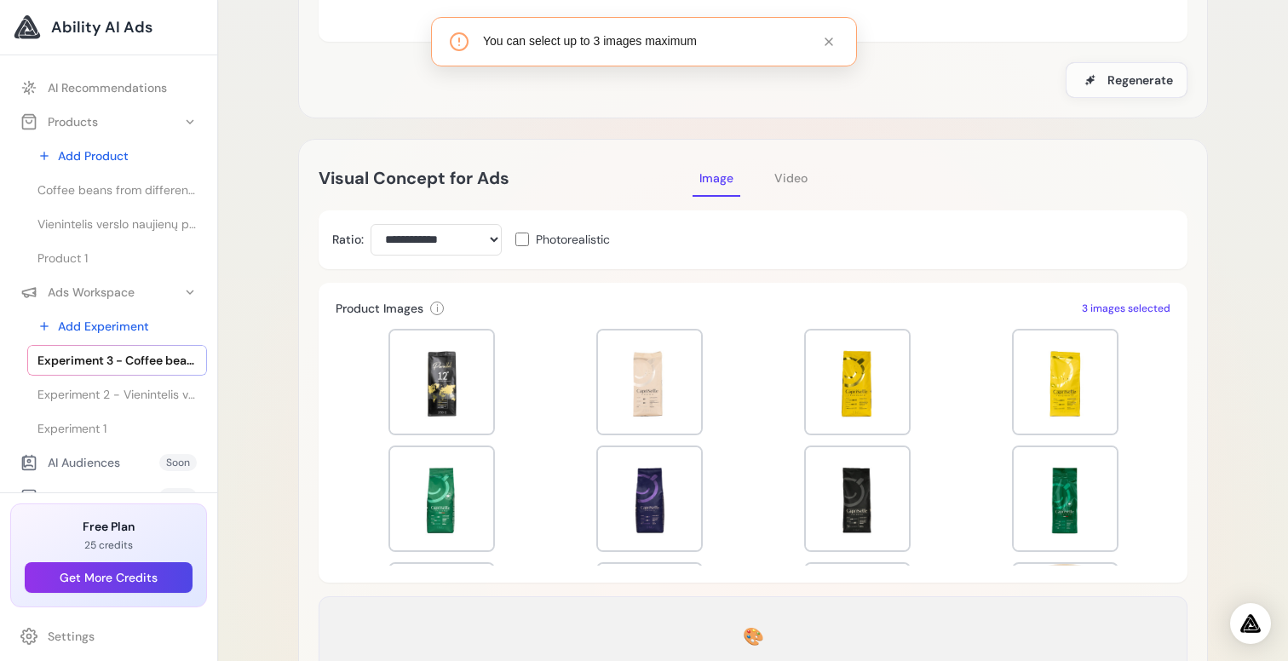
scroll to position [469, 0]
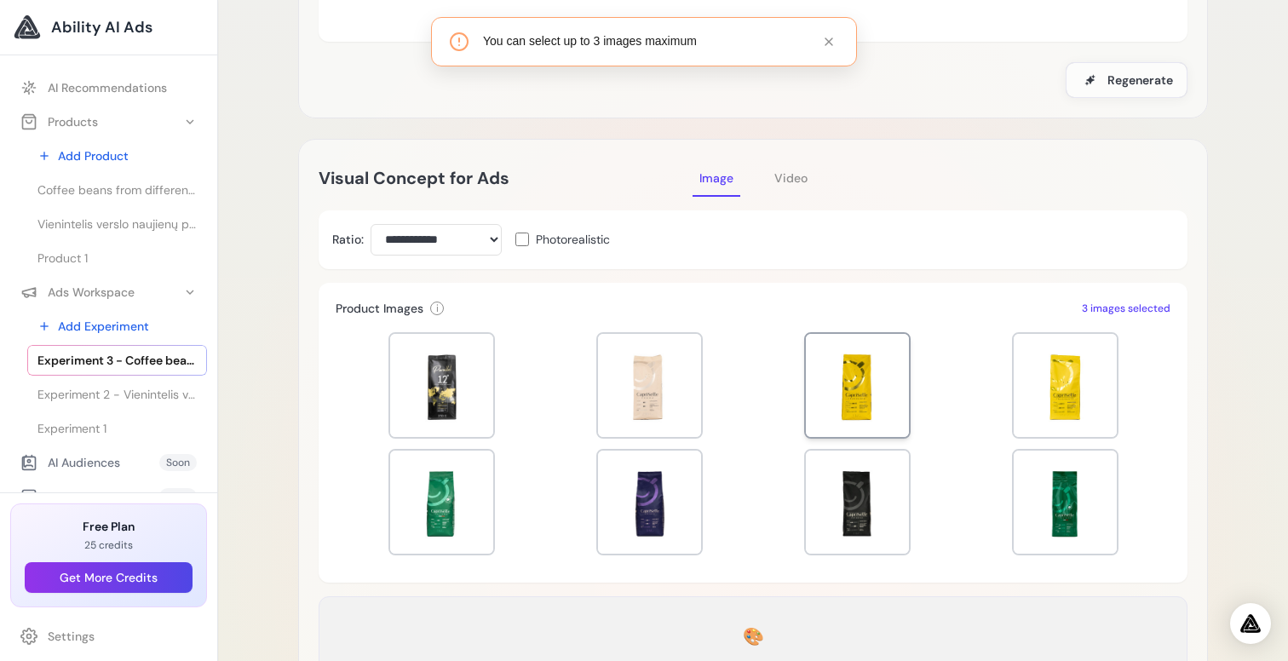
click at [825, 432] on div at bounding box center [857, 385] width 103 height 103
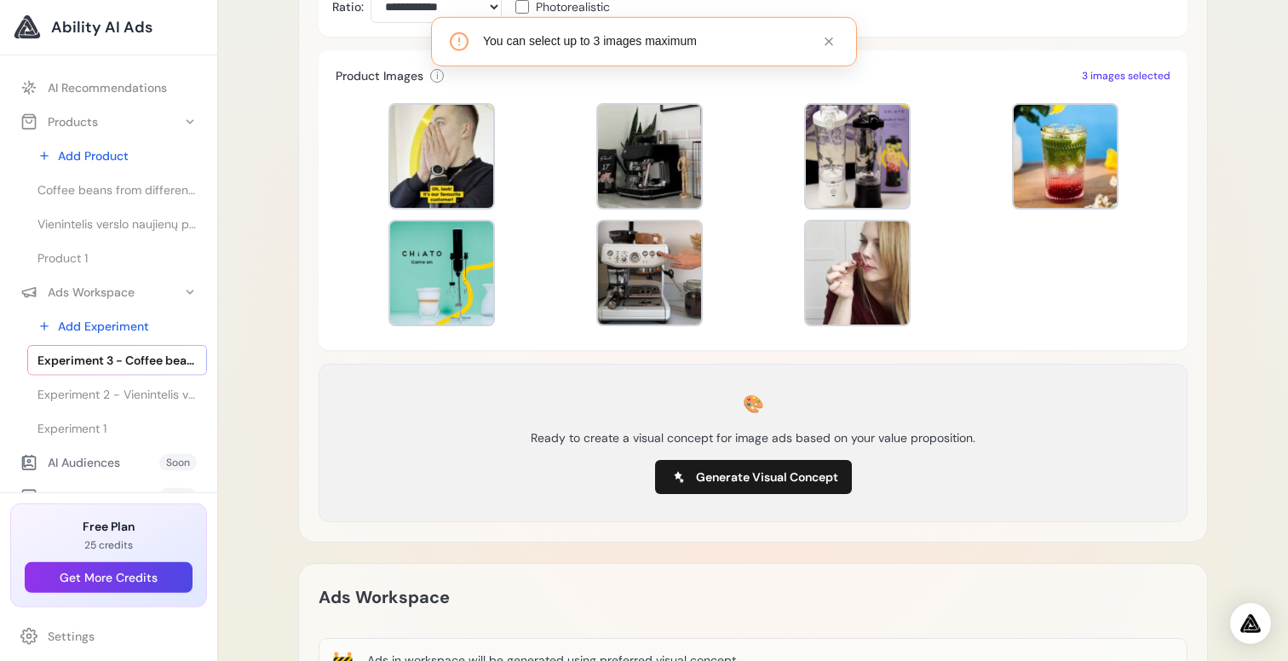
scroll to position [478, 0]
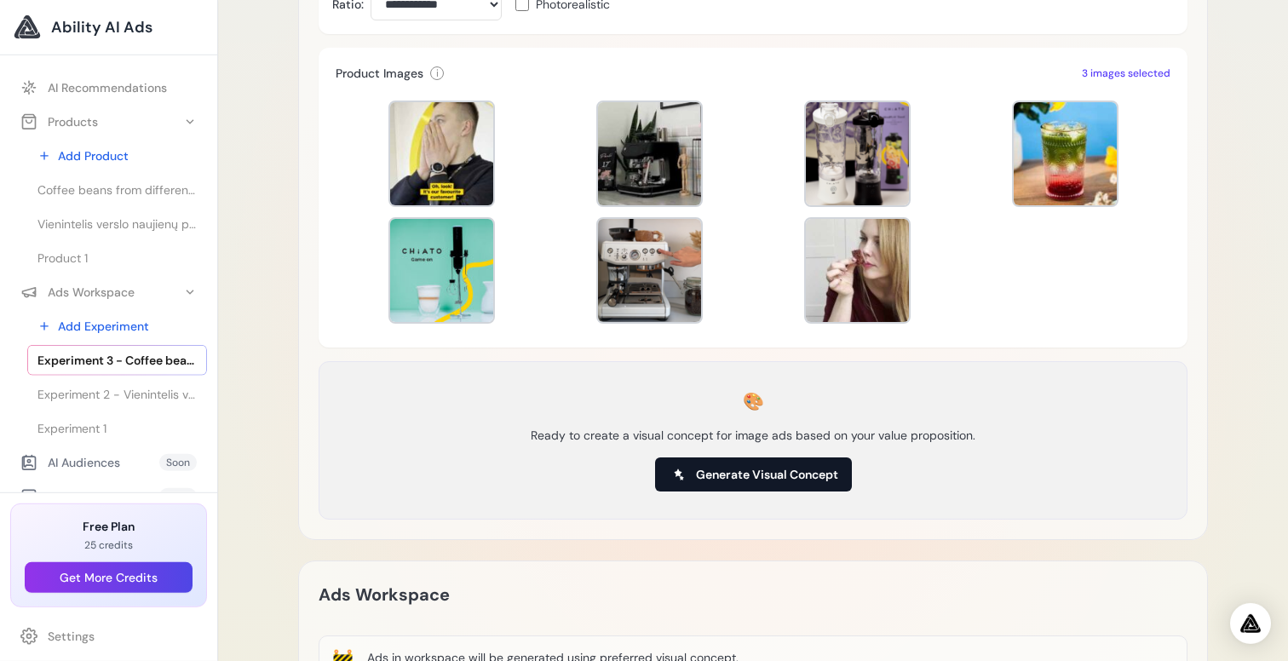
click at [744, 477] on span "Generate Visual Concept" at bounding box center [767, 474] width 142 height 17
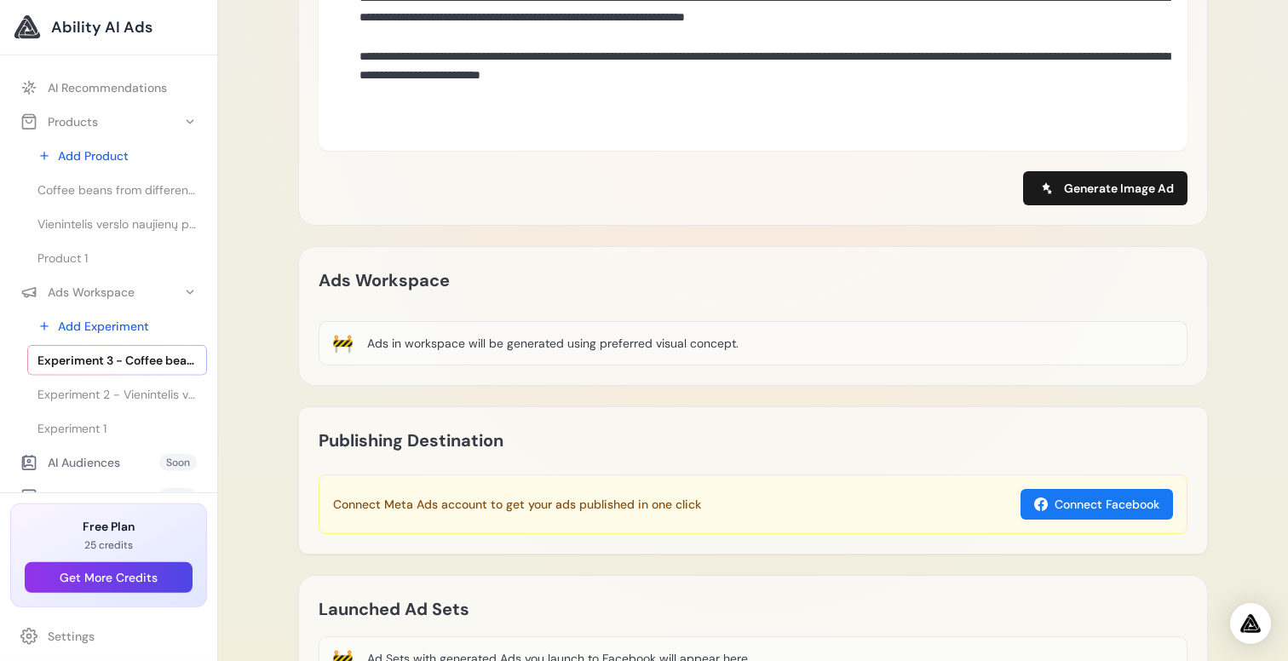
scroll to position [1064, 0]
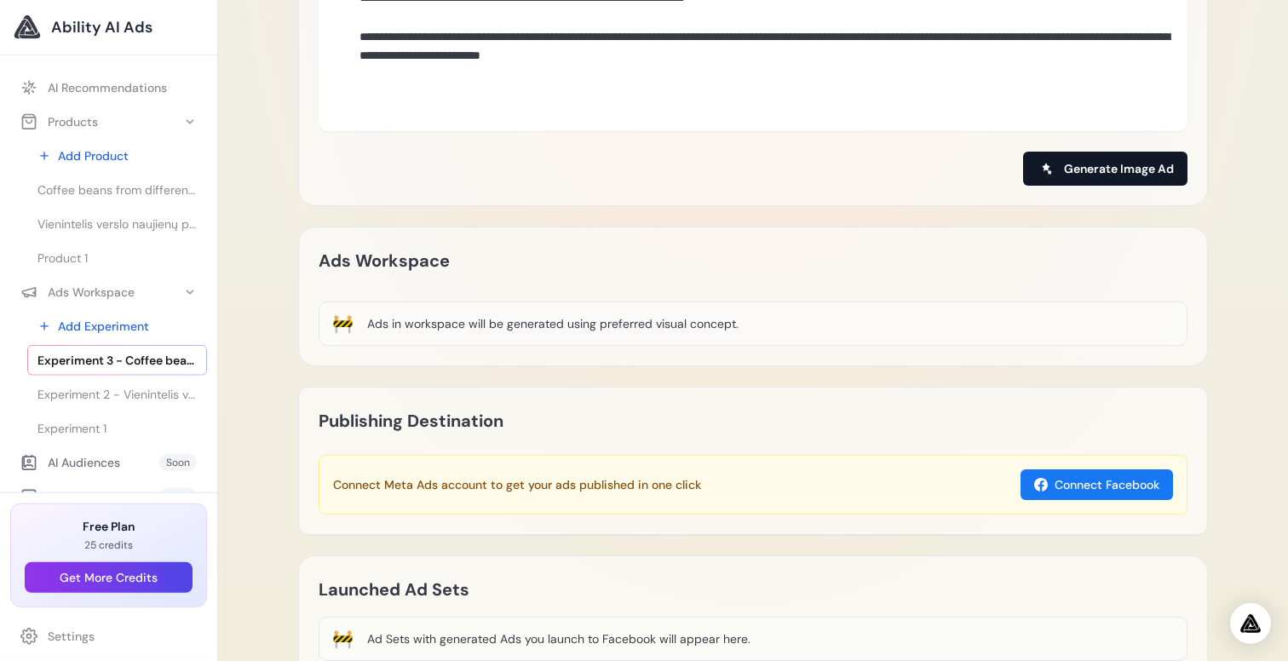
click at [1111, 160] on span "Generate Image Ad" at bounding box center [1119, 168] width 110 height 17
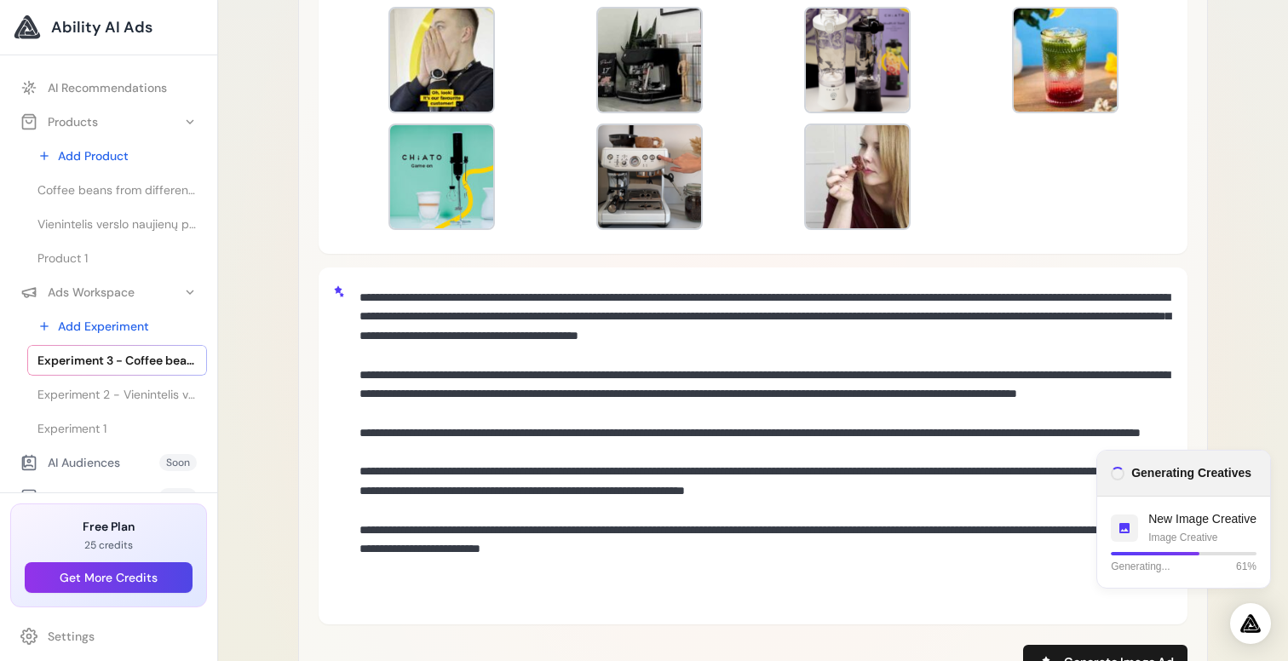
scroll to position [619, 0]
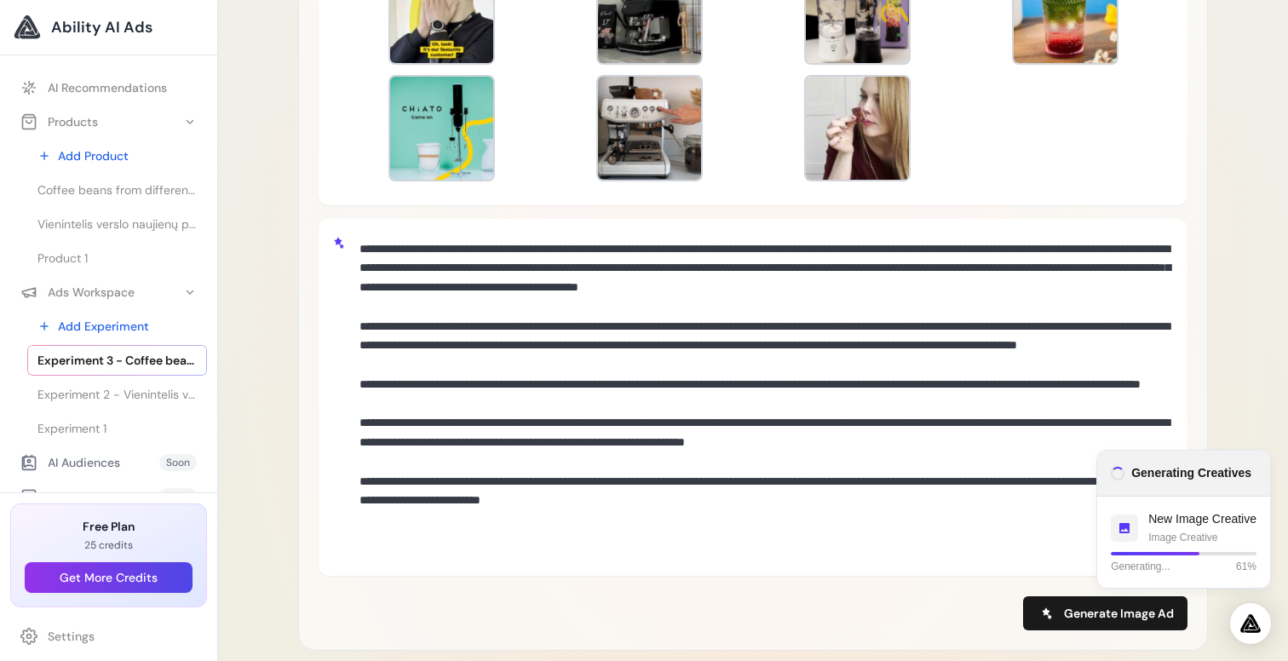
drag, startPoint x: 813, startPoint y: 541, endPoint x: 762, endPoint y: 352, distance: 195.7
click at [762, 352] on textarea at bounding box center [763, 395] width 821 height 325
click at [762, 348] on textarea at bounding box center [763, 395] width 821 height 325
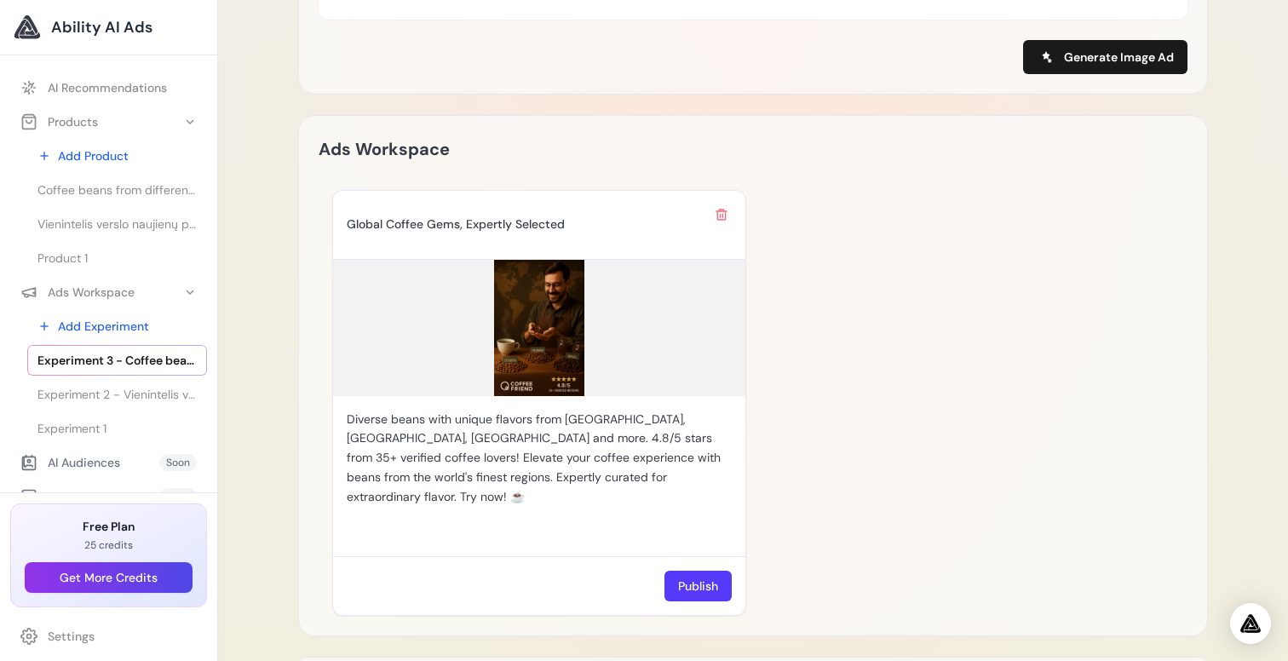
scroll to position [1177, 0]
click at [538, 308] on img at bounding box center [539, 326] width 412 height 136
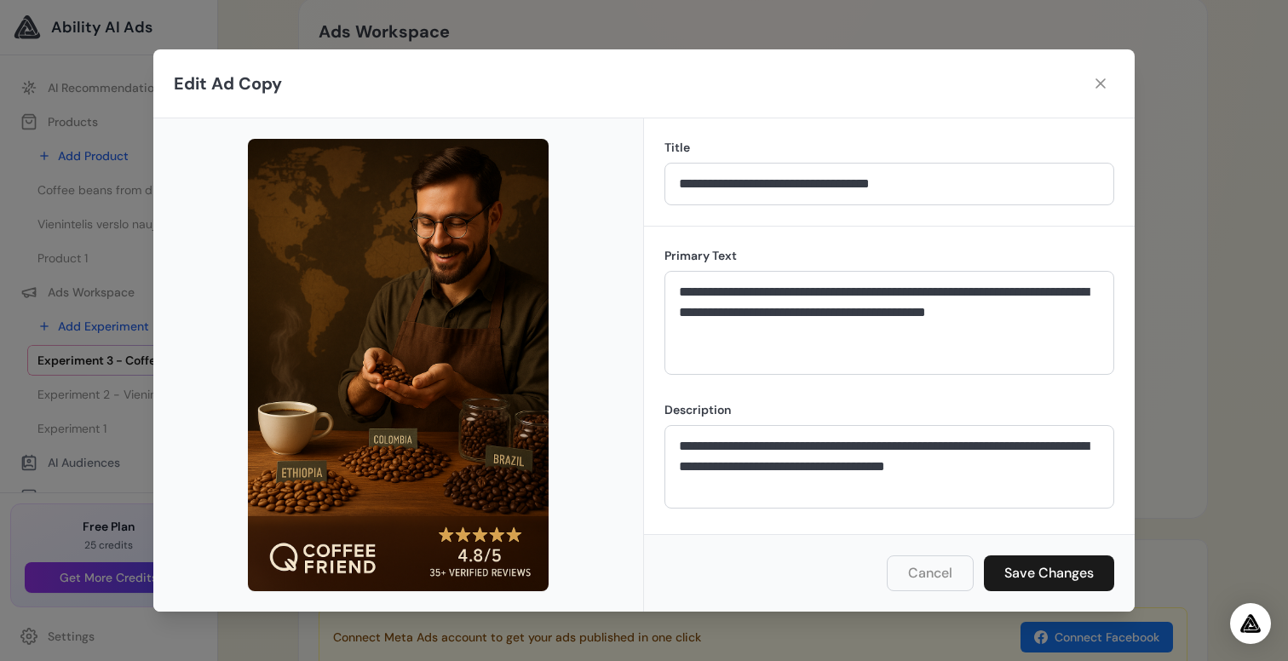
scroll to position [1263, 0]
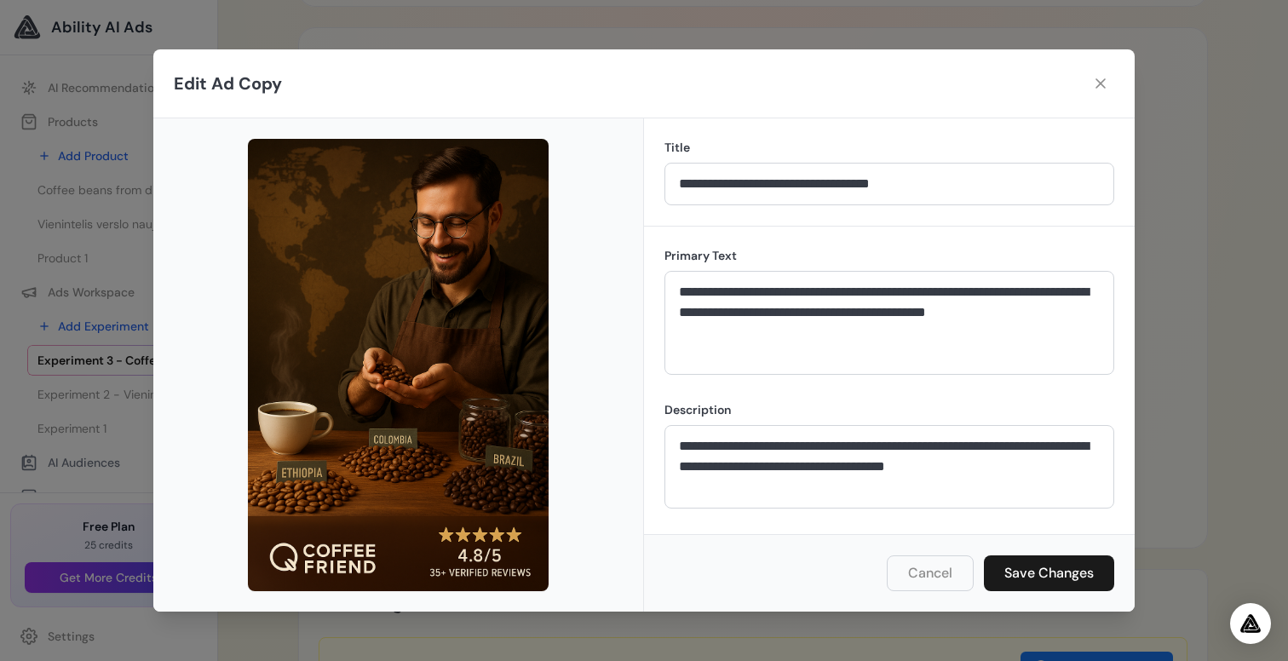
click at [929, 576] on button "Cancel" at bounding box center [930, 573] width 87 height 36
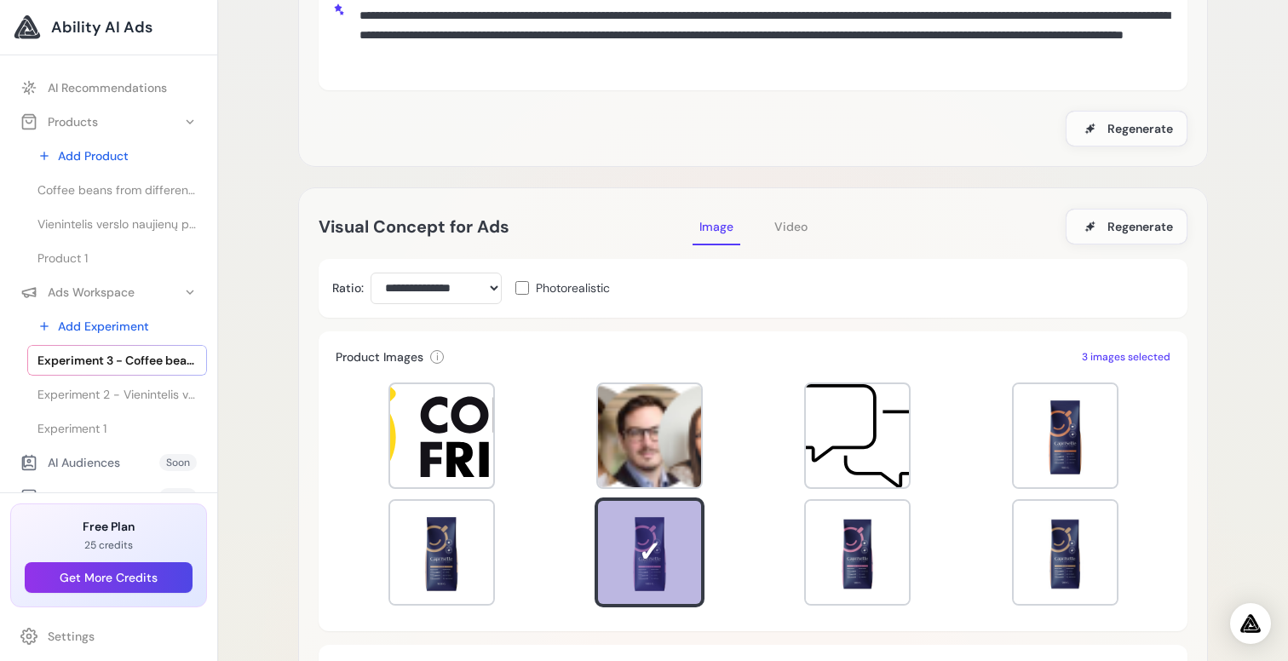
scroll to position [247, 0]
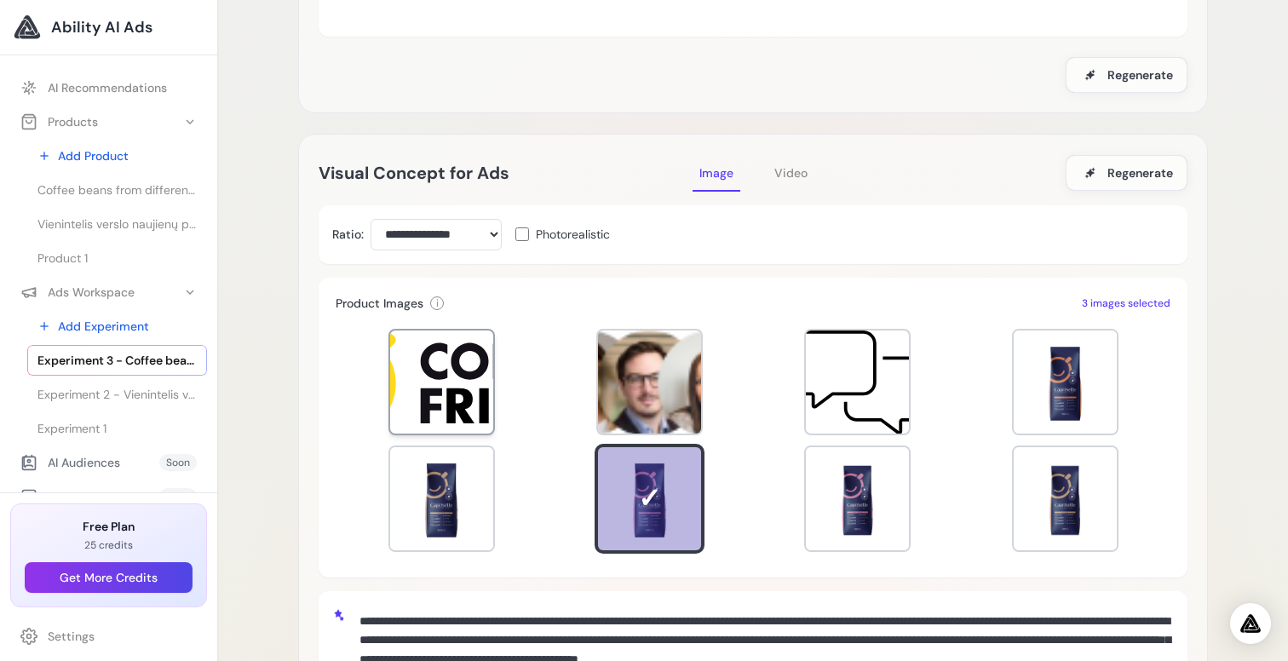
click at [428, 392] on div at bounding box center [441, 382] width 103 height 103
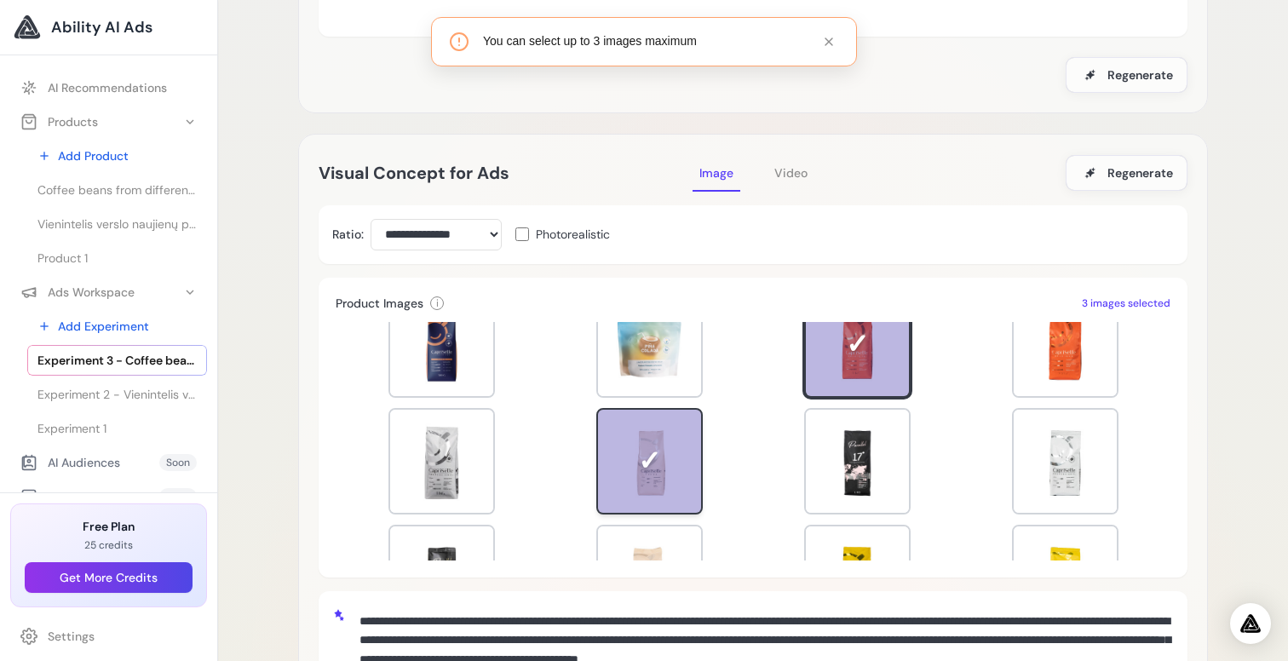
click at [654, 451] on div at bounding box center [649, 461] width 106 height 106
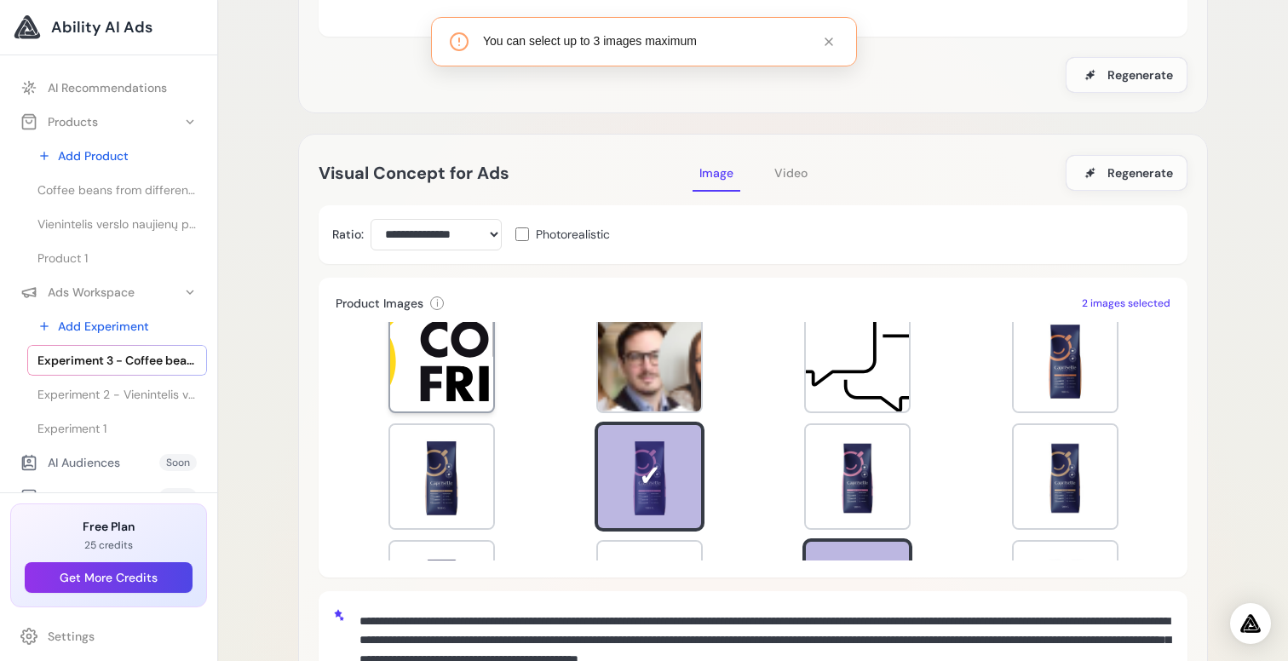
scroll to position [0, 0]
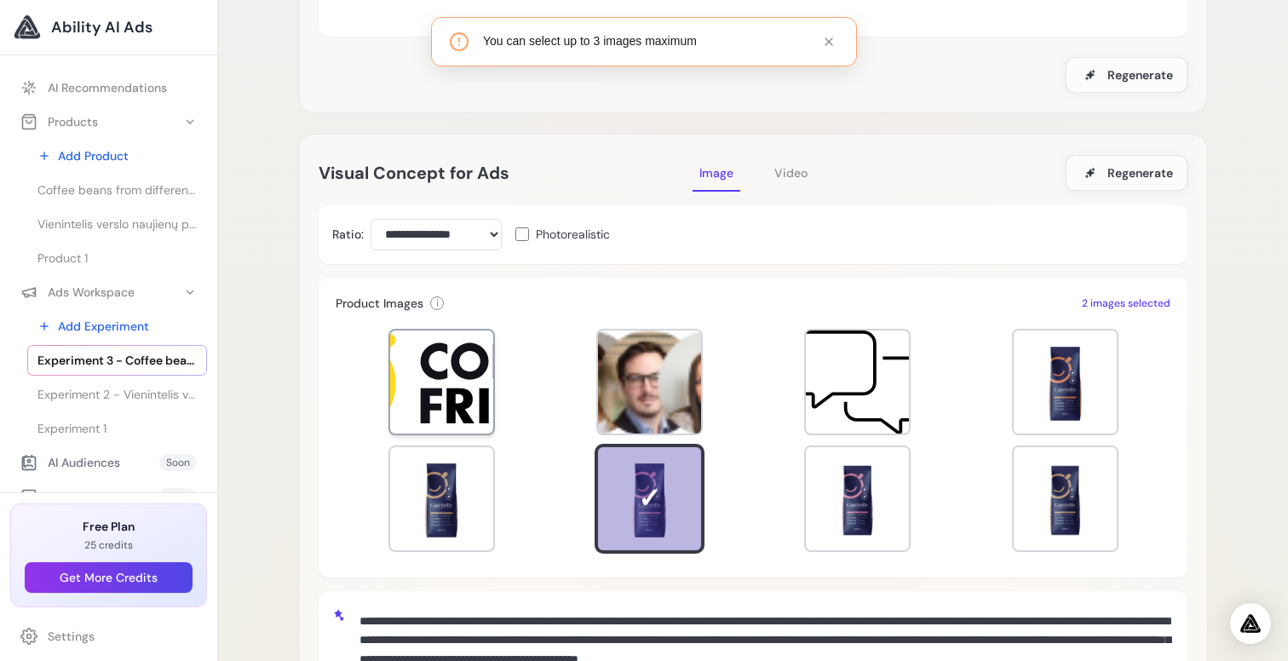
click at [451, 364] on div at bounding box center [441, 382] width 103 height 103
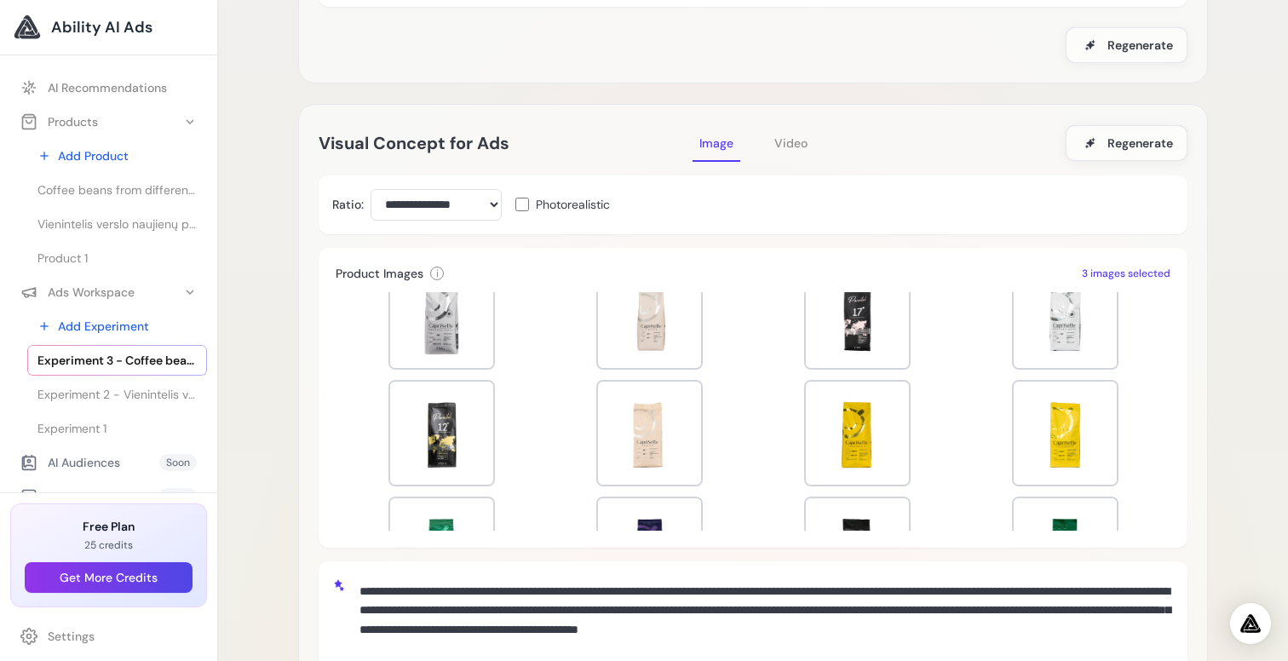
scroll to position [155, 0]
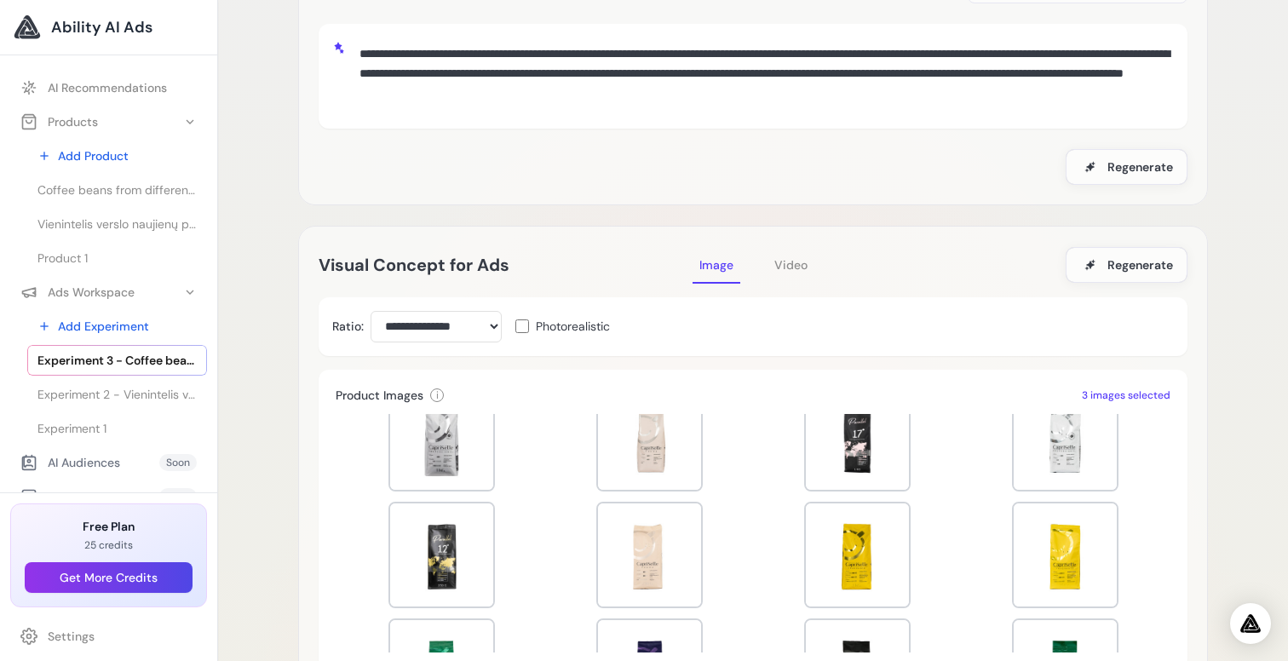
click at [791, 267] on span "Video" at bounding box center [790, 264] width 33 height 15
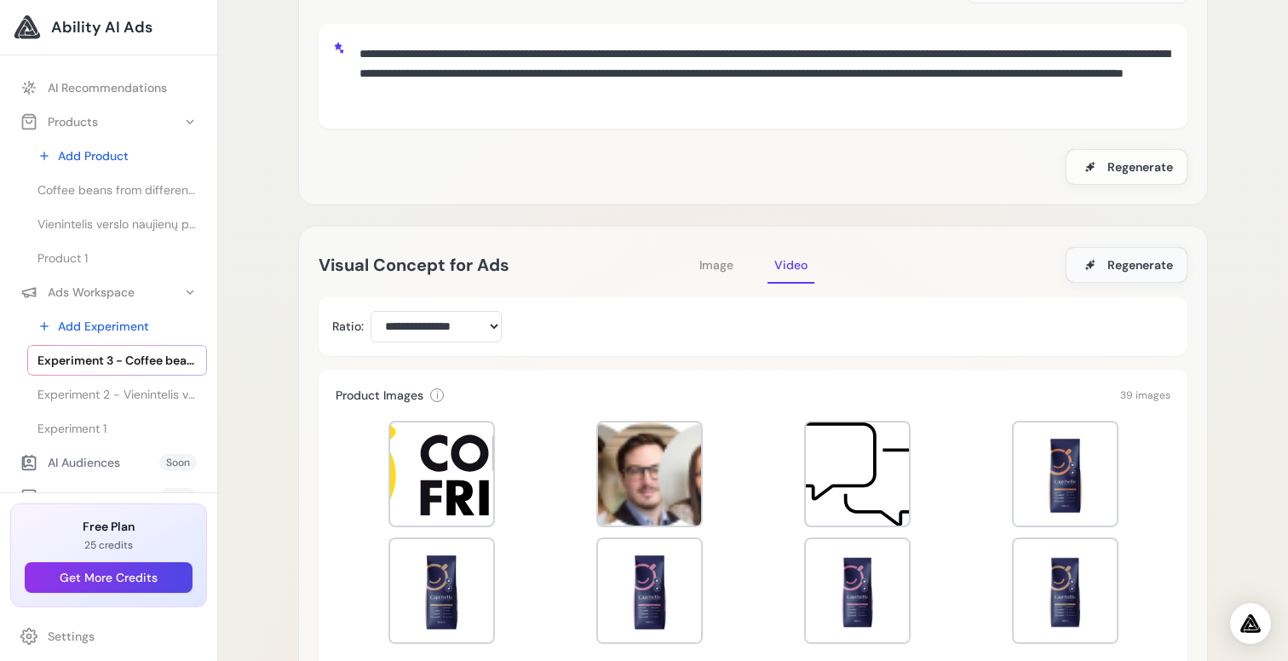
click at [1112, 262] on span "Regenerate" at bounding box center [1140, 264] width 66 height 17
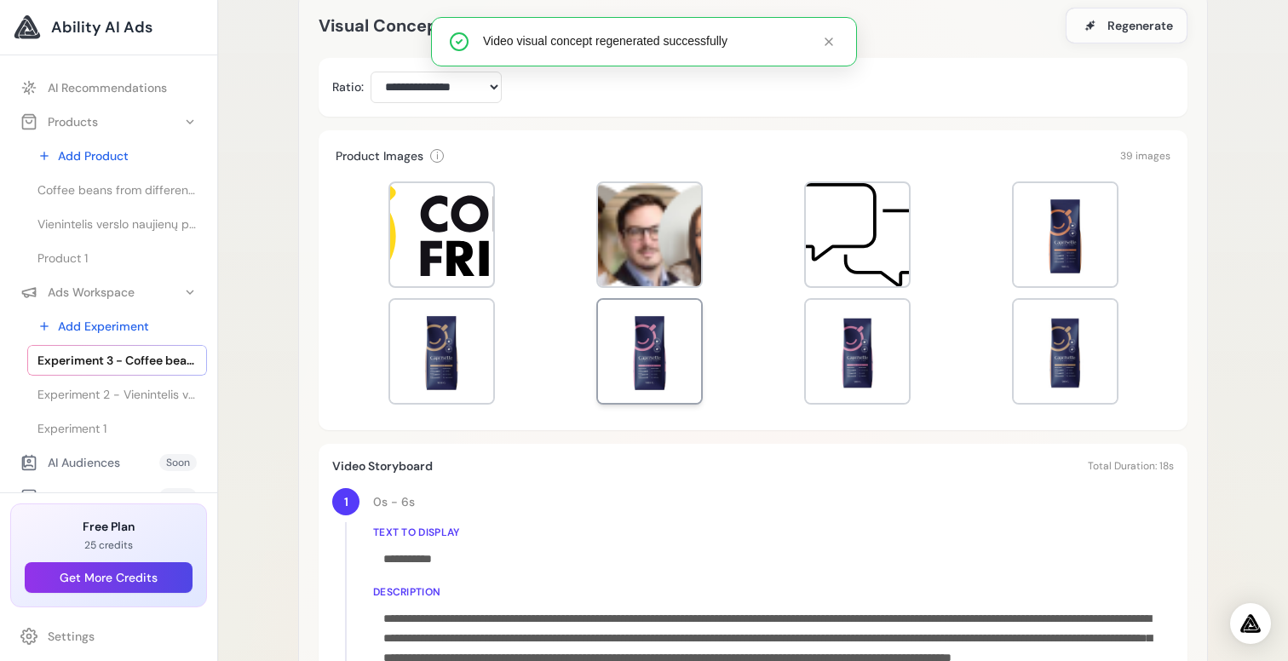
scroll to position [391, 0]
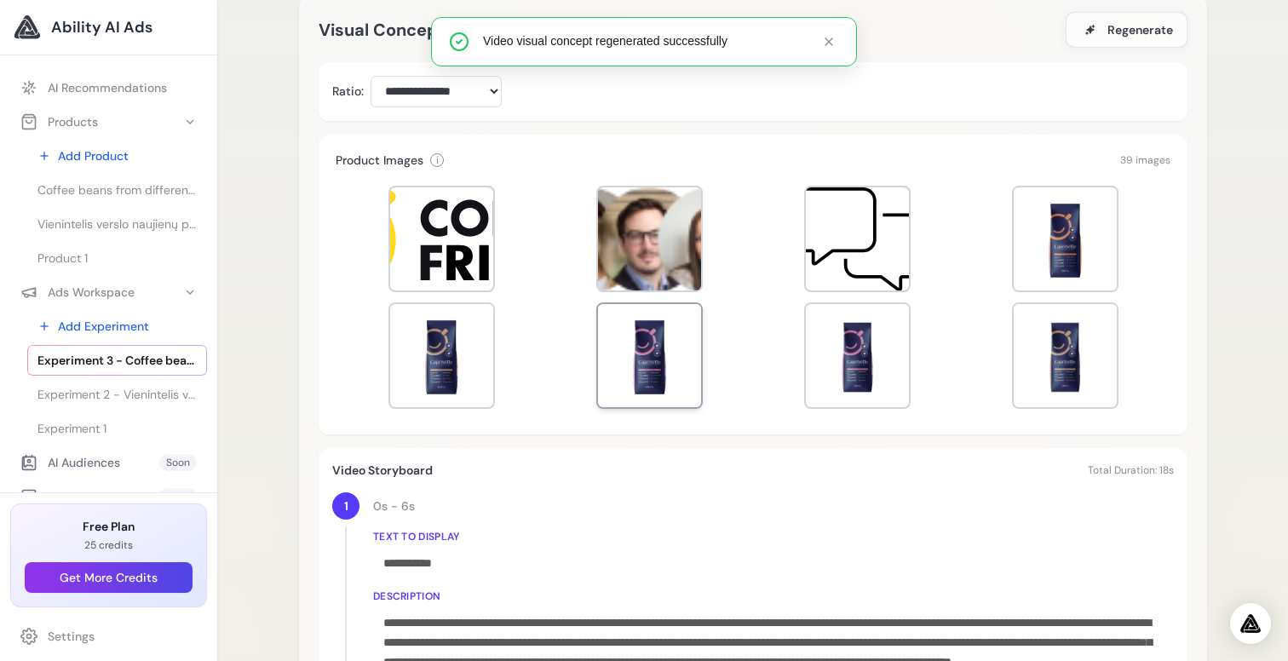
click at [676, 351] on div at bounding box center [649, 355] width 103 height 103
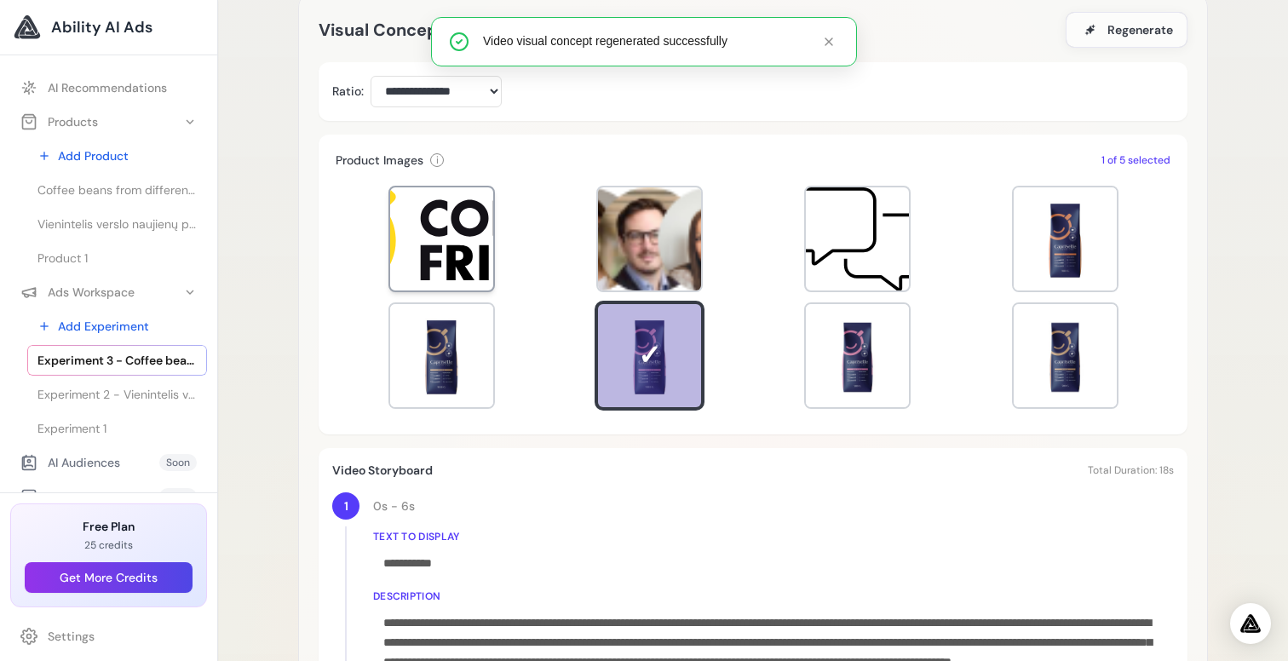
click at [486, 262] on div at bounding box center [441, 238] width 103 height 103
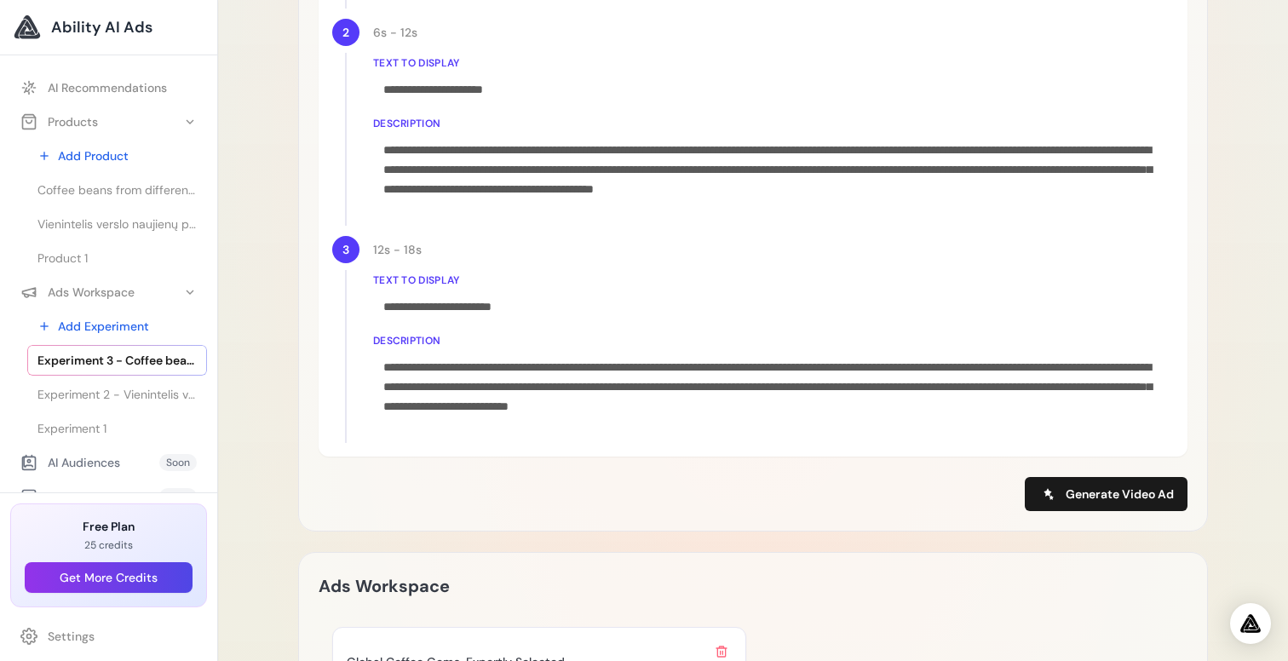
scroll to position [1101, 0]
click at [1057, 489] on span at bounding box center [1048, 493] width 20 height 20
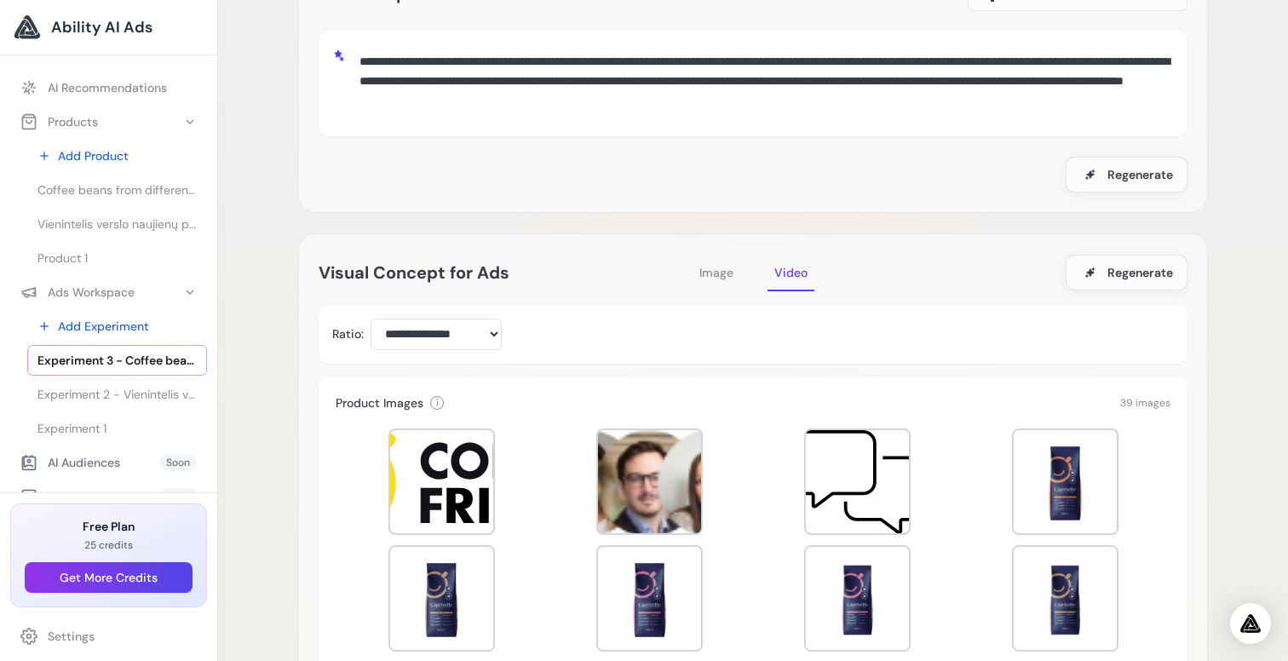
scroll to position [147, 0]
click at [711, 272] on span "Image" at bounding box center [716, 273] width 34 height 15
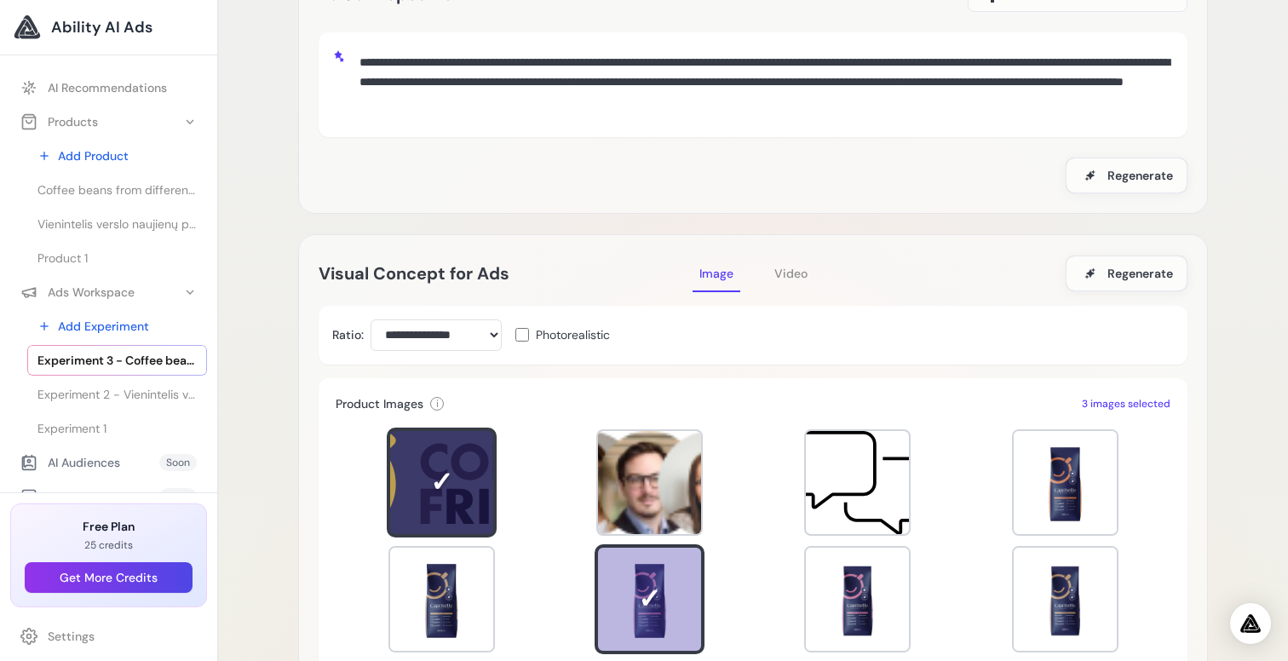
scroll to position [386, 0]
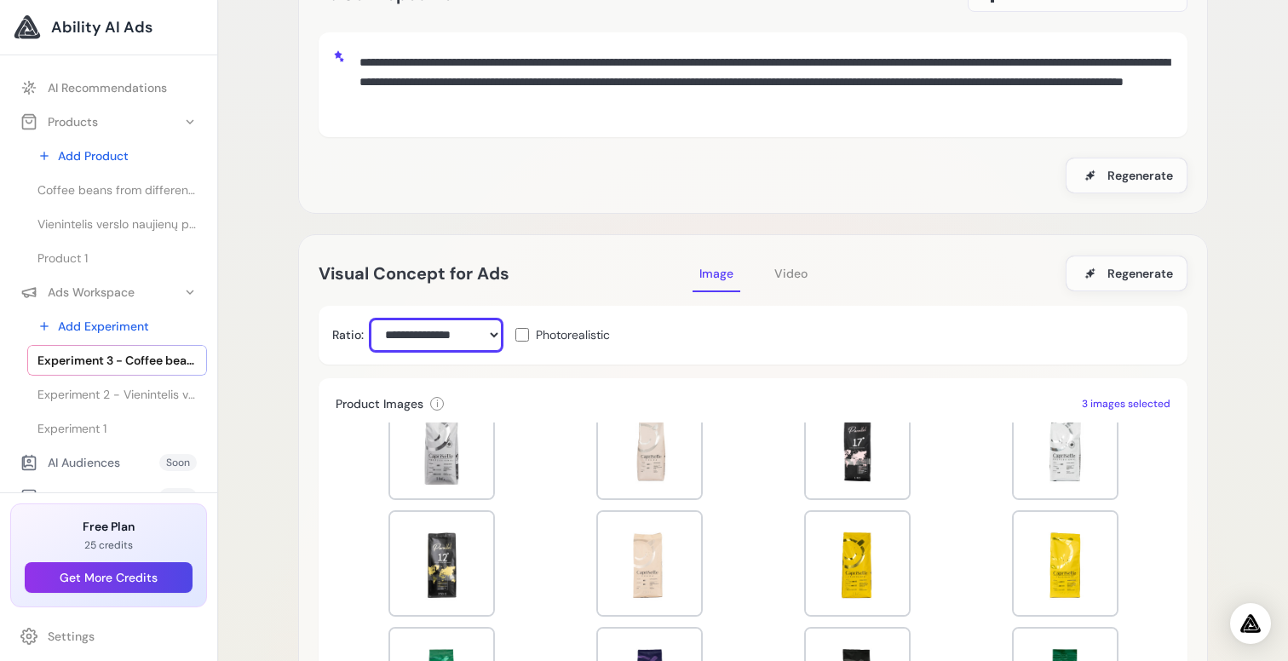
select select "***"
click option "**********" at bounding box center [0, 0] width 0 height 0
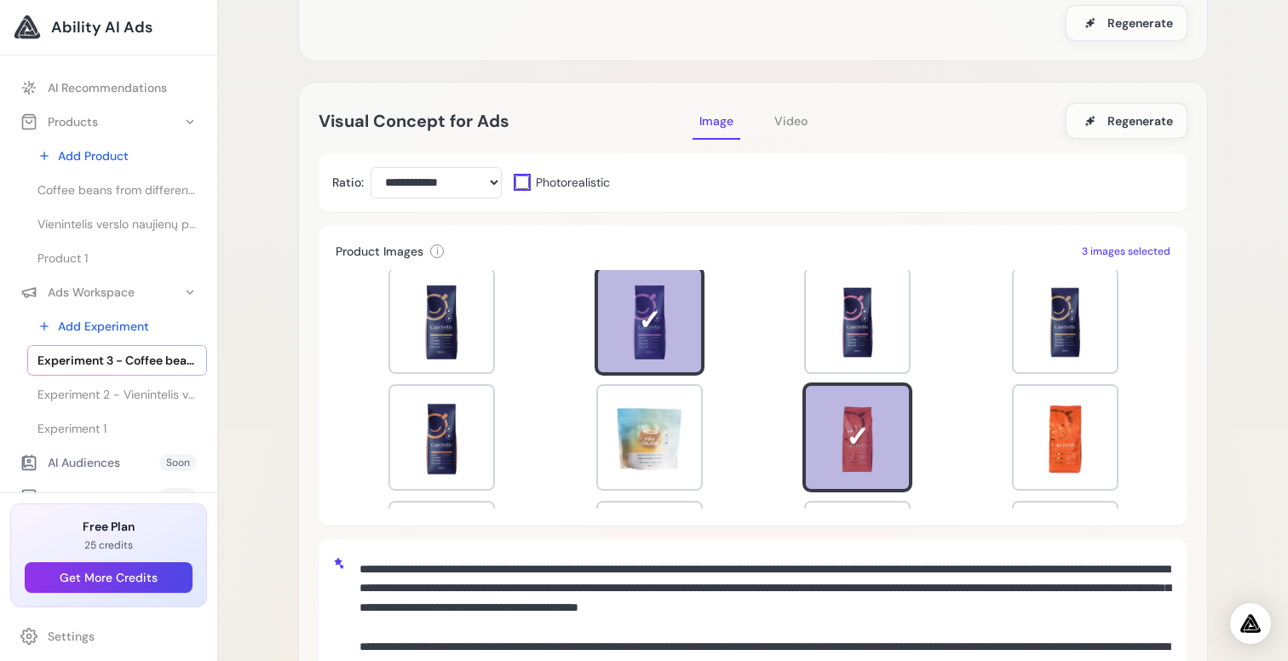
scroll to position [124, 0]
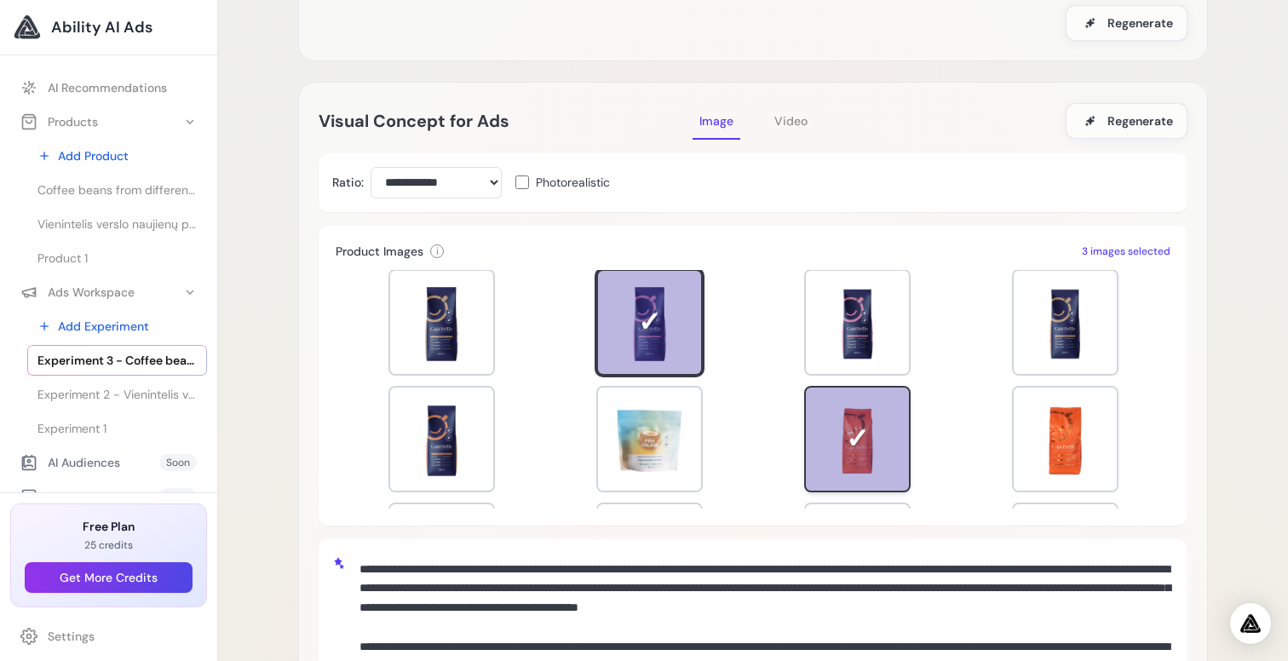
click at [842, 437] on div at bounding box center [857, 439] width 103 height 103
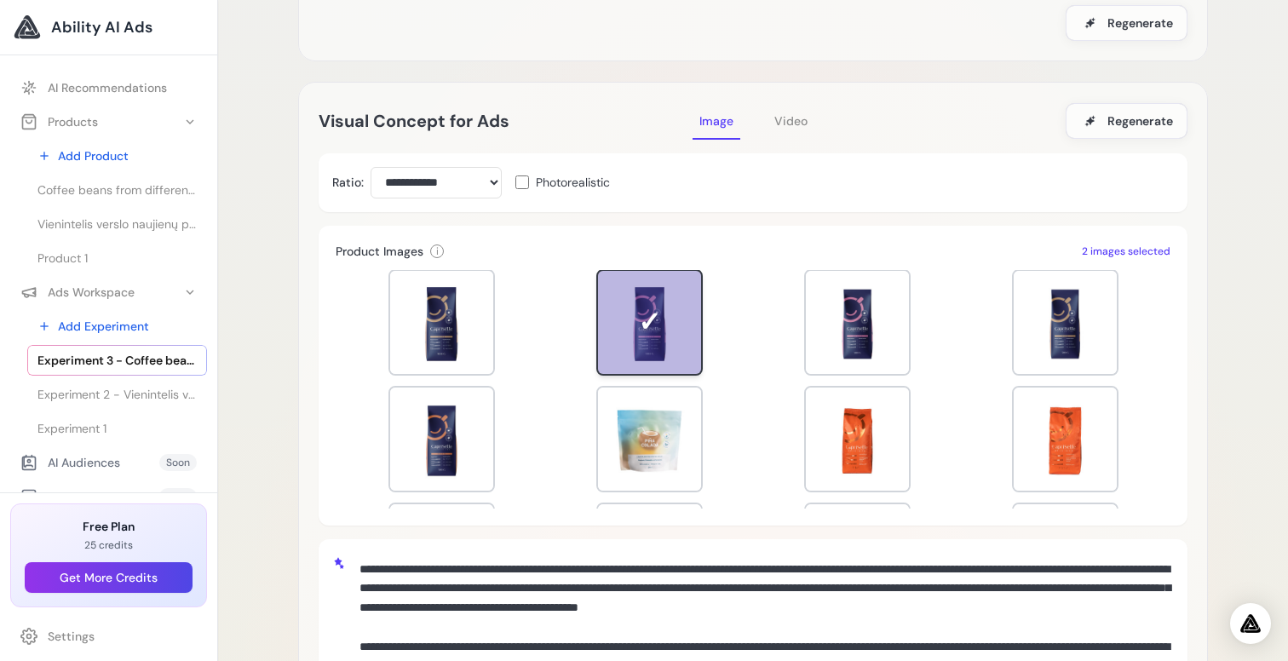
click at [658, 302] on div at bounding box center [649, 322] width 106 height 106
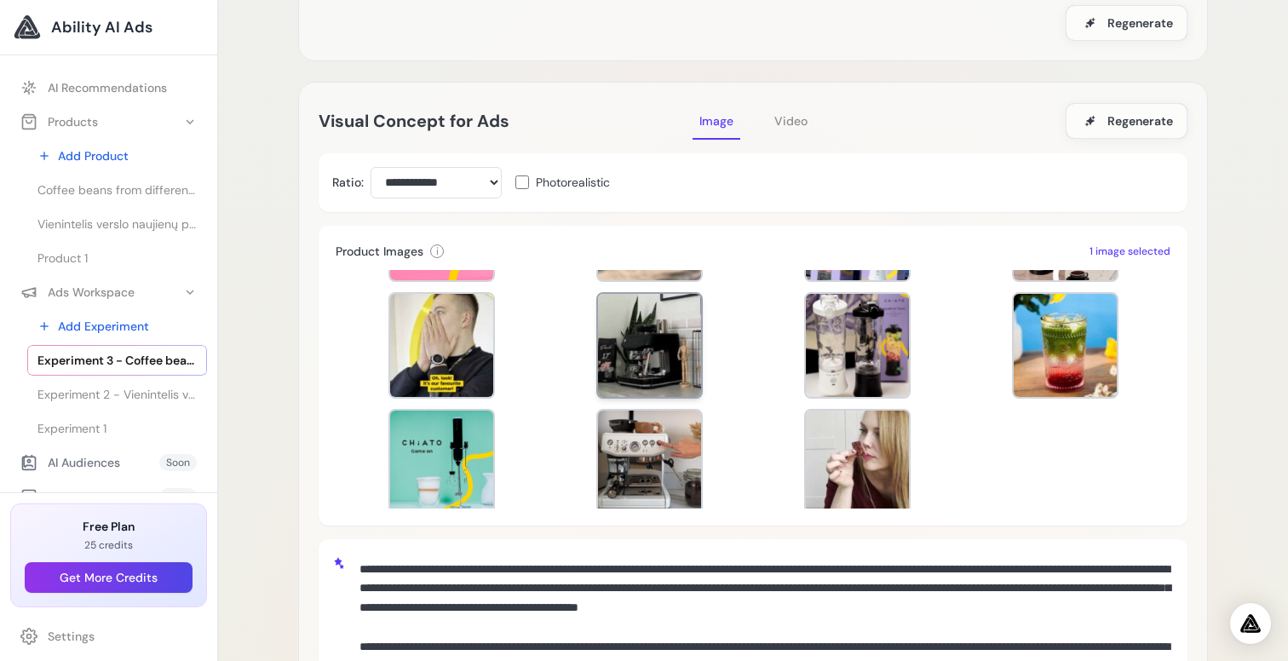
scroll to position [932, 0]
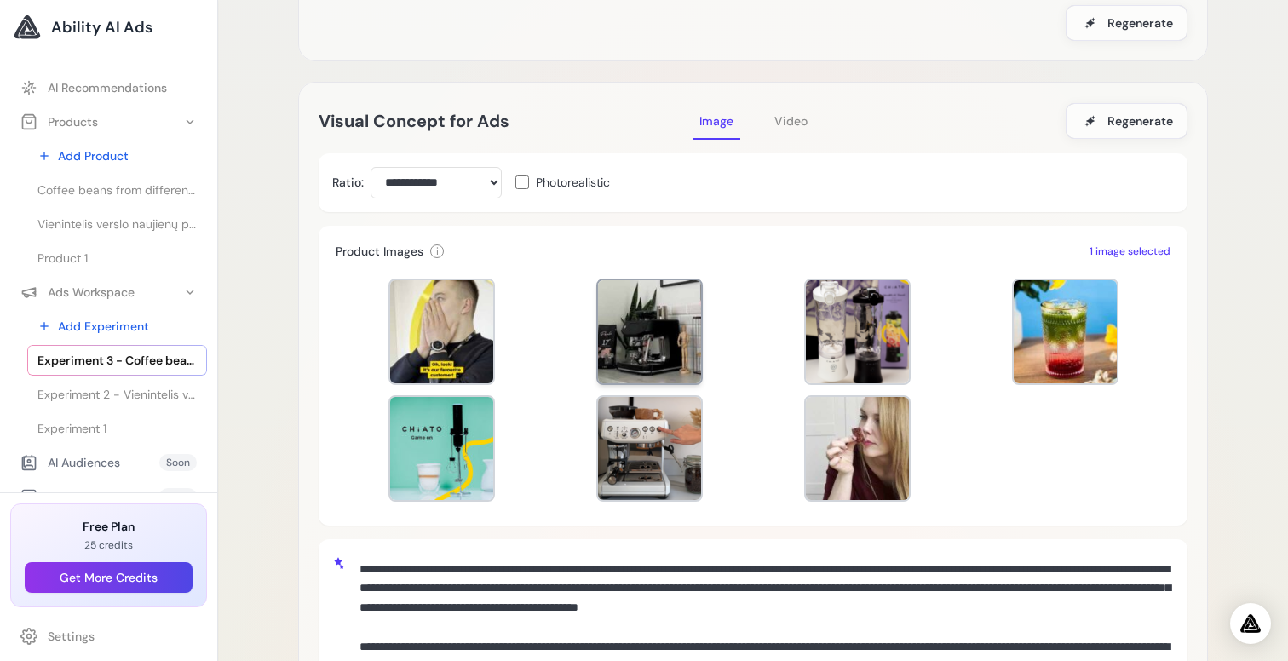
click at [635, 331] on div at bounding box center [649, 331] width 103 height 103
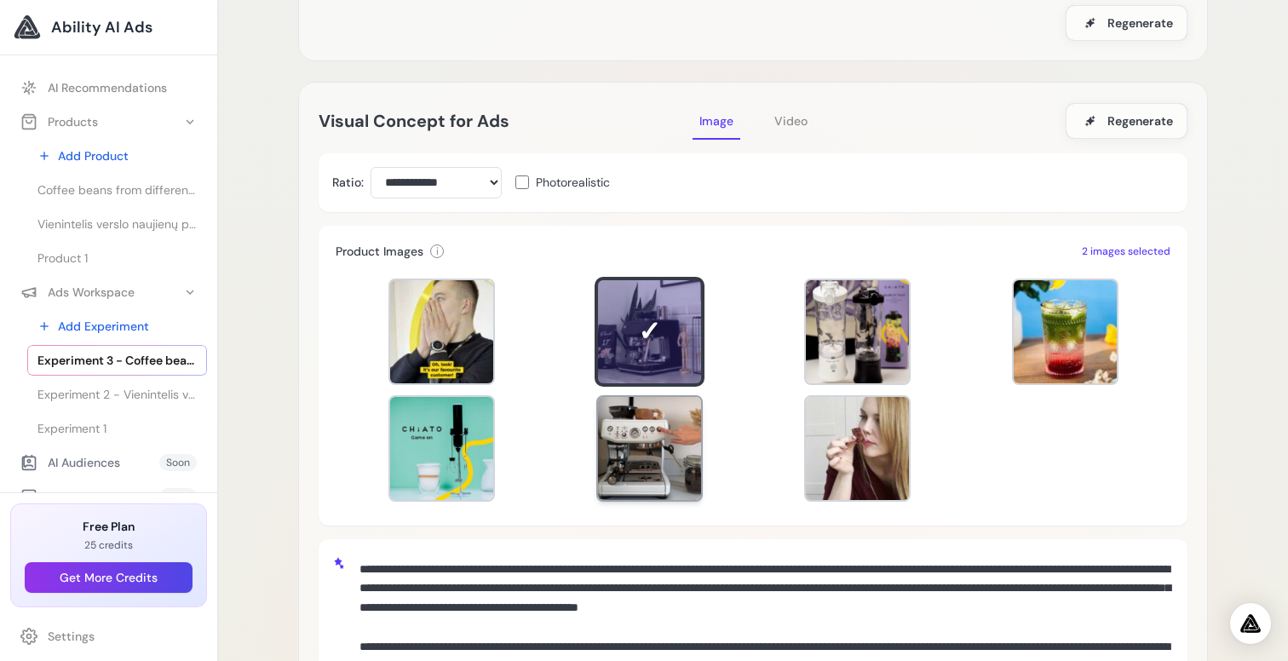
click at [652, 452] on div at bounding box center [649, 448] width 103 height 103
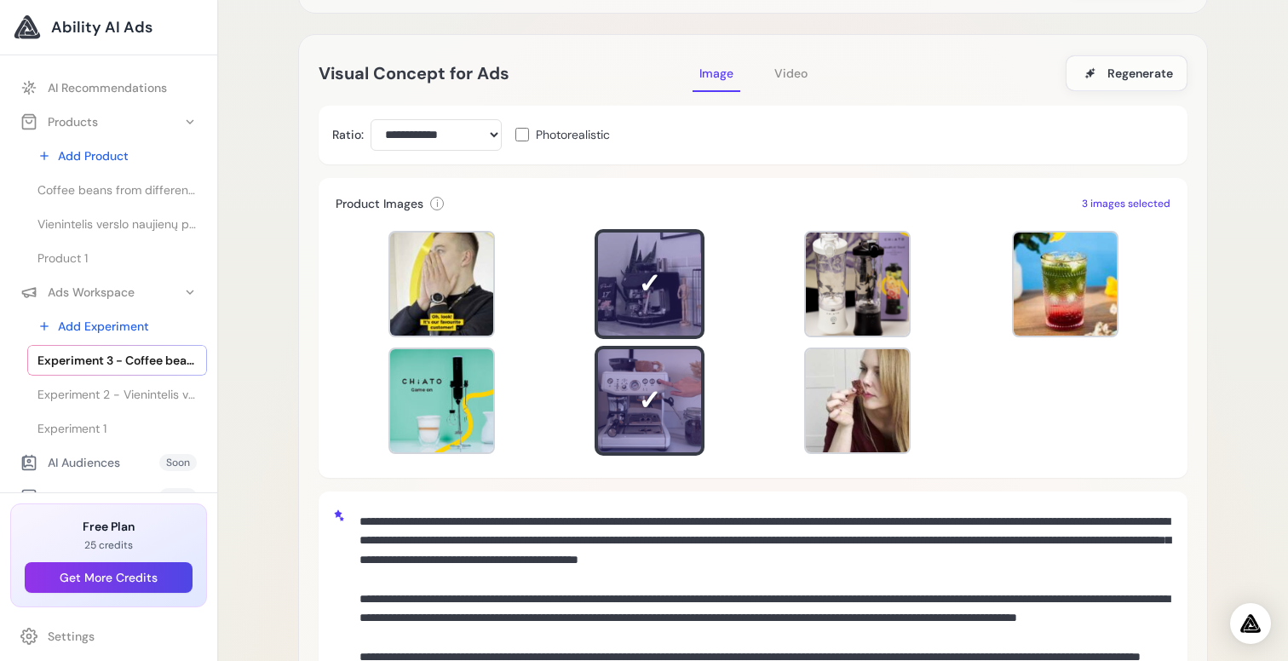
scroll to position [240, 0]
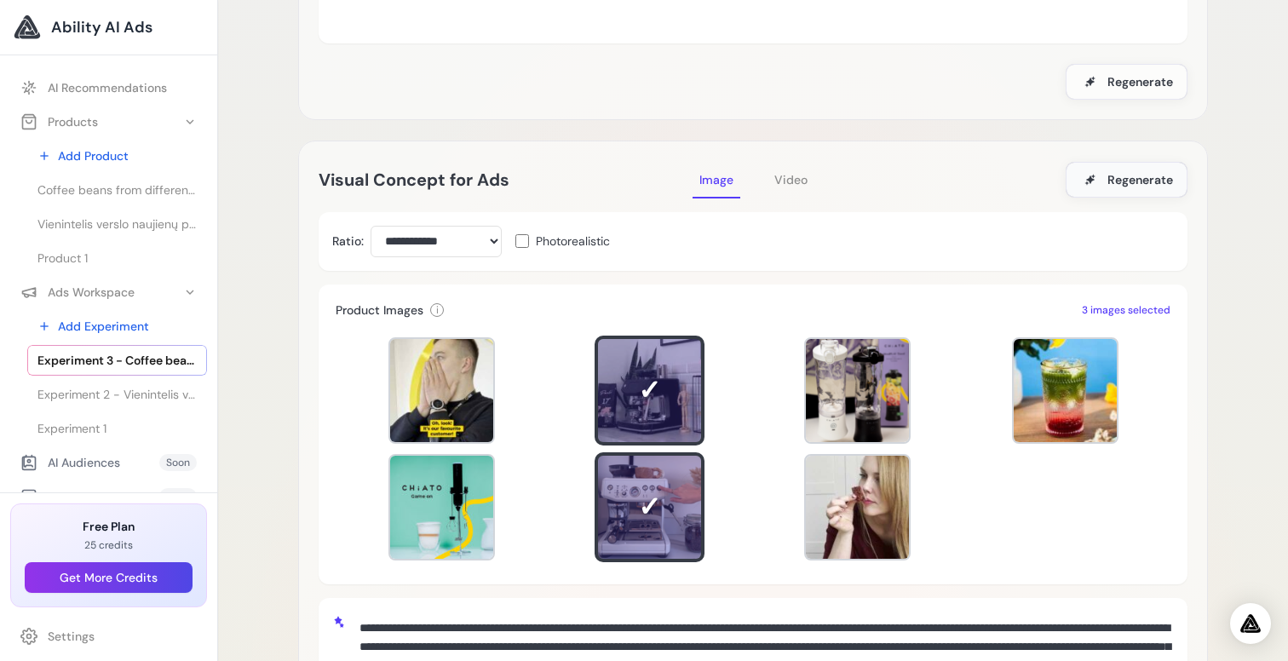
click at [1130, 178] on span "Regenerate" at bounding box center [1140, 179] width 66 height 17
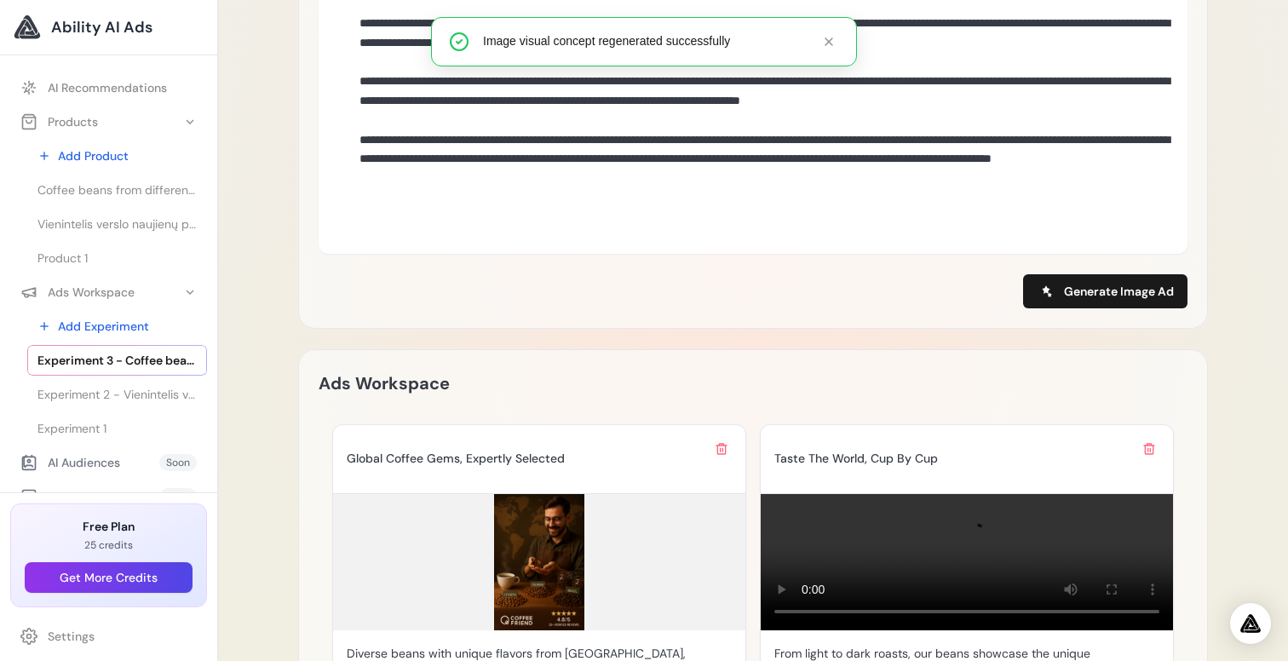
scroll to position [1058, 0]
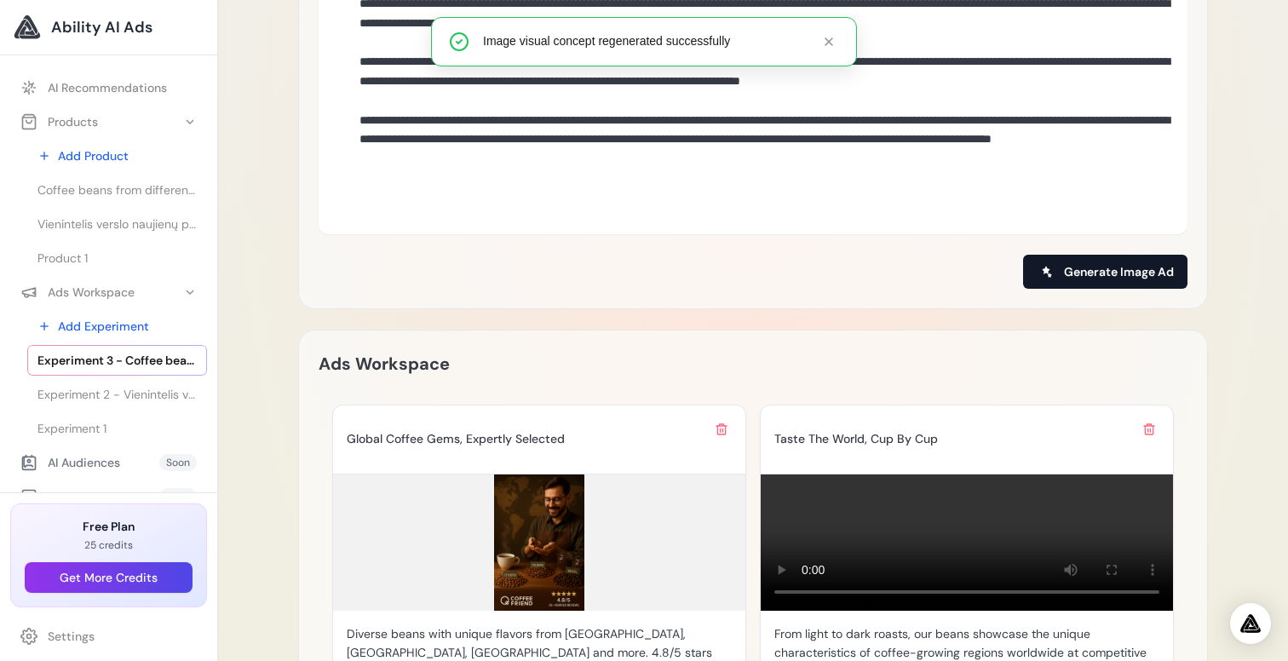
click at [1046, 266] on icon at bounding box center [1047, 272] width 14 height 14
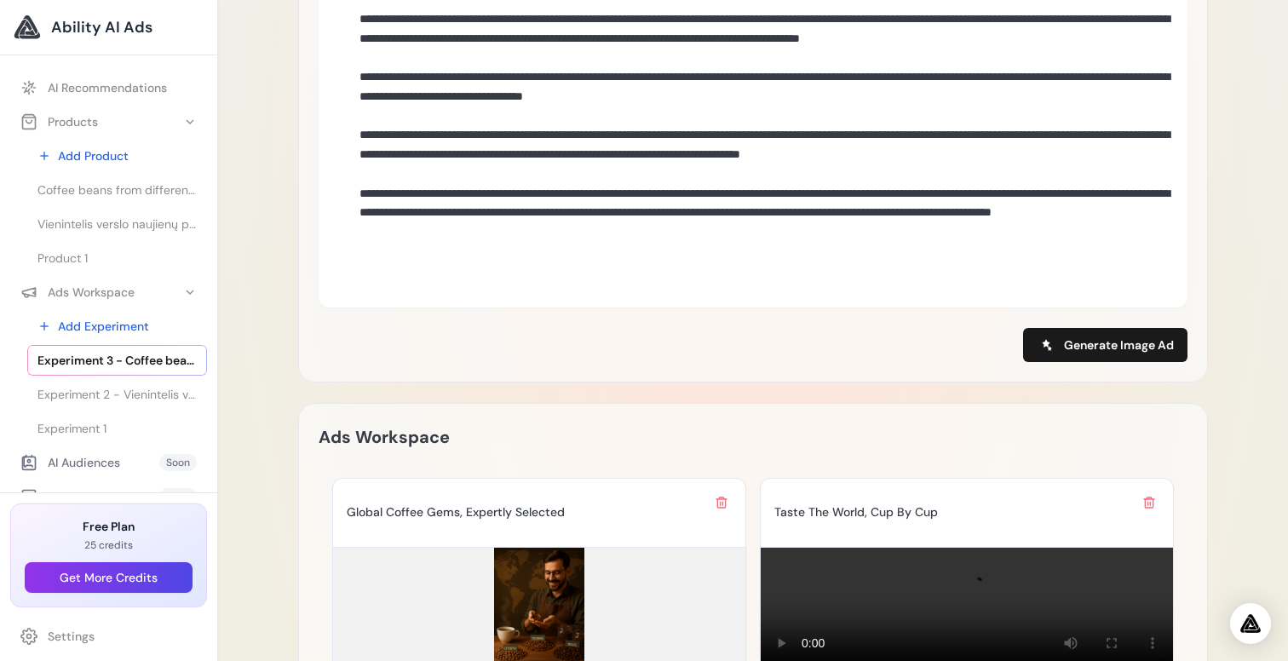
scroll to position [963, 0]
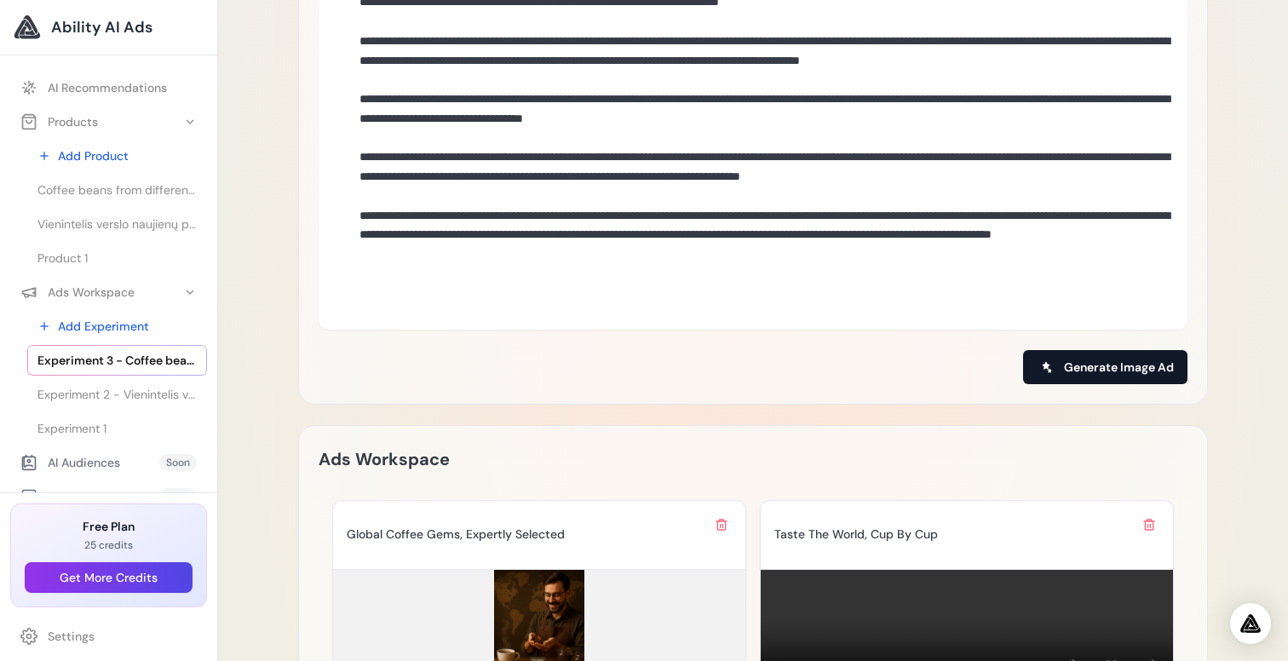
click at [1118, 359] on span "Generate Image Ad" at bounding box center [1119, 367] width 110 height 17
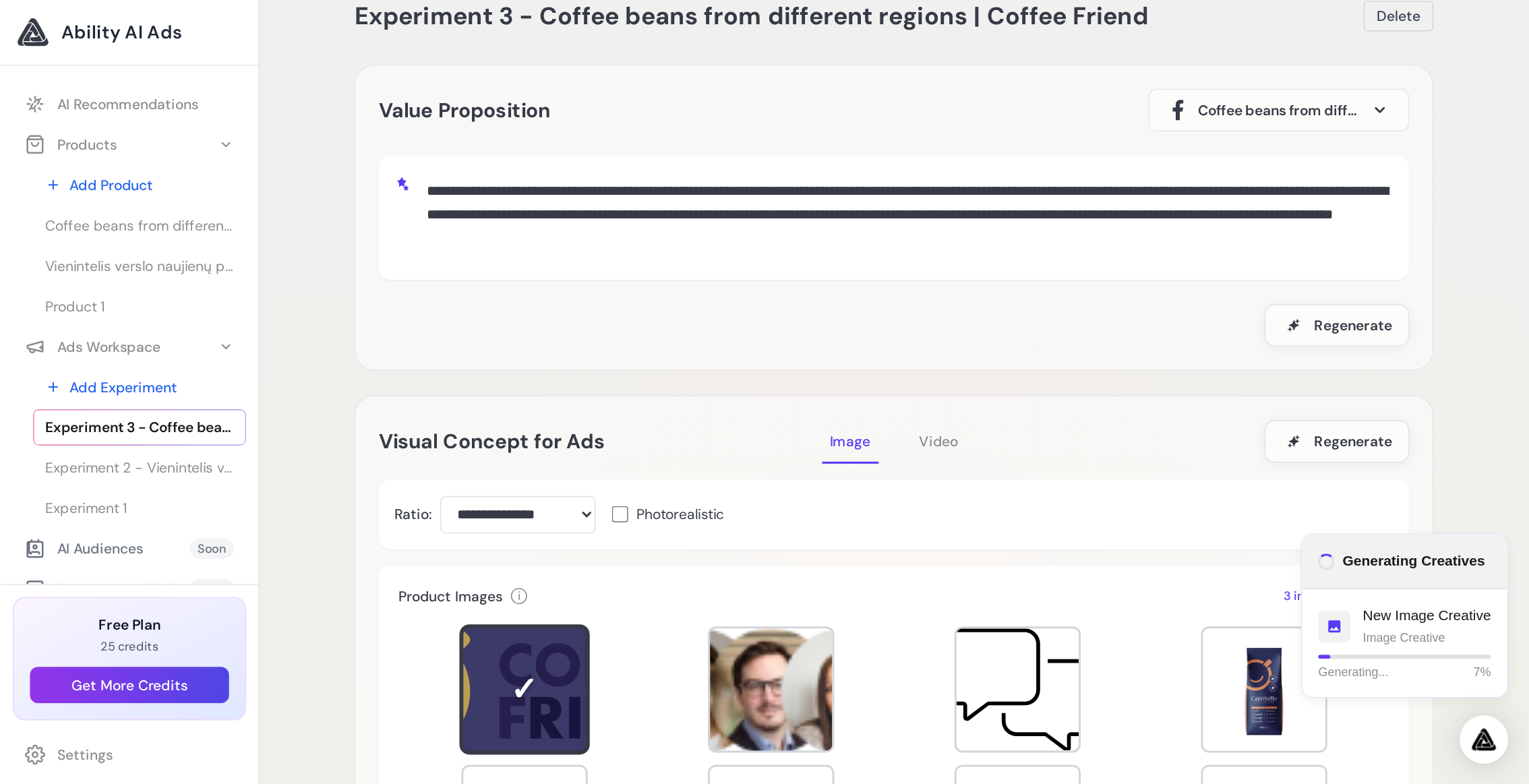
scroll to position [0, 0]
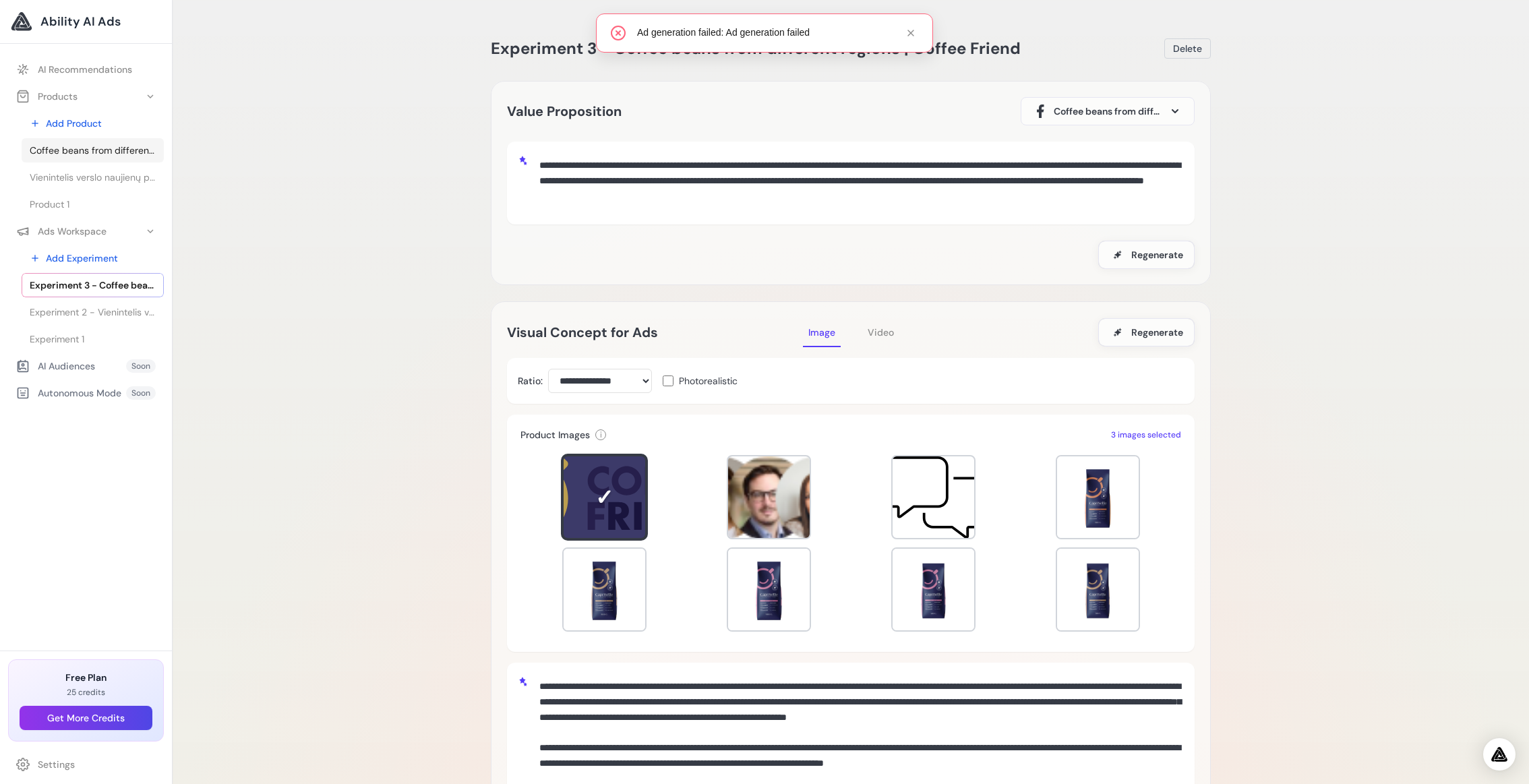
click at [84, 149] on span "Coffee beans from different regions | Coffee Friend" at bounding box center [92, 150] width 126 height 13
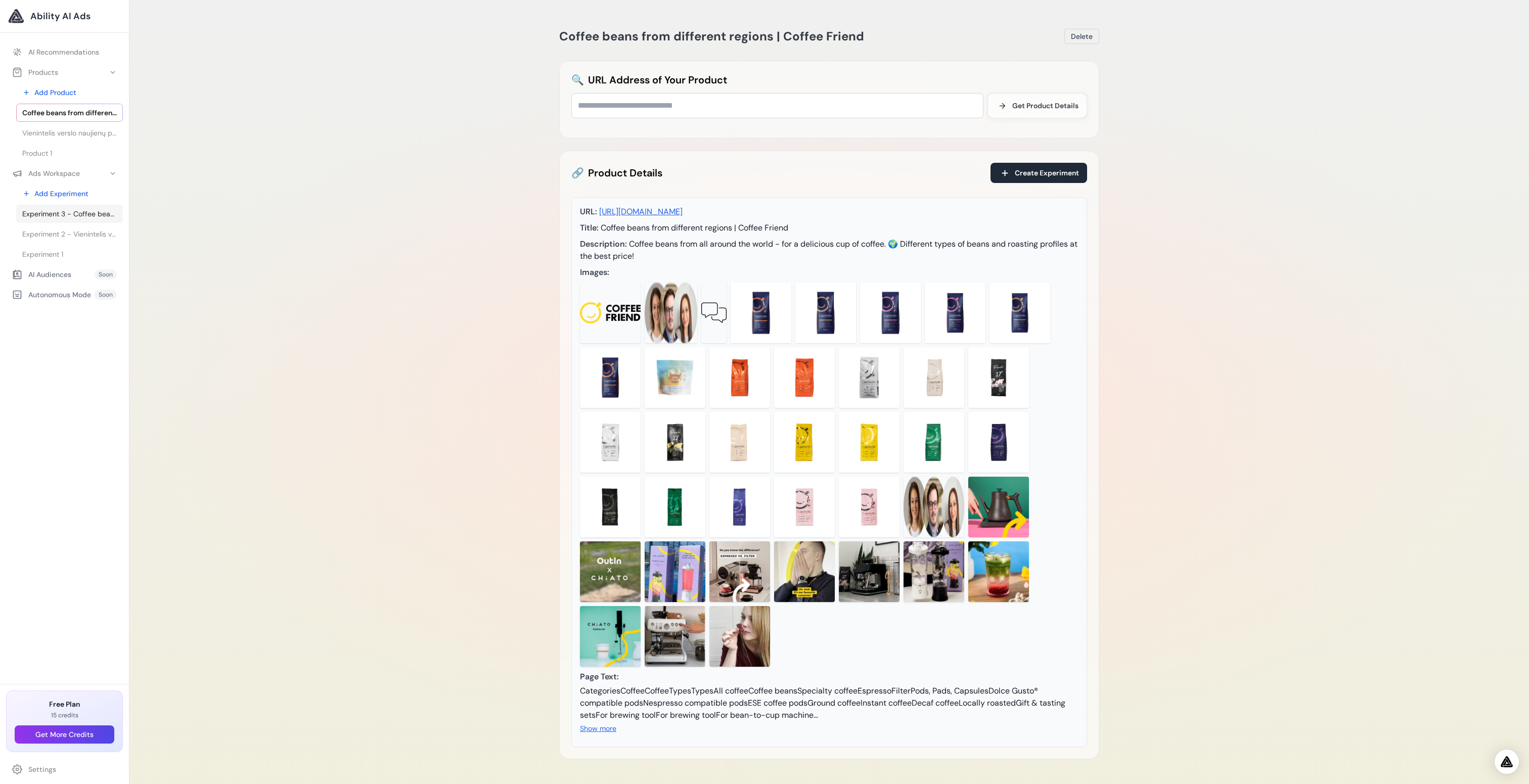
click at [62, 211] on span "Experiment 3 - Coffee beans from different regions | Coffee Friend" at bounding box center [69, 214] width 94 height 10
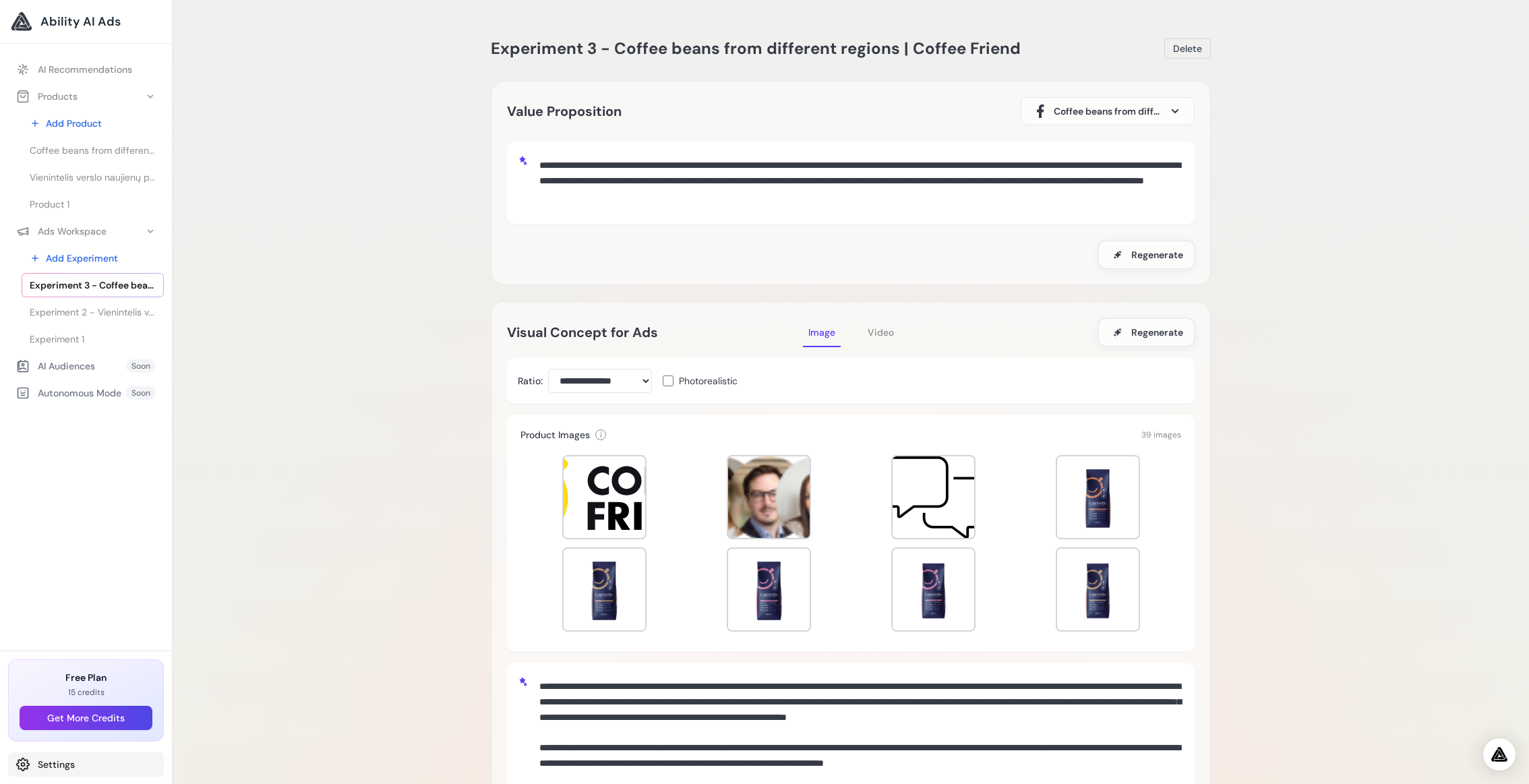
click at [50, 774] on link "Settings" at bounding box center [85, 764] width 156 height 25
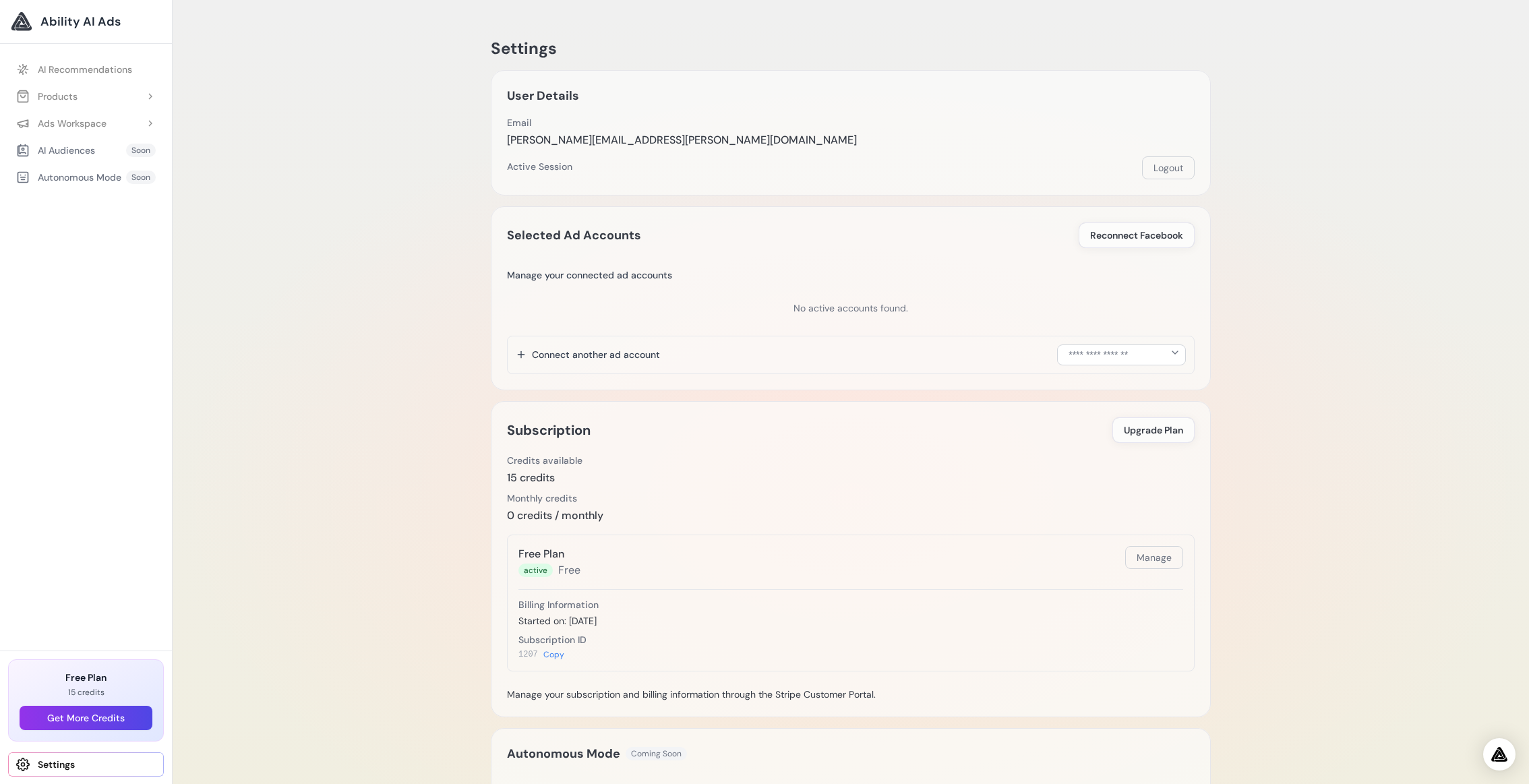
click at [85, 24] on span "Ability AI Ads" at bounding box center [80, 21] width 80 height 19
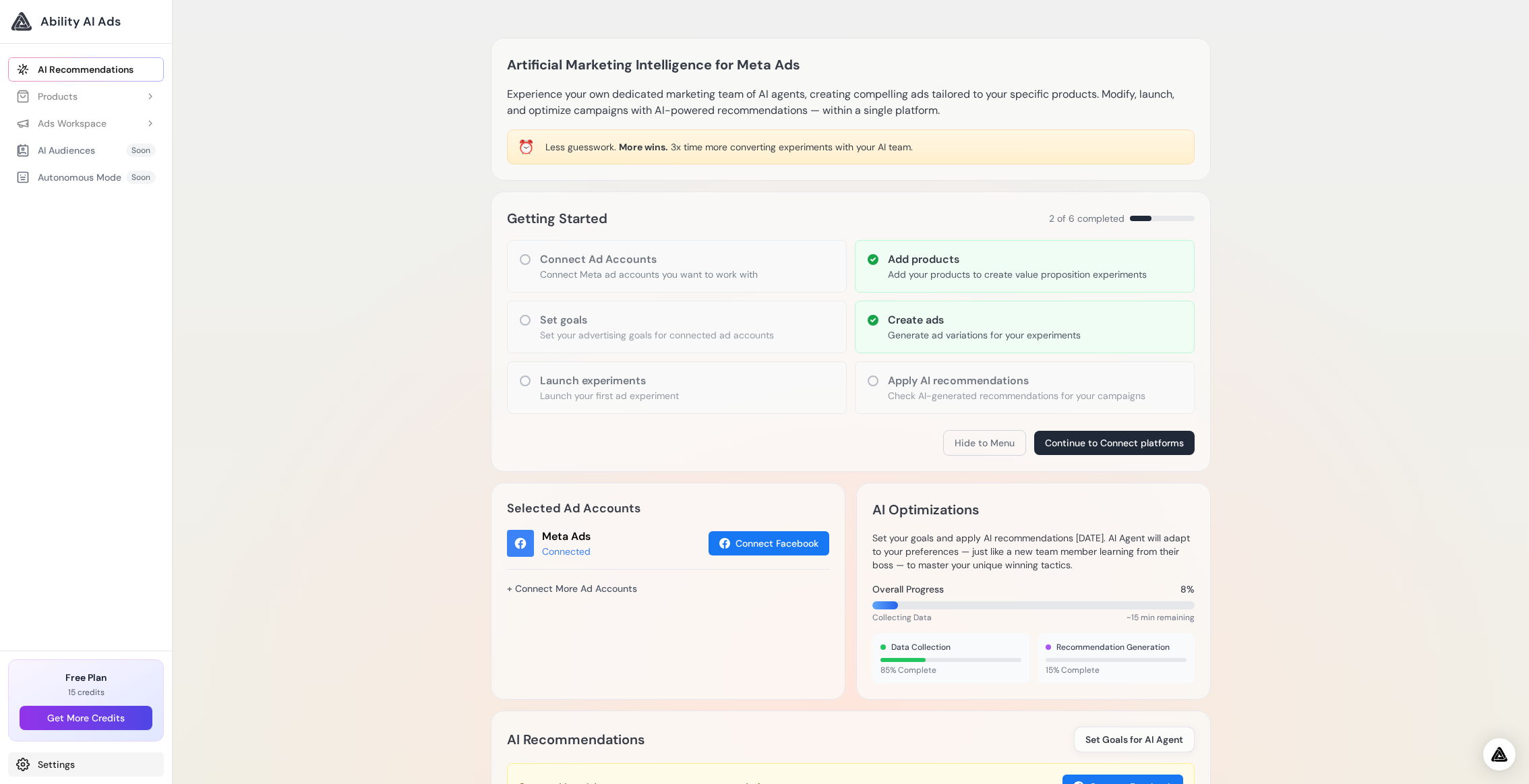
click at [60, 775] on link "Settings" at bounding box center [85, 764] width 156 height 25
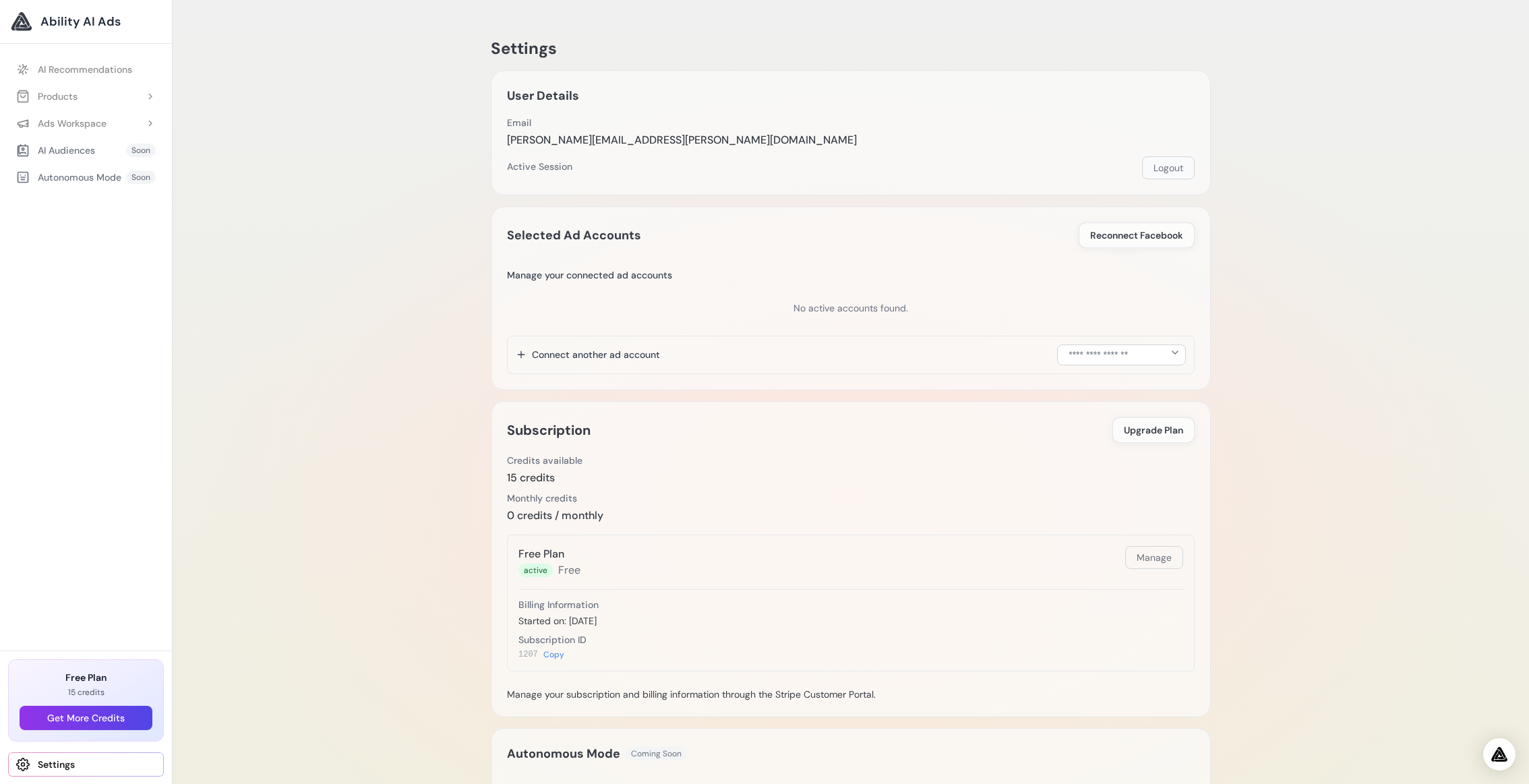
click at [1164, 168] on button "Logout" at bounding box center [1168, 168] width 52 height 23
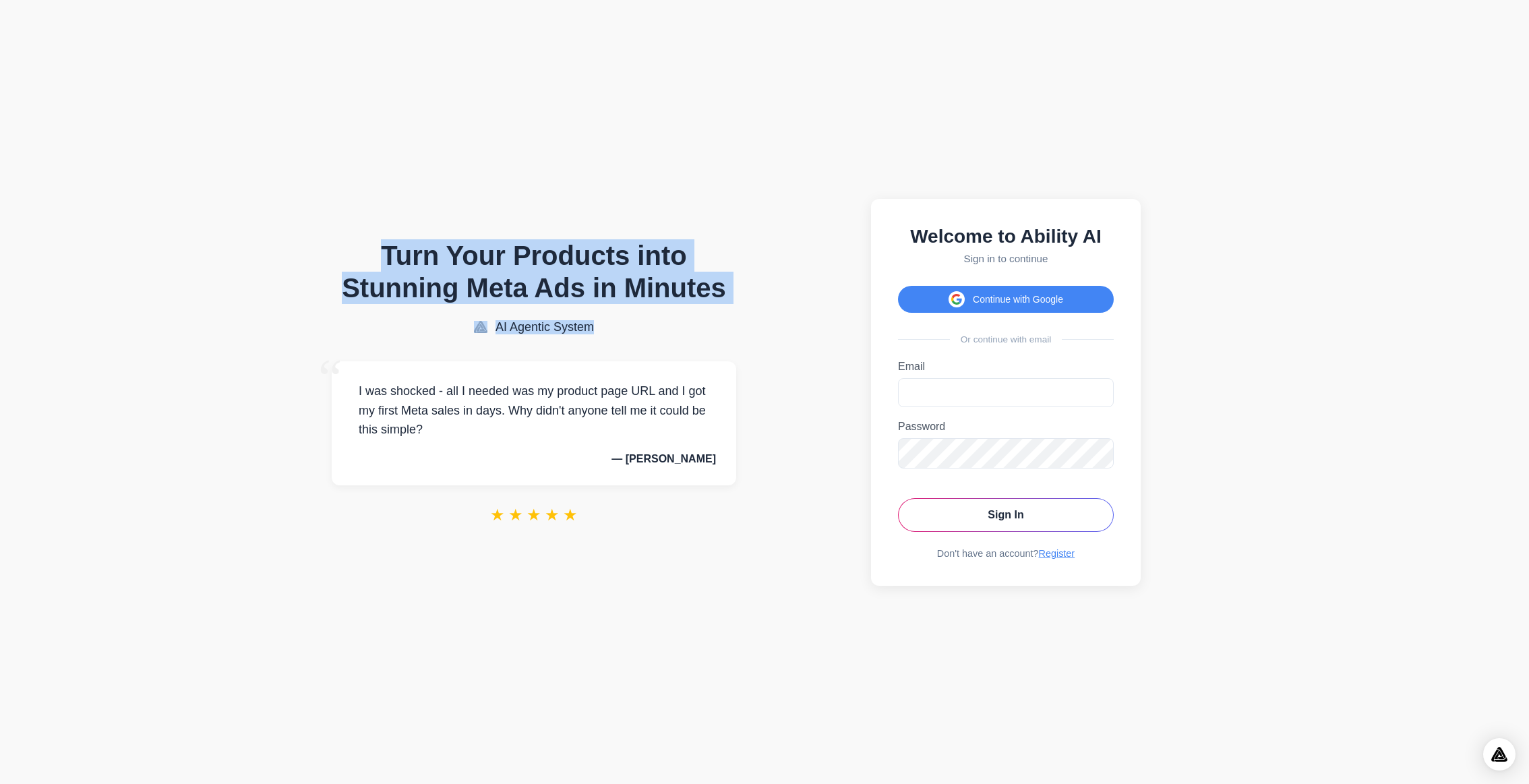
drag, startPoint x: 749, startPoint y: 323, endPoint x: 712, endPoint y: 226, distance: 103.8
click at [713, 228] on section "Turn Your Products into Stunning Meta Ads in Minutes AI Agentic System “ I was …" at bounding box center [534, 392] width 483 height 757
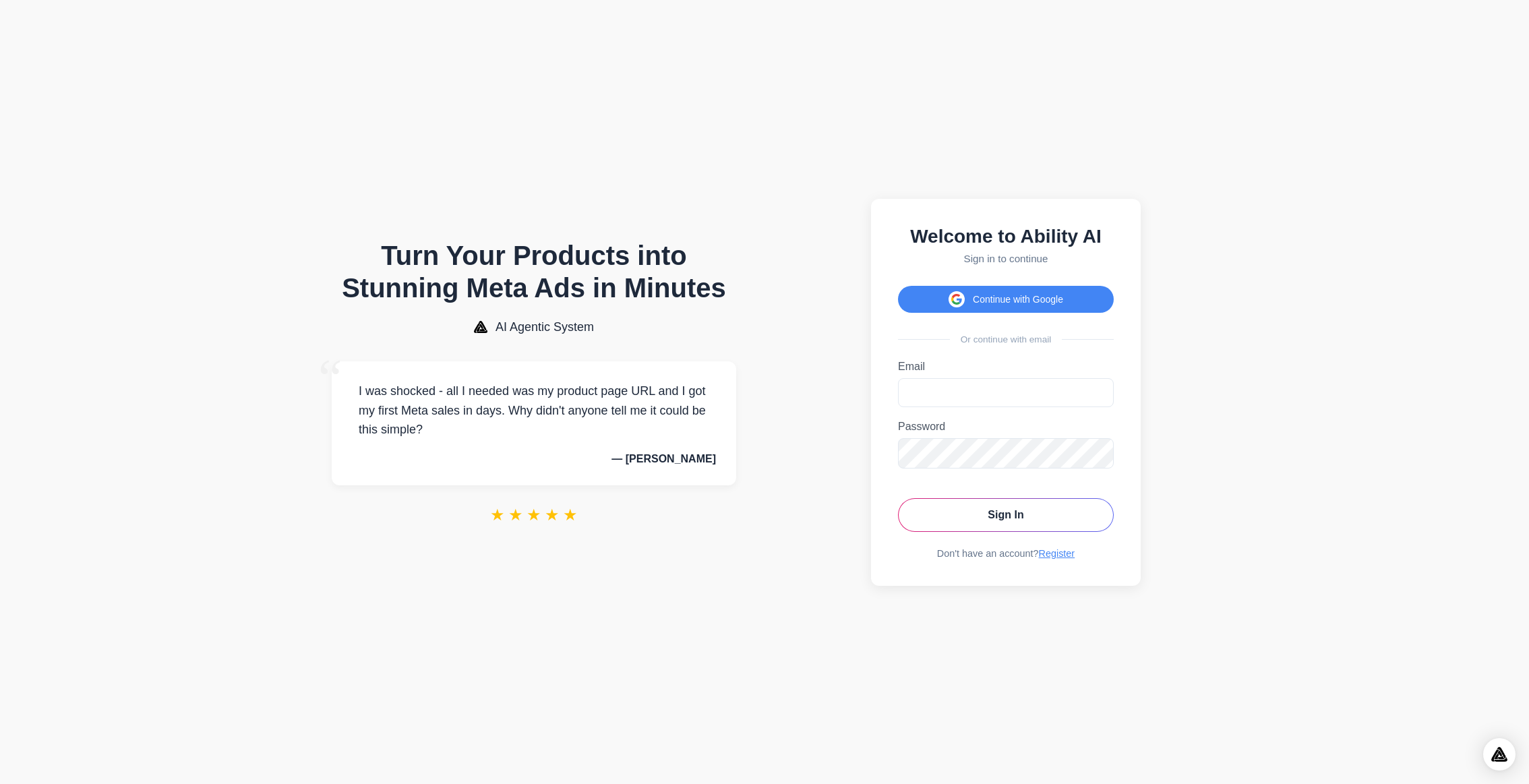
click at [712, 226] on section "Turn Your Products into Stunning Meta Ads in Minutes AI Agentic System “ I was …" at bounding box center [534, 392] width 483 height 757
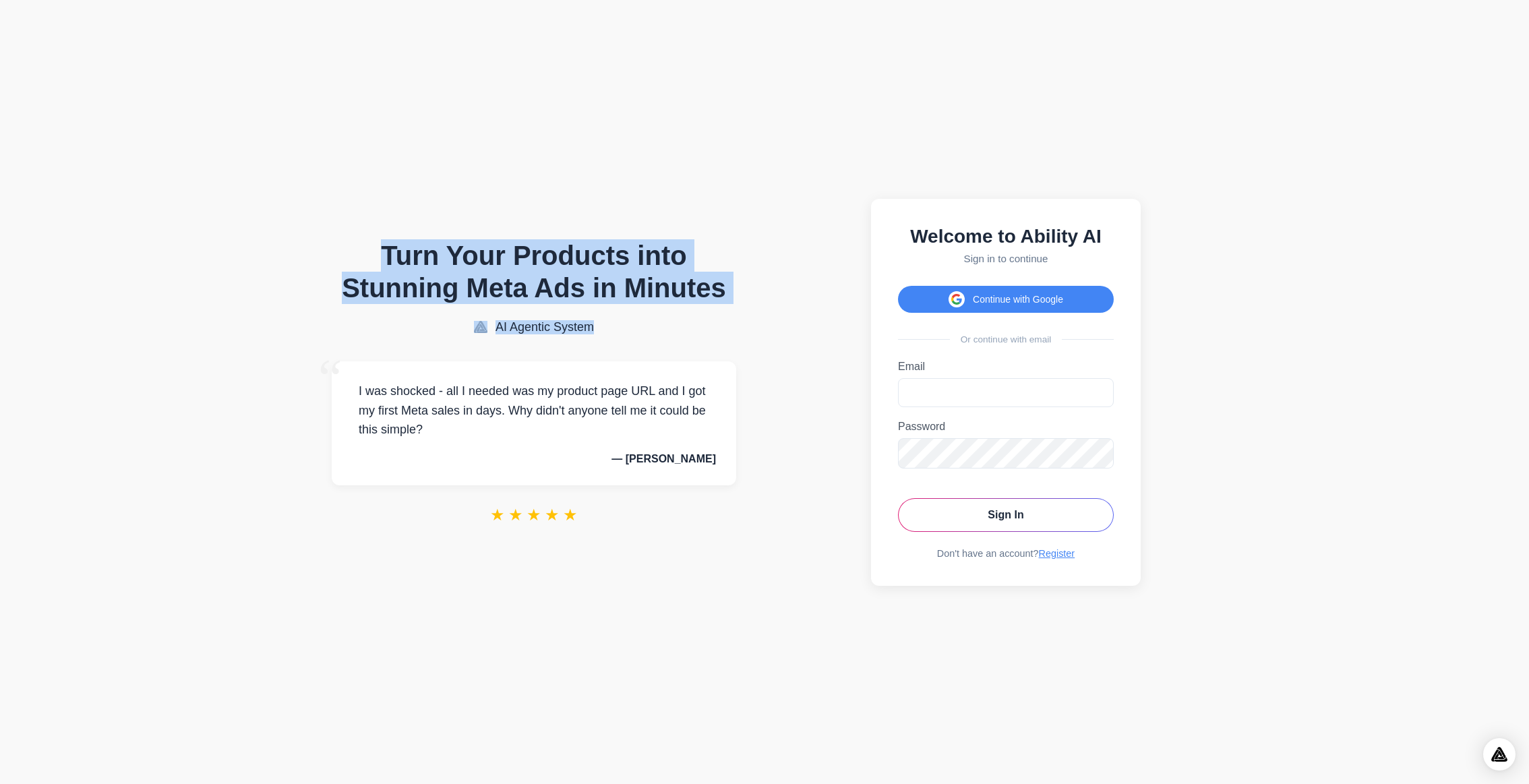
drag, startPoint x: 731, startPoint y: 237, endPoint x: 749, endPoint y: 350, distance: 114.4
click at [748, 341] on section "Turn Your Products into Stunning Meta Ads in Minutes AI Agentic System “ I was …" at bounding box center [534, 392] width 483 height 757
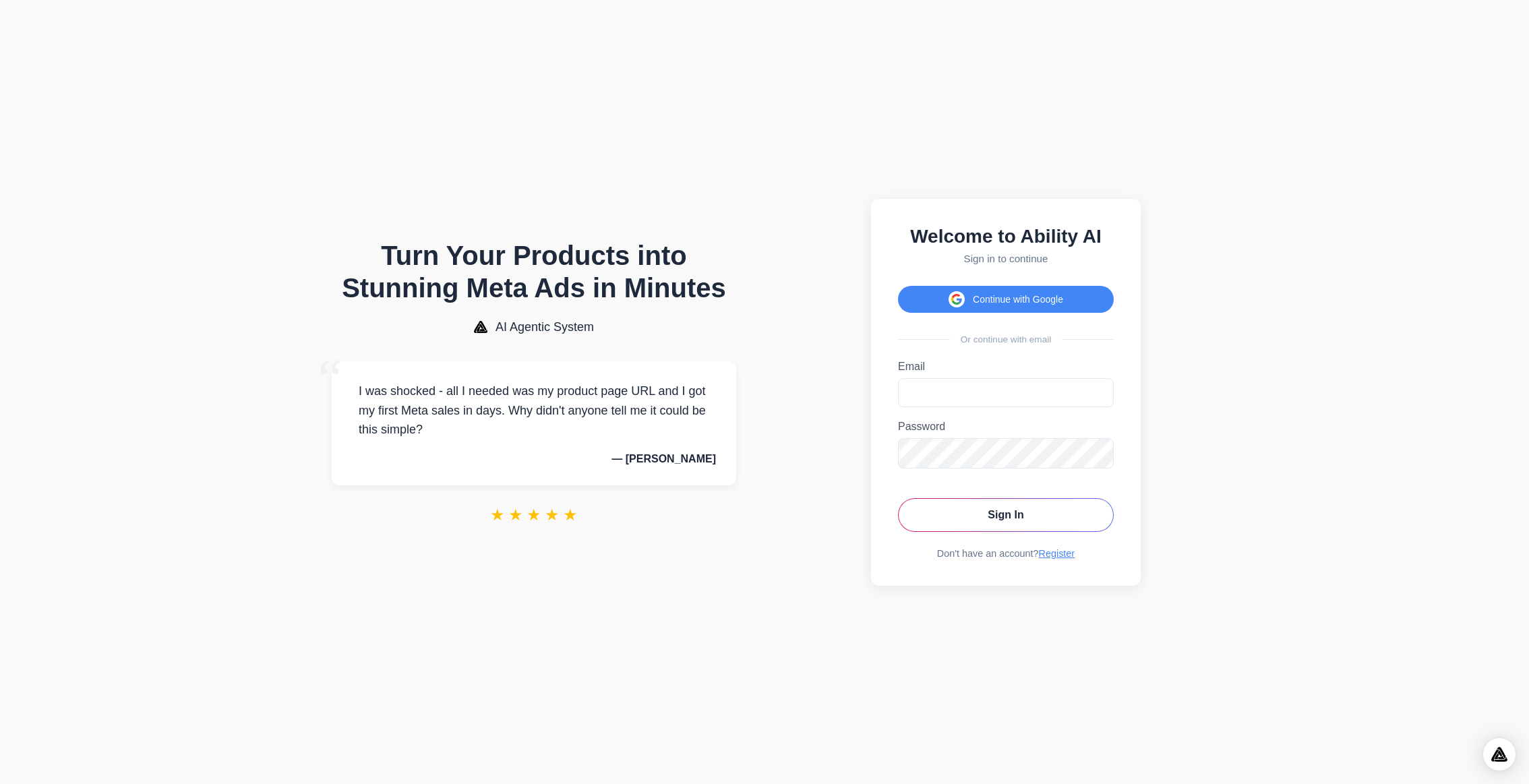
click at [749, 350] on section "Turn Your Products into Stunning Meta Ads in Minutes AI Agentic System “ I was …" at bounding box center [534, 392] width 483 height 757
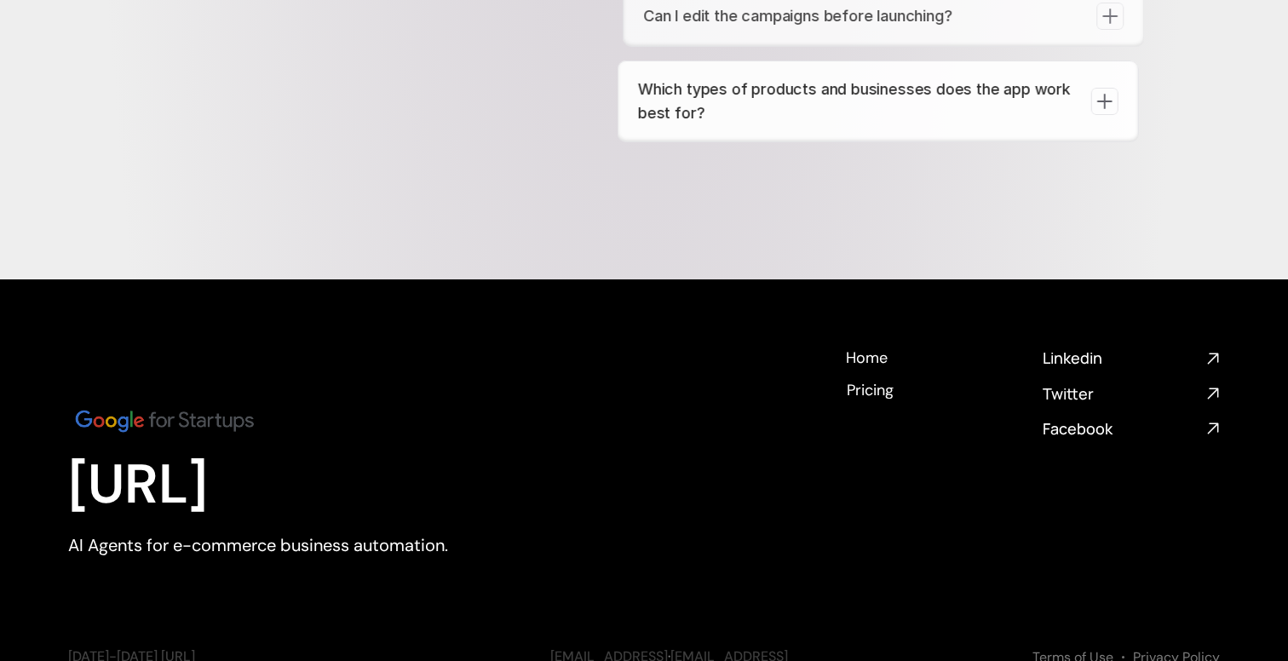
scroll to position [6887, 0]
